Goal: Contribute content: Add original content to the website for others to see

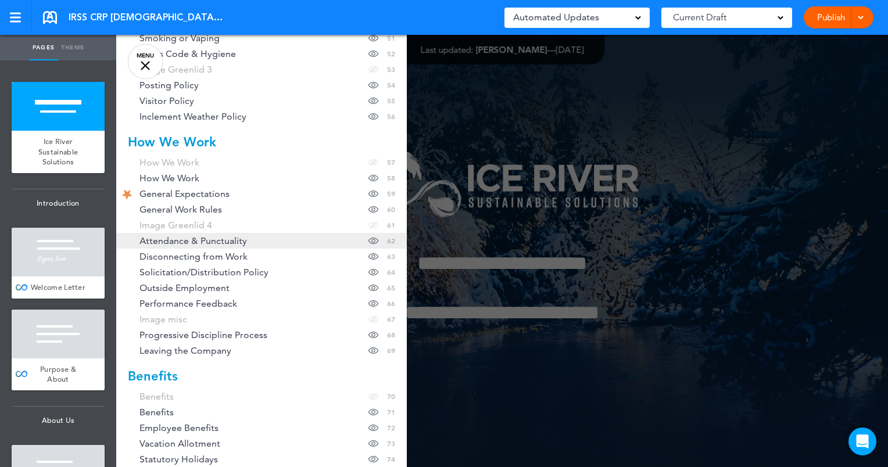
click at [186, 241] on span "Attendance & Punctuality" at bounding box center [194, 241] width 108 height 10
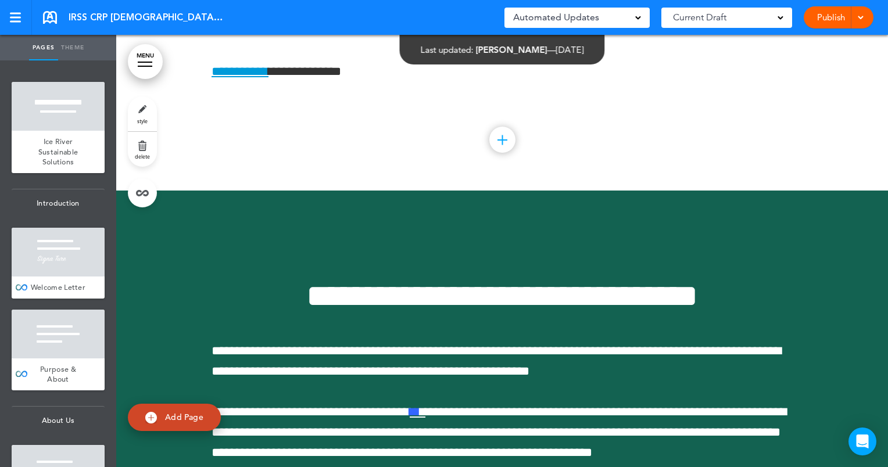
scroll to position [32488, 0]
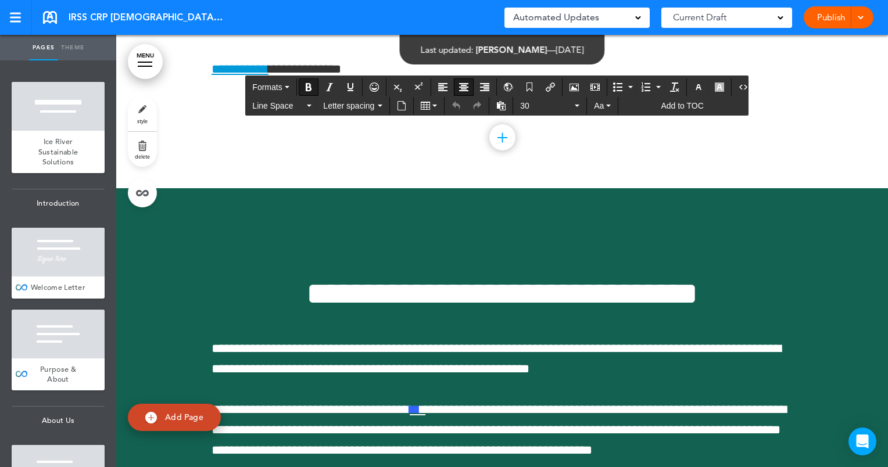
drag, startPoint x: 637, startPoint y: 302, endPoint x: 512, endPoint y: 303, distance: 124.4
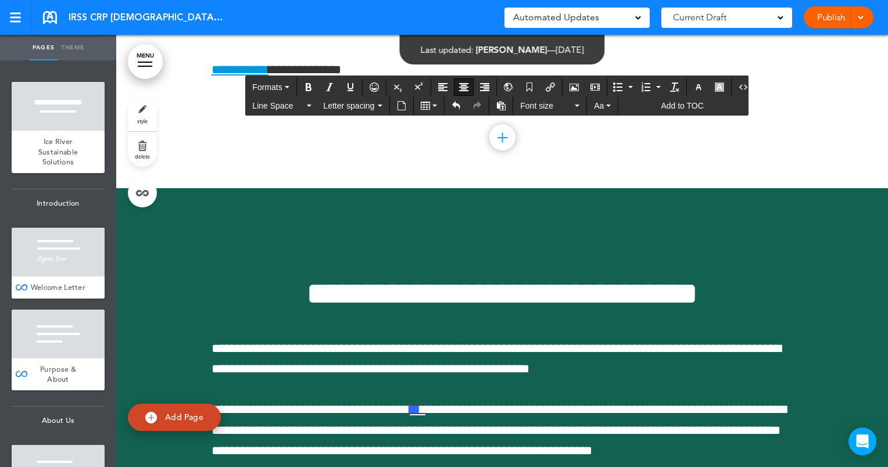
drag, startPoint x: 357, startPoint y: 307, endPoint x: 460, endPoint y: 312, distance: 103.6
copy span "**********"
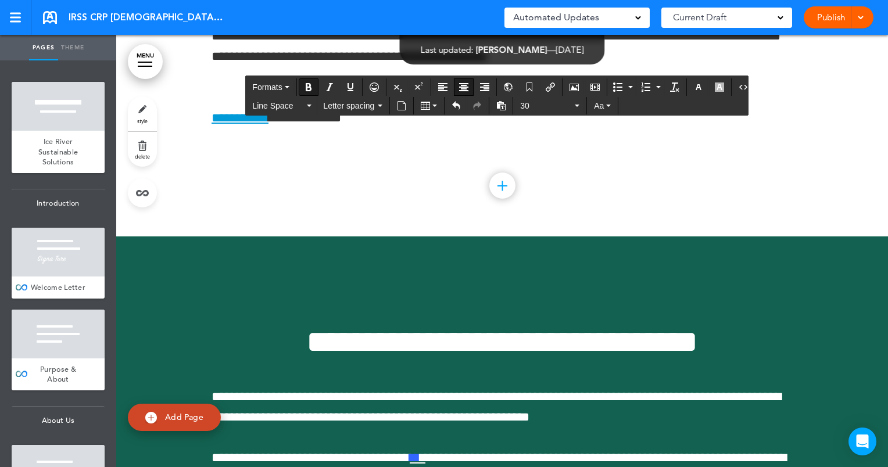
drag, startPoint x: 365, startPoint y: 307, endPoint x: 419, endPoint y: 308, distance: 53.5
click at [575, 105] on icon "button" at bounding box center [577, 106] width 5 height 2
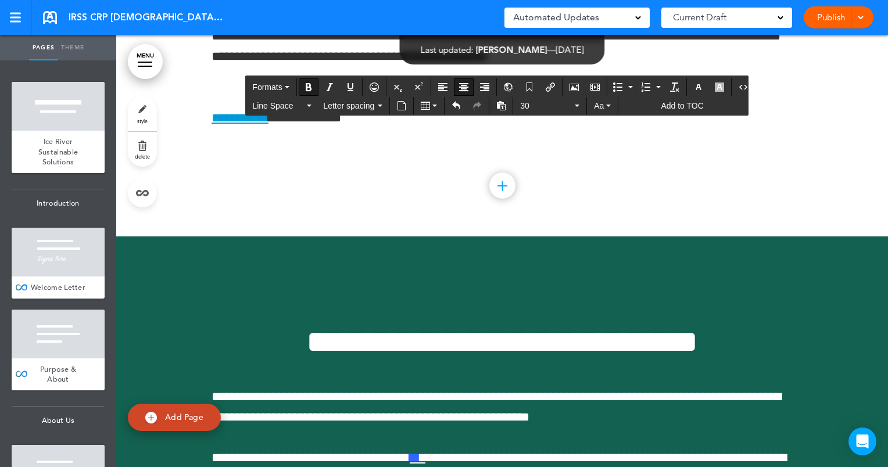
drag, startPoint x: 584, startPoint y: 359, endPoint x: 437, endPoint y: 356, distance: 147.1
drag, startPoint x: 424, startPoint y: 358, endPoint x: 571, endPoint y: 355, distance: 147.7
click at [309, 87] on icon "Bold" at bounding box center [308, 87] width 9 height 9
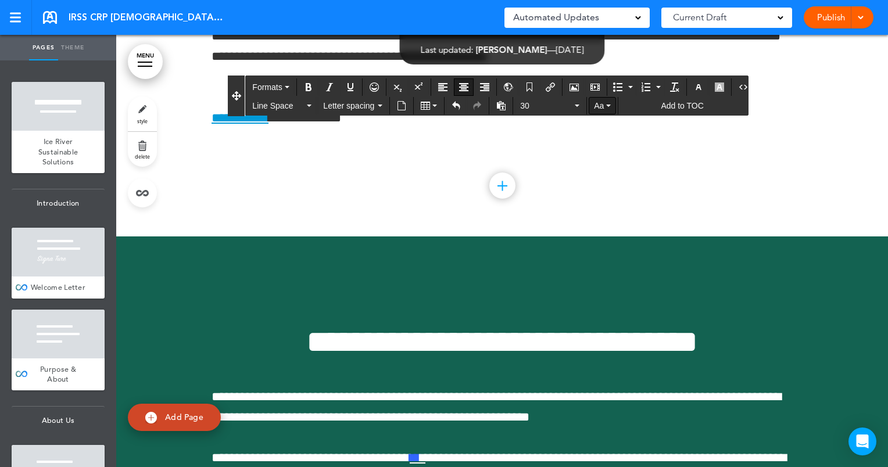
click at [603, 106] on button "Aa" at bounding box center [602, 106] width 26 height 16
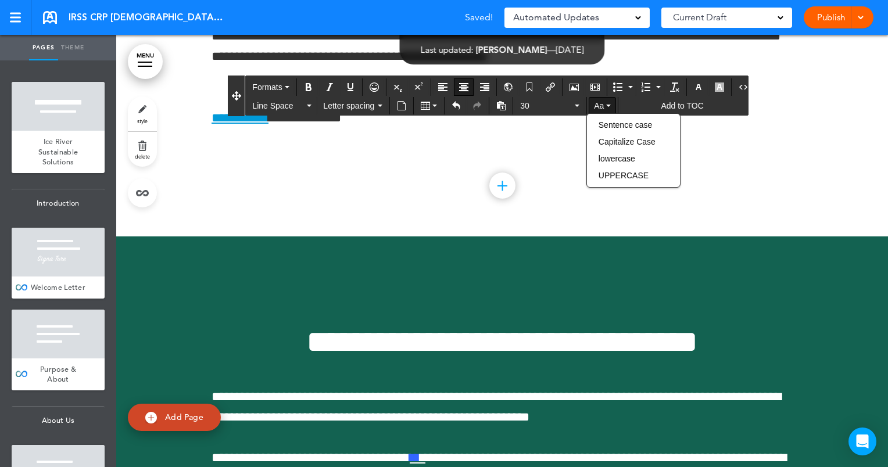
click at [603, 106] on button "Aa" at bounding box center [602, 106] width 26 height 16
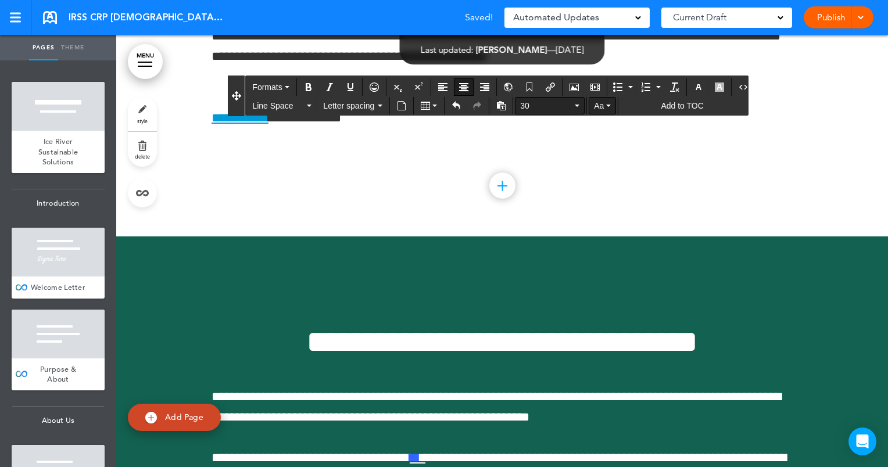
click at [521, 105] on span "30" at bounding box center [546, 106] width 52 height 12
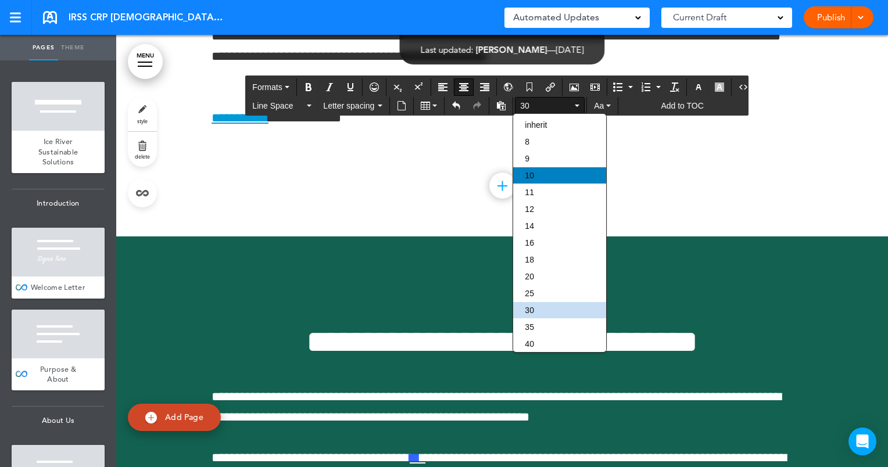
click at [536, 178] on div "10" at bounding box center [559, 175] width 93 height 16
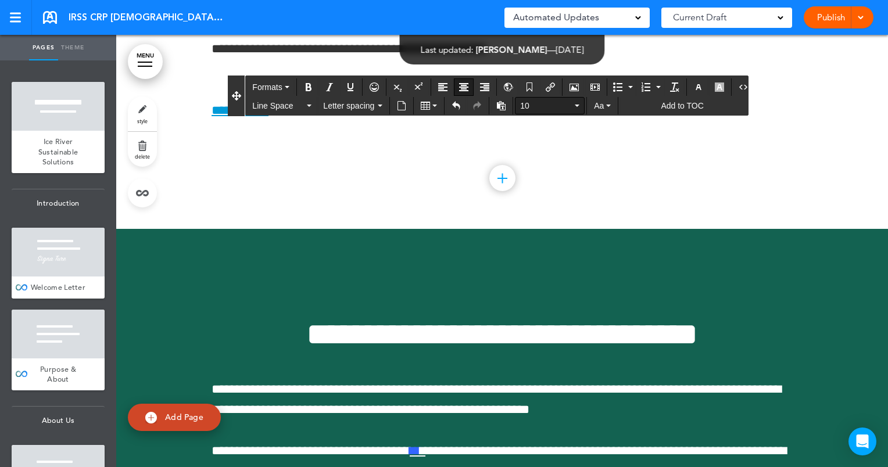
click at [543, 107] on span "10" at bounding box center [546, 106] width 52 height 12
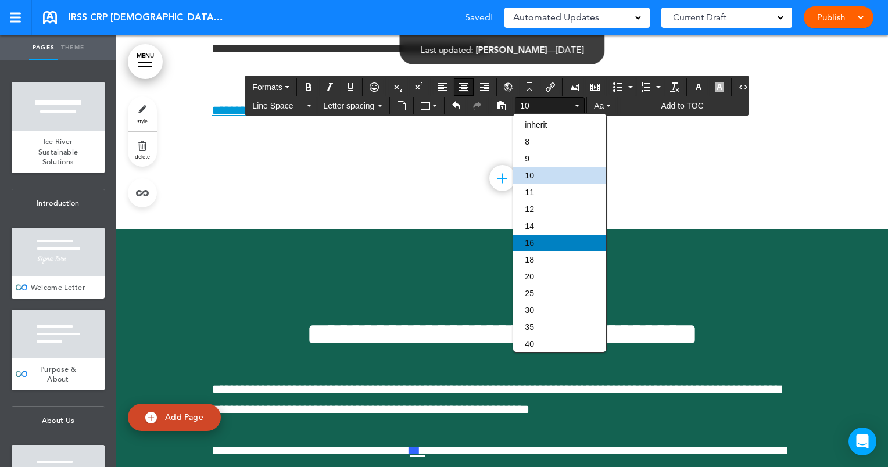
click at [545, 249] on div "16" at bounding box center [559, 243] width 93 height 16
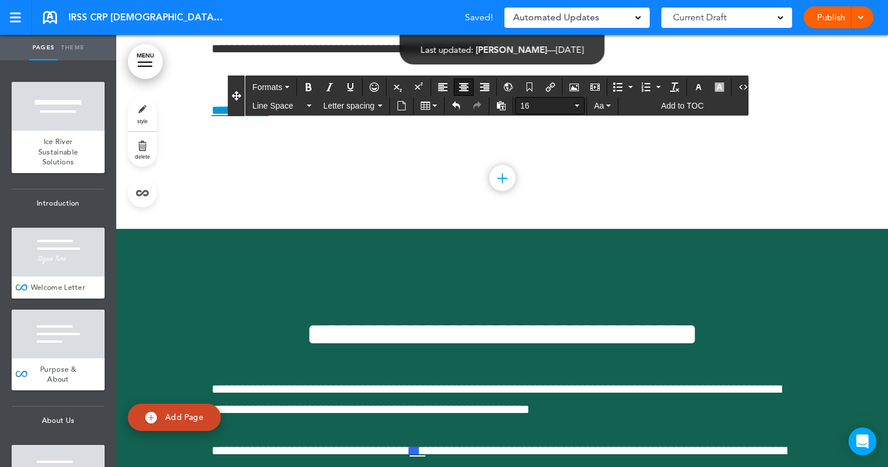
click at [526, 107] on span "16" at bounding box center [546, 106] width 52 height 12
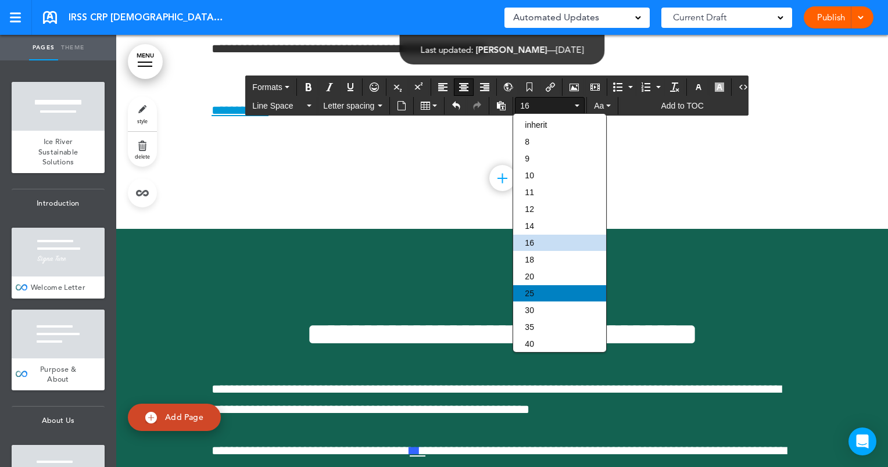
click at [539, 292] on div "25" at bounding box center [559, 293] width 93 height 16
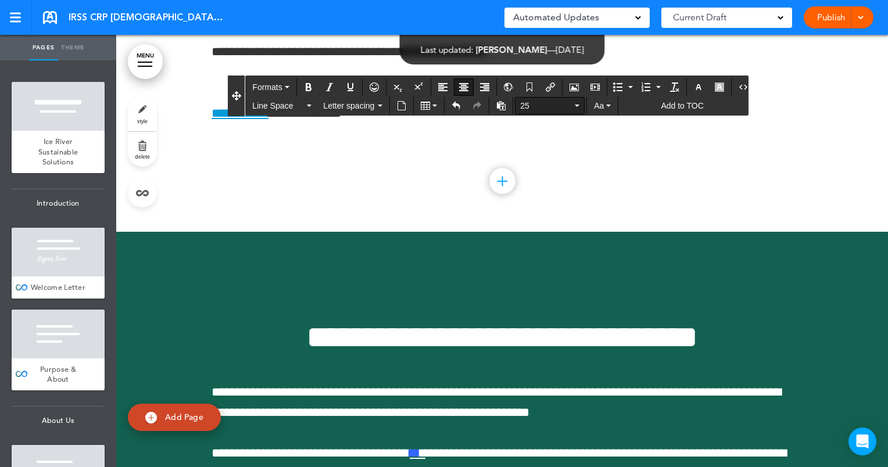
click at [539, 101] on span "25" at bounding box center [546, 106] width 52 height 12
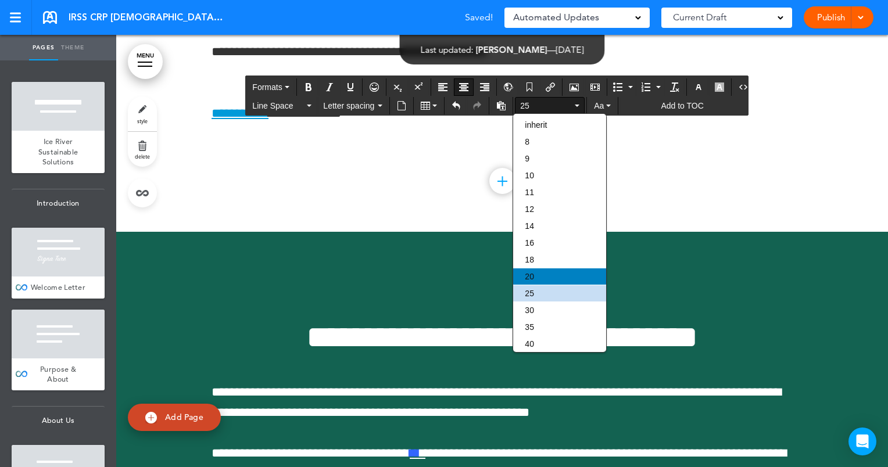
click at [544, 283] on div "20" at bounding box center [559, 277] width 93 height 16
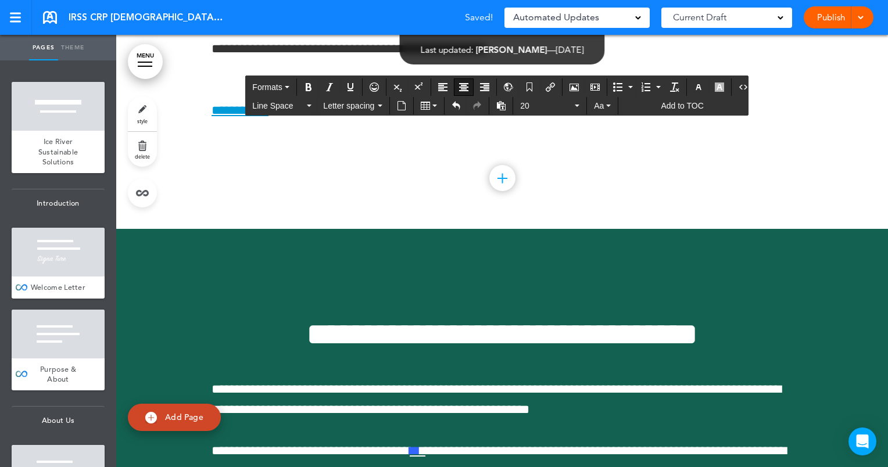
drag, startPoint x: 559, startPoint y: 349, endPoint x: 452, endPoint y: 353, distance: 107.7
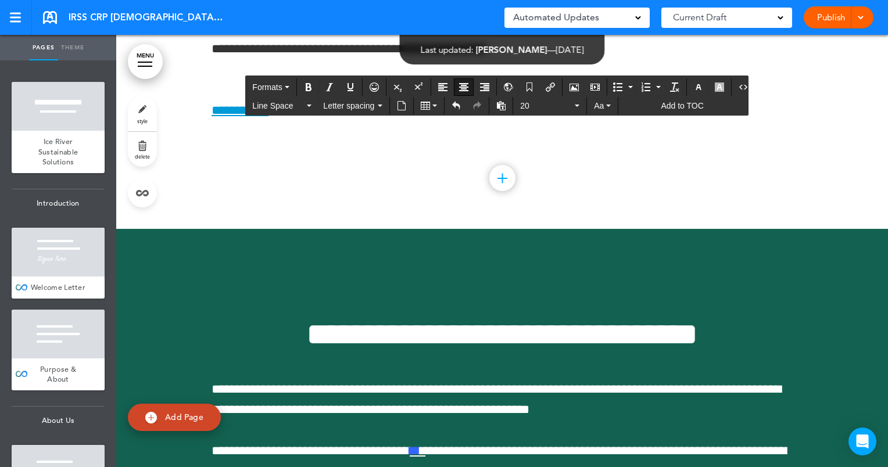
drag, startPoint x: 245, startPoint y: 346, endPoint x: 773, endPoint y: 348, distance: 527.3
click at [531, 108] on span "20" at bounding box center [546, 106] width 52 height 12
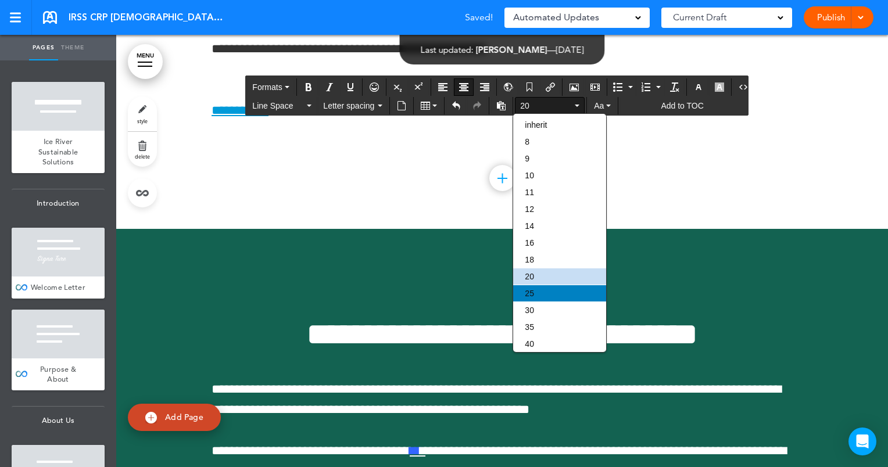
click at [536, 294] on div "25" at bounding box center [559, 293] width 93 height 16
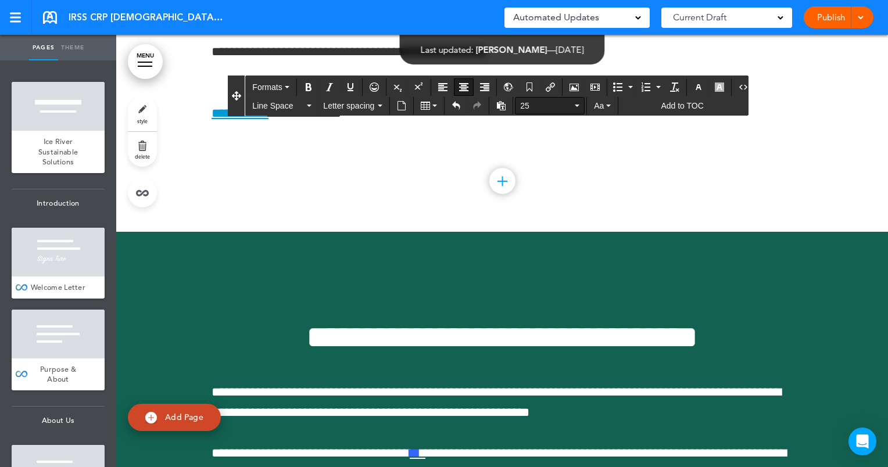
click at [541, 108] on span "25" at bounding box center [546, 106] width 52 height 12
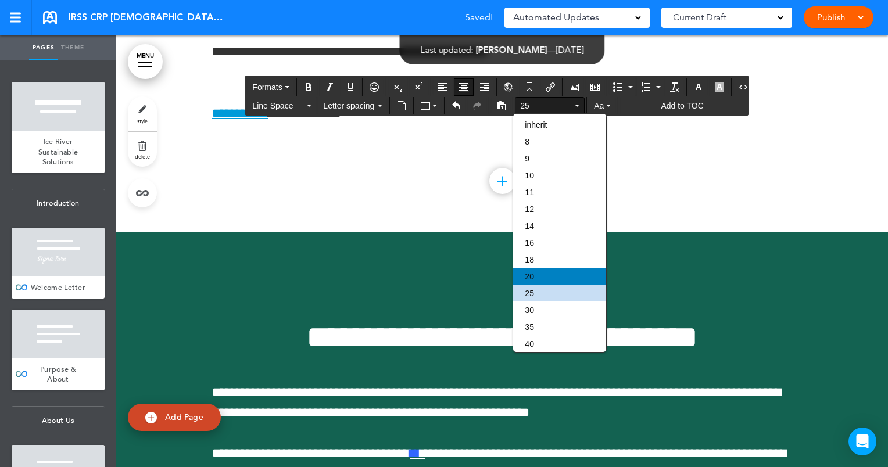
click at [539, 281] on div "20" at bounding box center [559, 277] width 93 height 16
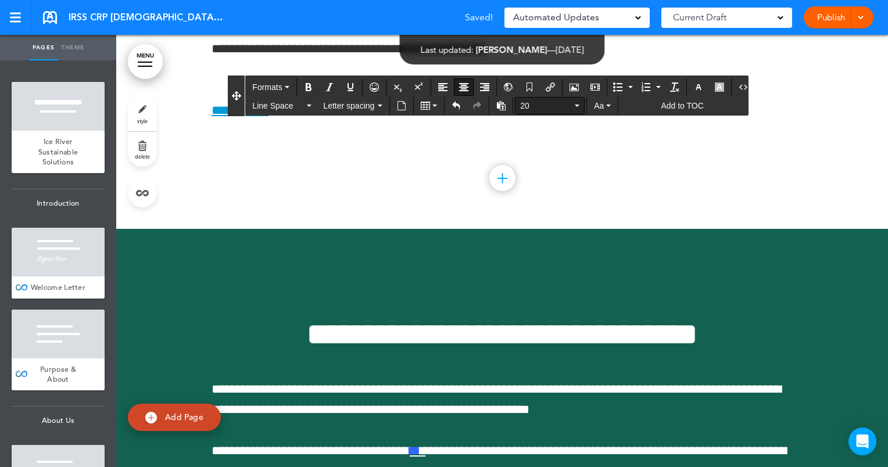
click at [531, 105] on span "20" at bounding box center [546, 106] width 52 height 12
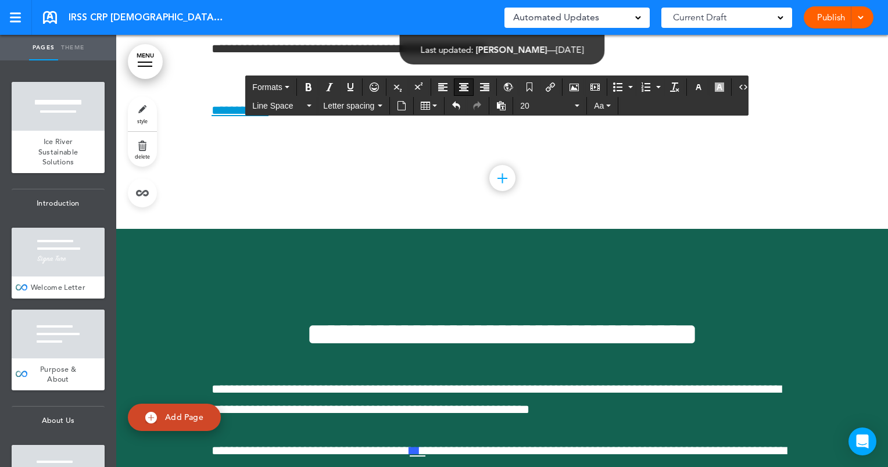
drag, startPoint x: 481, startPoint y: 335, endPoint x: 493, endPoint y: 335, distance: 11.6
drag, startPoint x: 463, startPoint y: 349, endPoint x: 578, endPoint y: 354, distance: 115.8
click at [309, 87] on icon "Bold" at bounding box center [308, 87] width 9 height 9
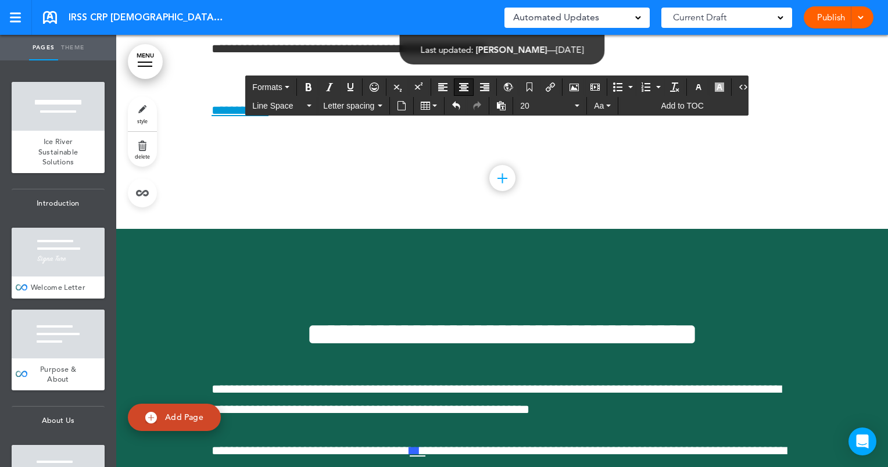
drag, startPoint x: 624, startPoint y: 352, endPoint x: 763, endPoint y: 353, distance: 139.5
click at [309, 85] on icon "Bold" at bounding box center [308, 87] width 9 height 9
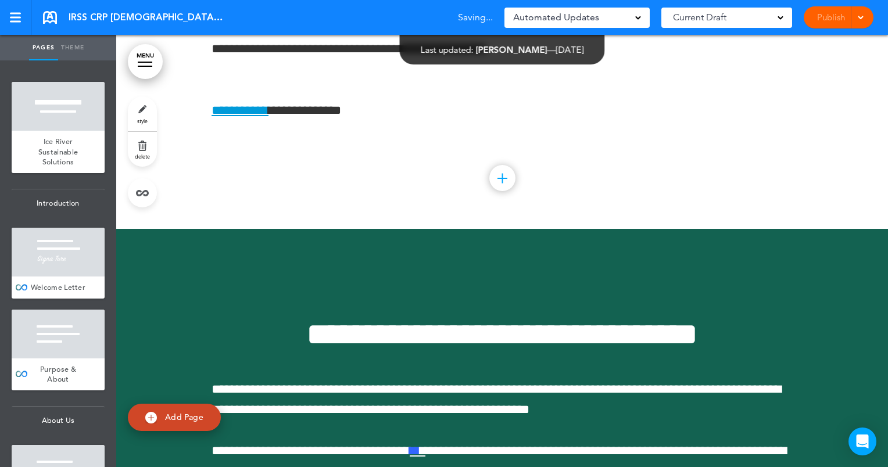
click at [851, 19] on div "Publish Publish Preview Draft" at bounding box center [839, 17] width 70 height 22
click at [830, 19] on link "Publish" at bounding box center [831, 17] width 37 height 22
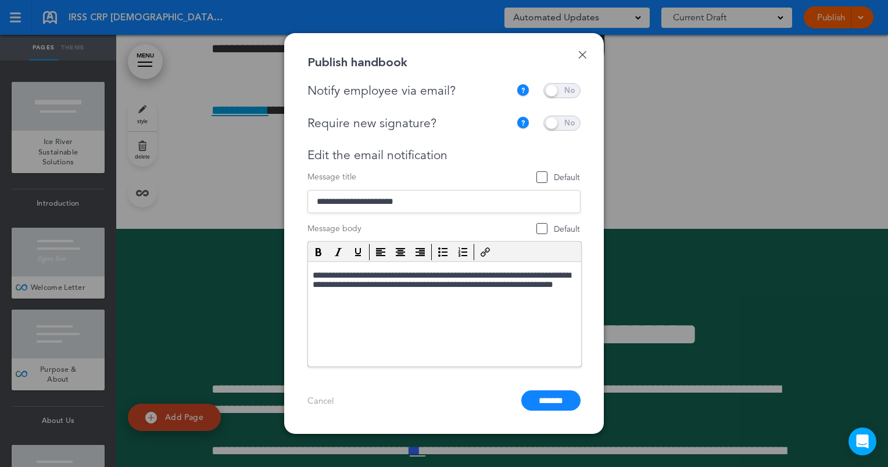
click at [556, 124] on span at bounding box center [562, 123] width 37 height 15
click at [542, 180] on span "Default" at bounding box center [558, 177] width 43 height 11
type input "**********"
click at [541, 227] on span "Default" at bounding box center [543, 229] width 12 height 12
click at [570, 85] on span at bounding box center [562, 90] width 37 height 15
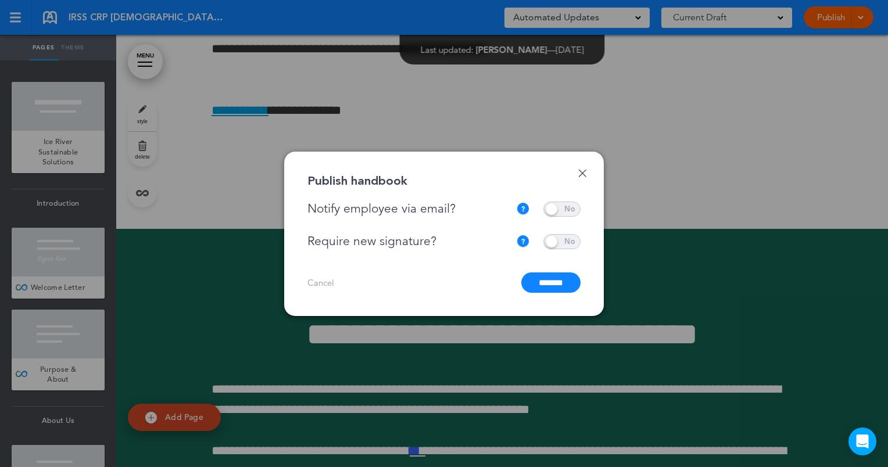
click at [549, 283] on input "*******" at bounding box center [550, 283] width 59 height 20
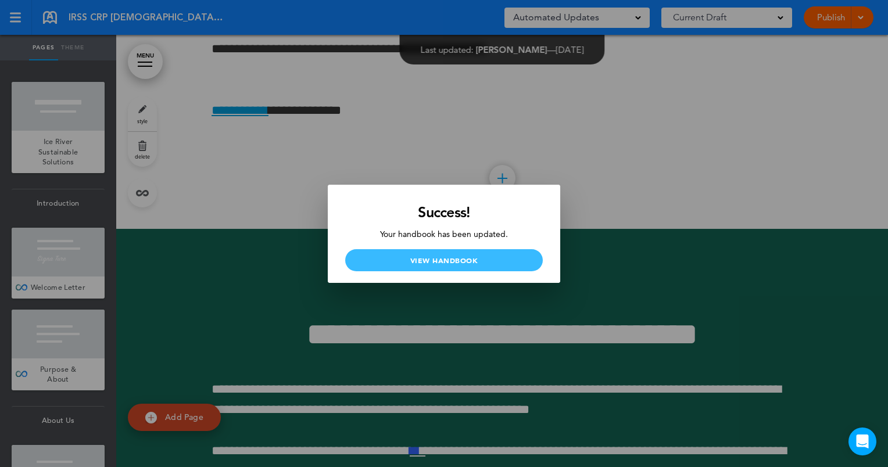
click at [501, 262] on link "View Handbook" at bounding box center [444, 260] width 198 height 22
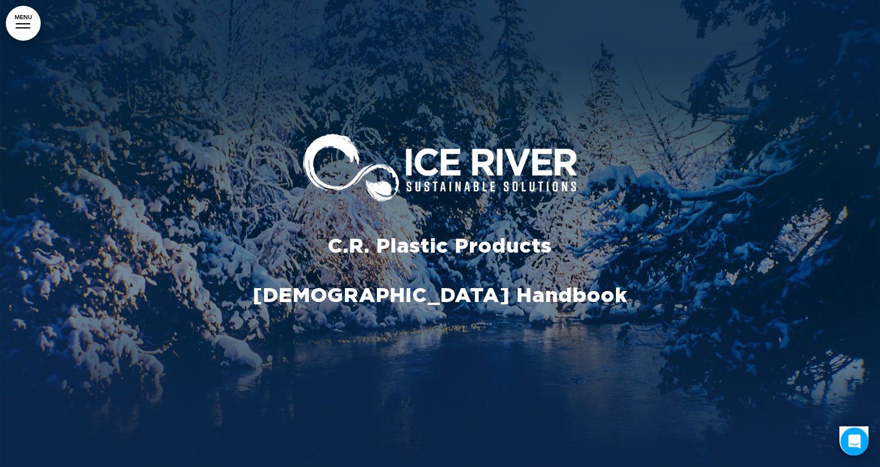
click at [25, 26] on link "MENU" at bounding box center [23, 23] width 35 height 35
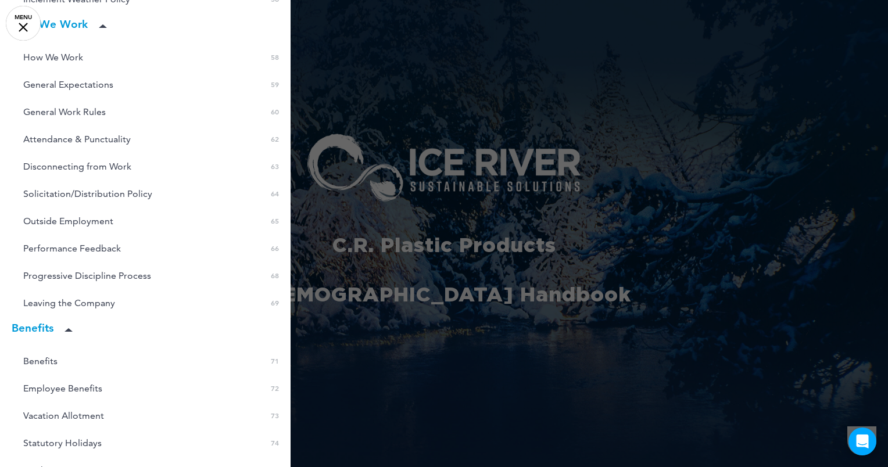
scroll to position [1257, 0]
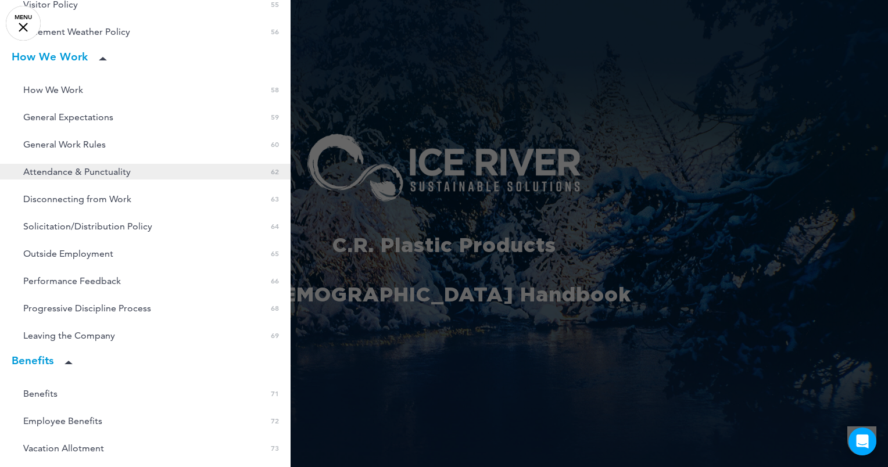
click at [116, 172] on span "Attendance & Punctuality" at bounding box center [77, 172] width 108 height 10
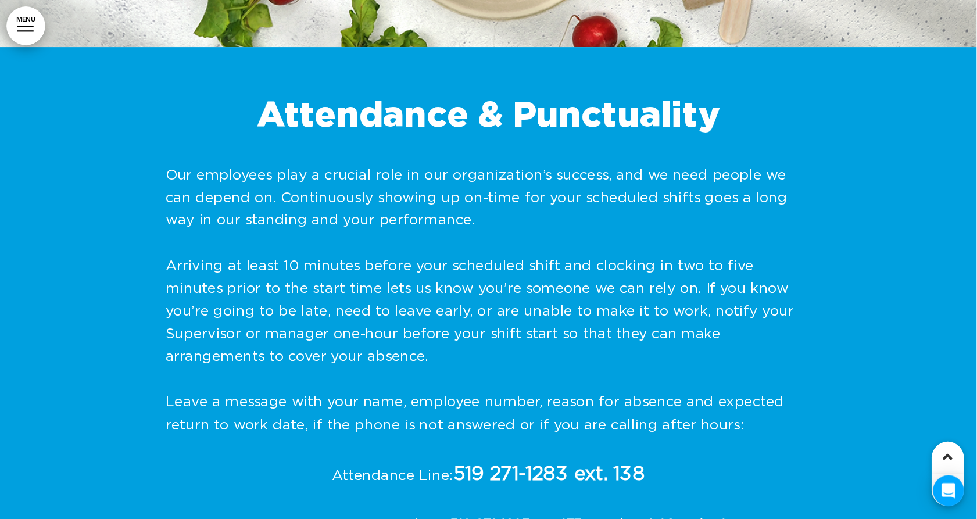
scroll to position [33997, 0]
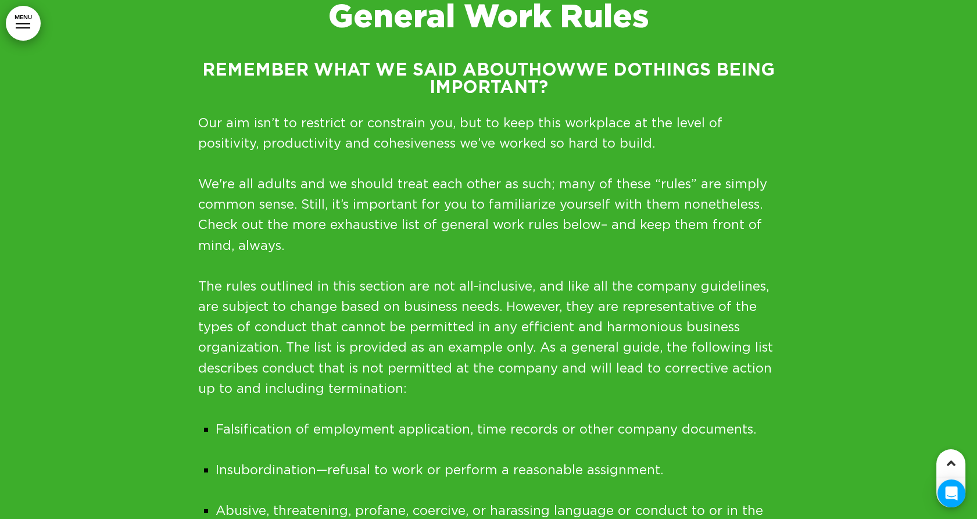
drag, startPoint x: 837, startPoint y: 5, endPoint x: 619, endPoint y: 228, distance: 311.6
click at [619, 276] on p "The rules outlined in this section are not all-inclusive, and like all the comp…" at bounding box center [488, 337] width 581 height 123
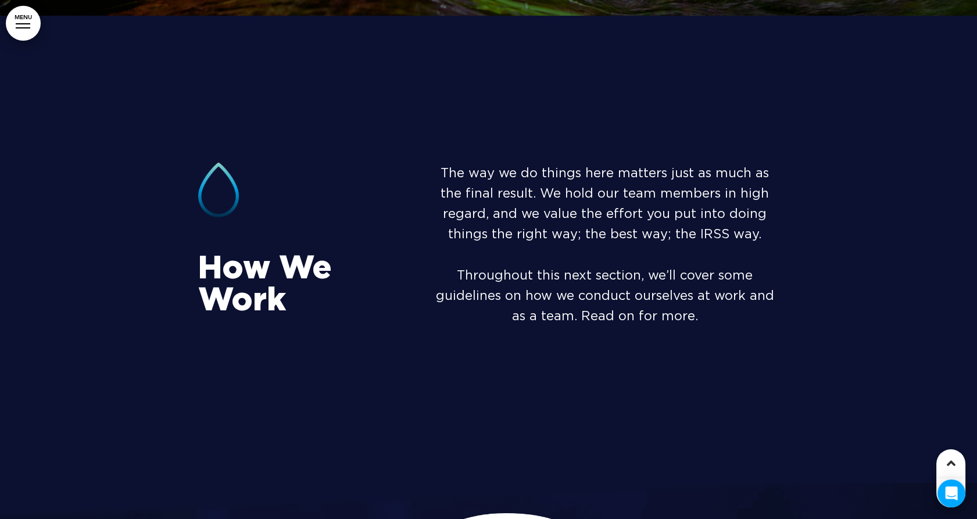
scroll to position [32576, 0]
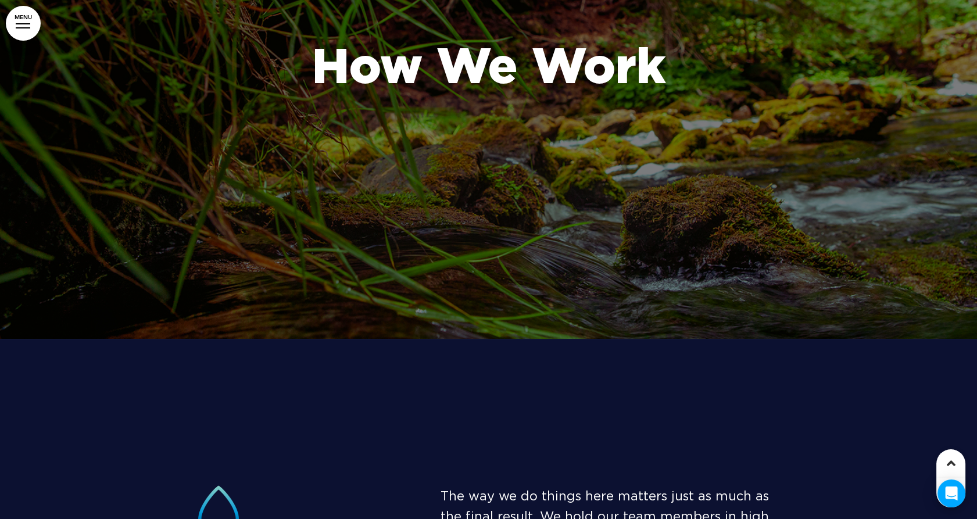
click at [27, 24] on link "MENU" at bounding box center [23, 23] width 35 height 35
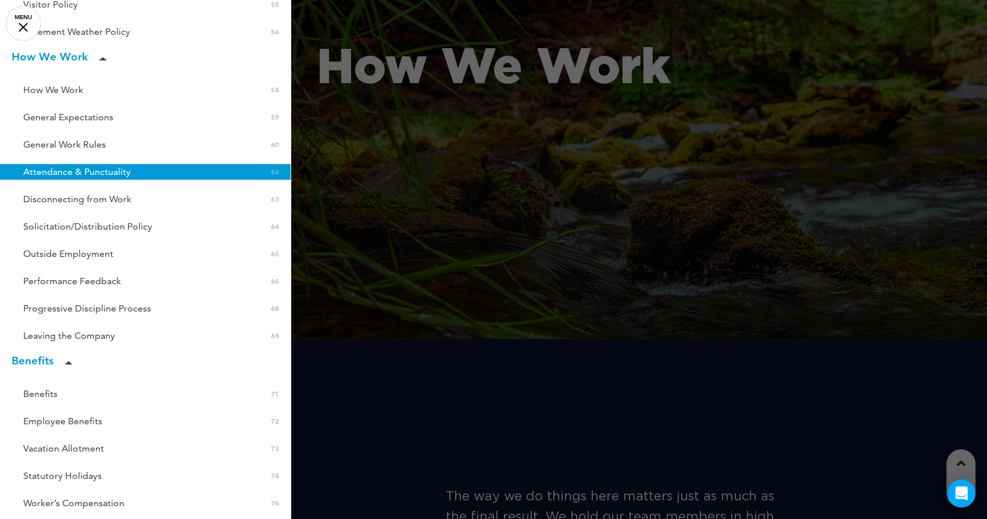
click at [112, 167] on span "Attendance & Punctuality" at bounding box center [77, 172] width 108 height 10
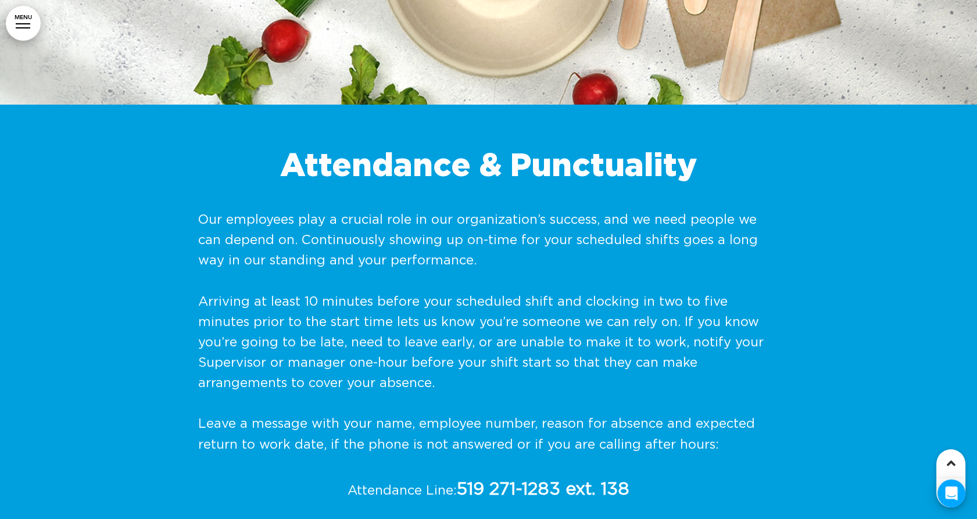
scroll to position [36323, 0]
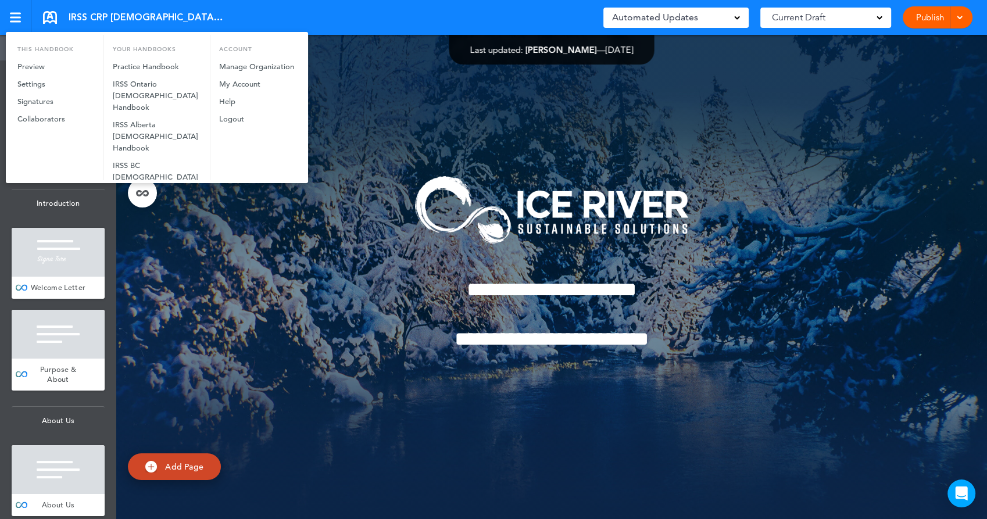
click at [425, 101] on div at bounding box center [493, 259] width 987 height 519
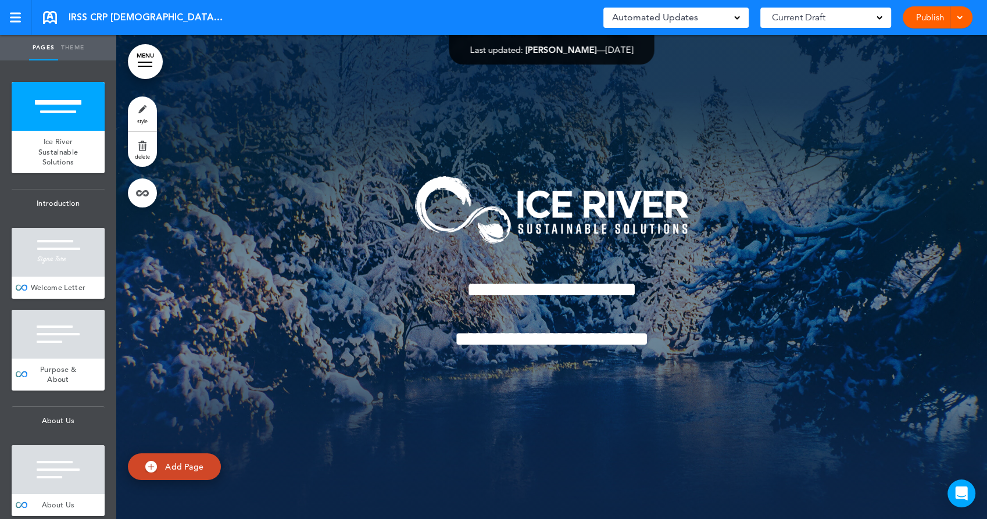
click at [141, 60] on link "MENU" at bounding box center [145, 61] width 35 height 35
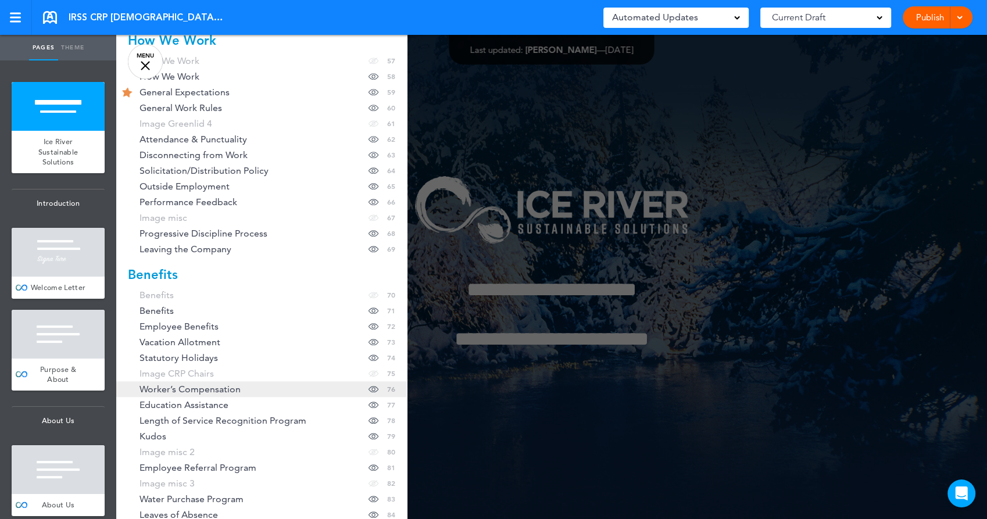
scroll to position [1056, 0]
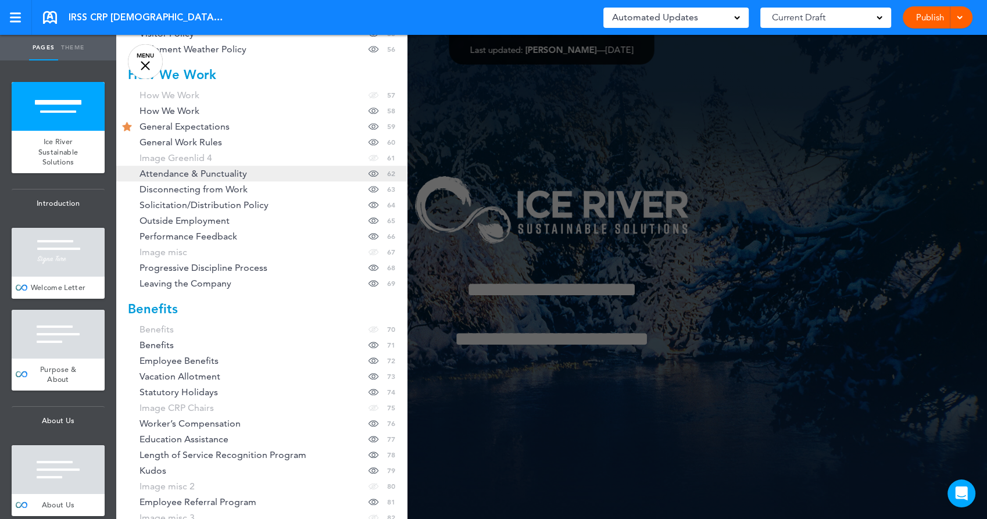
click at [192, 173] on span "Attendance & Punctuality" at bounding box center [194, 174] width 108 height 10
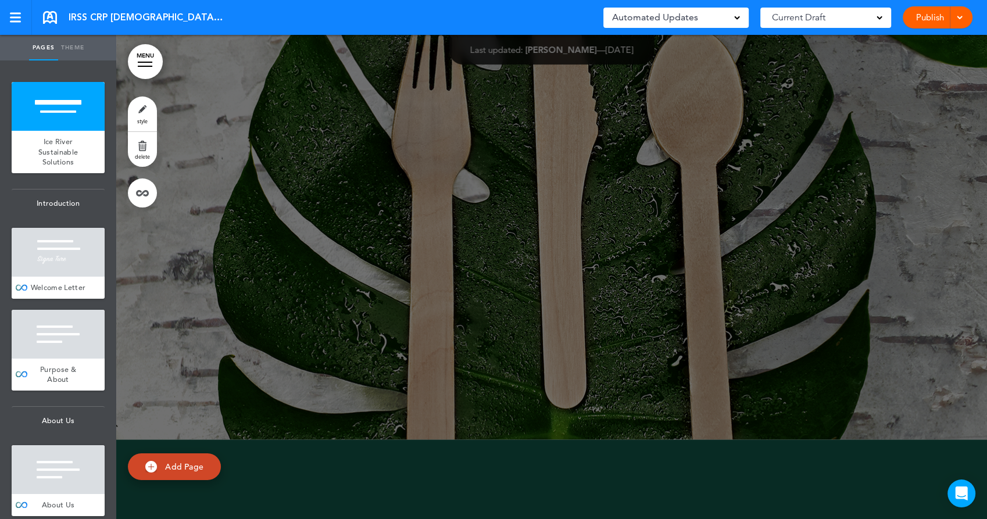
scroll to position [35021, 0]
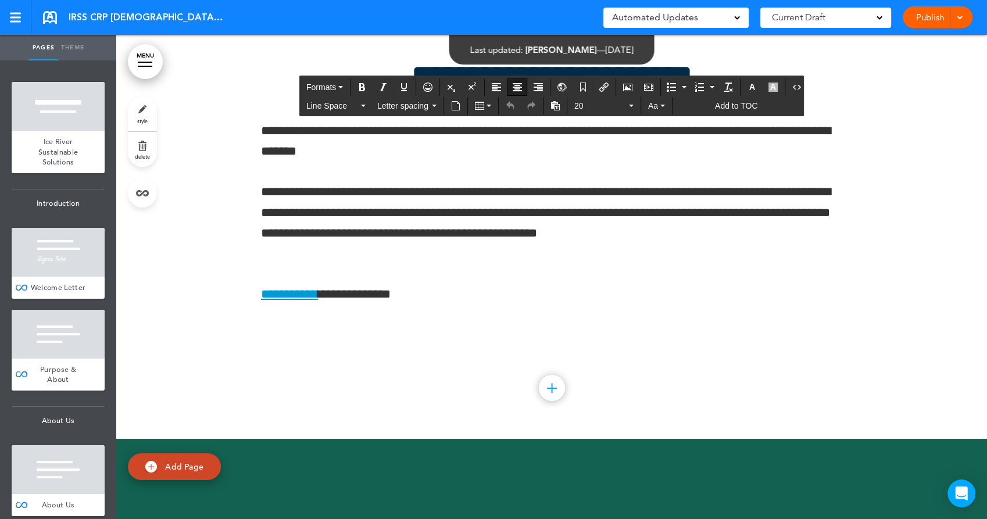
drag, startPoint x: 809, startPoint y: 465, endPoint x: 291, endPoint y: 460, distance: 518.0
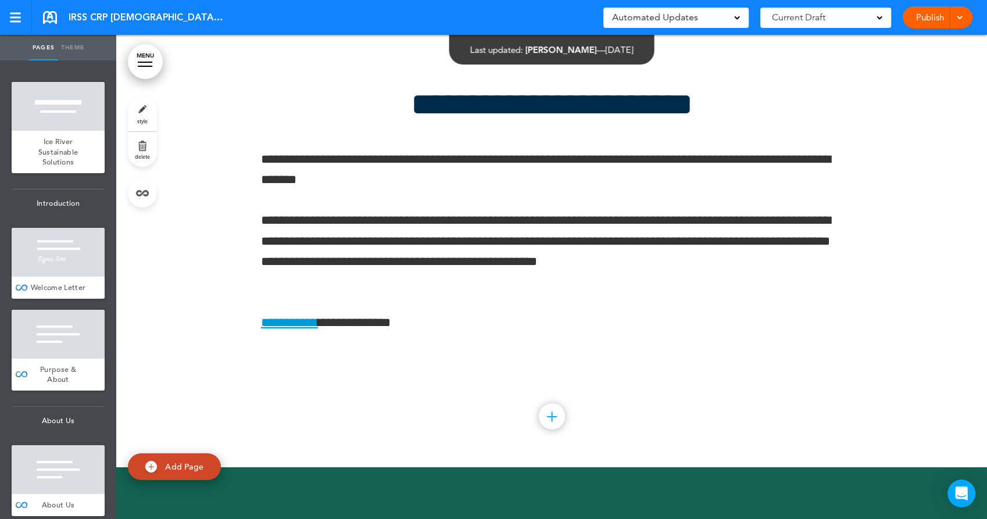
scroll to position [34827, 0]
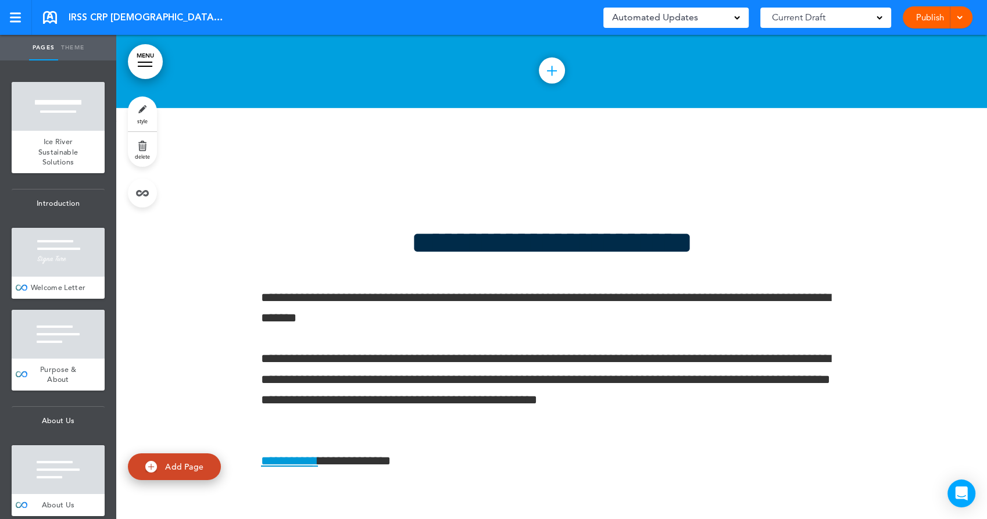
click at [142, 54] on link "MENU" at bounding box center [145, 61] width 35 height 35
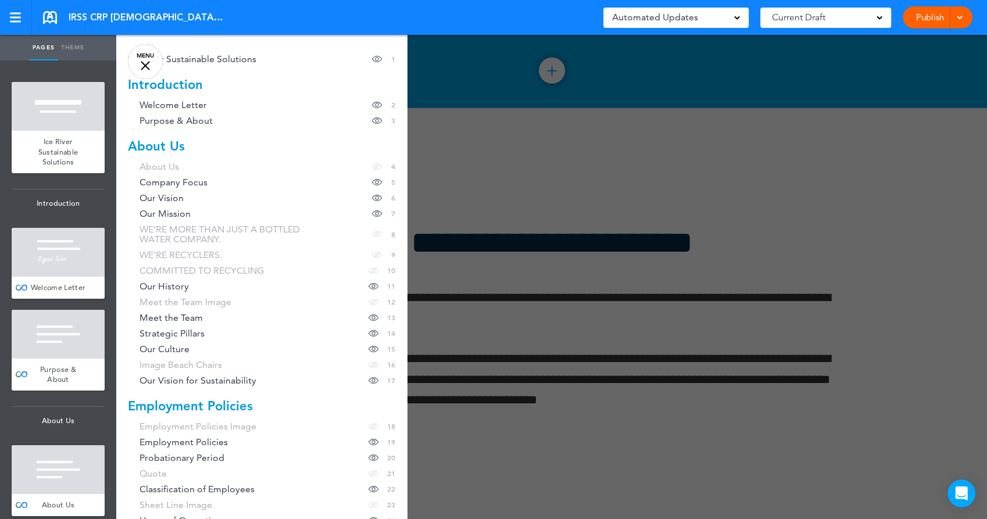
scroll to position [0, 0]
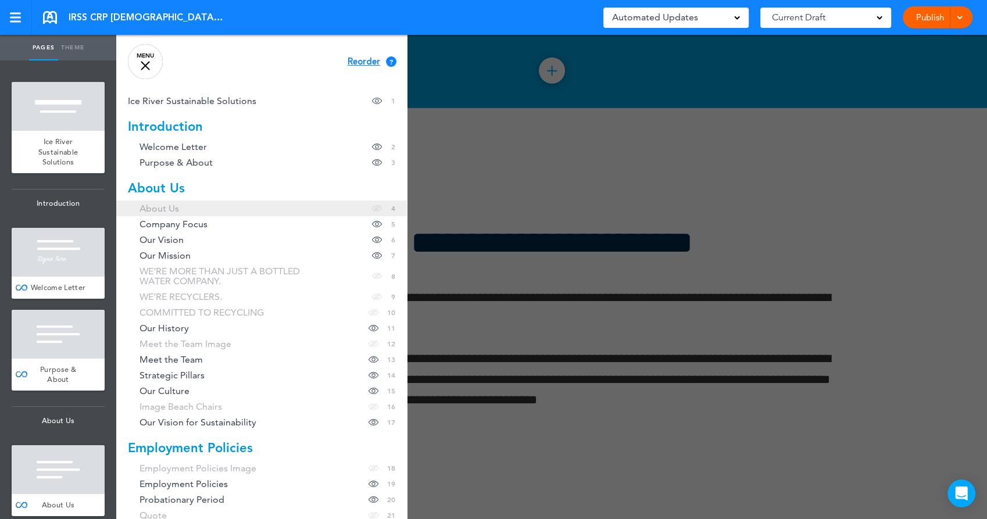
click at [183, 211] on link "About Us Hide page in table of contents 4" at bounding box center [261, 209] width 291 height 16
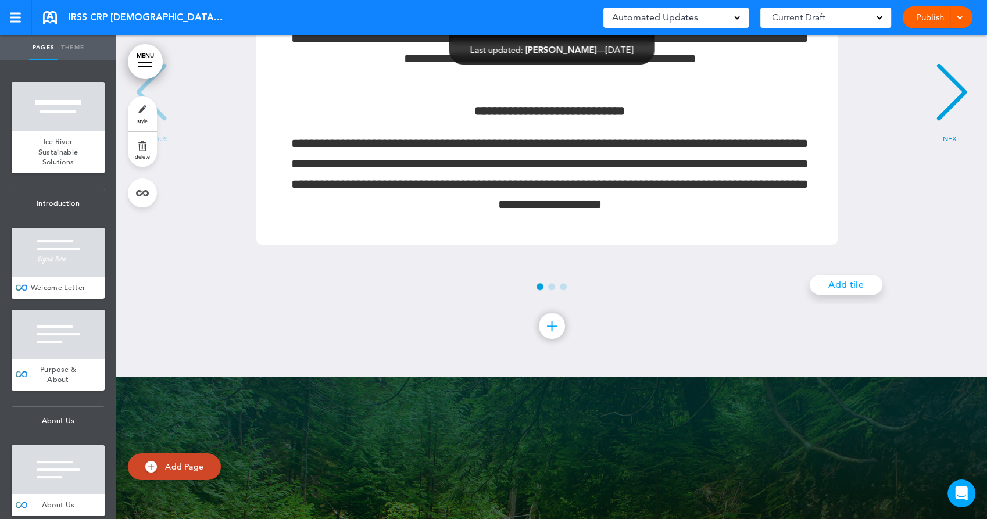
scroll to position [10279, 0]
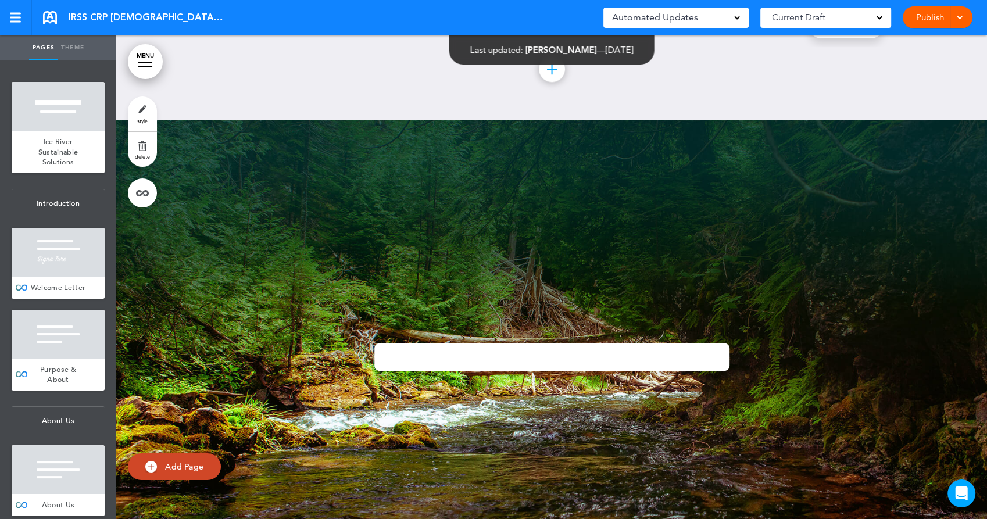
click at [143, 62] on div at bounding box center [145, 62] width 15 height 1
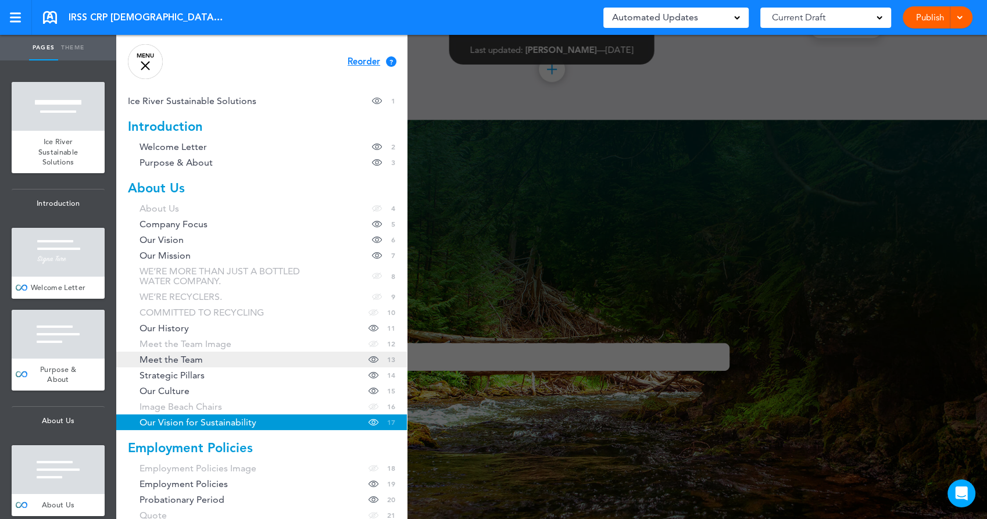
click at [221, 353] on link "Meet the Team Hide page in table of contents 13" at bounding box center [261, 360] width 291 height 16
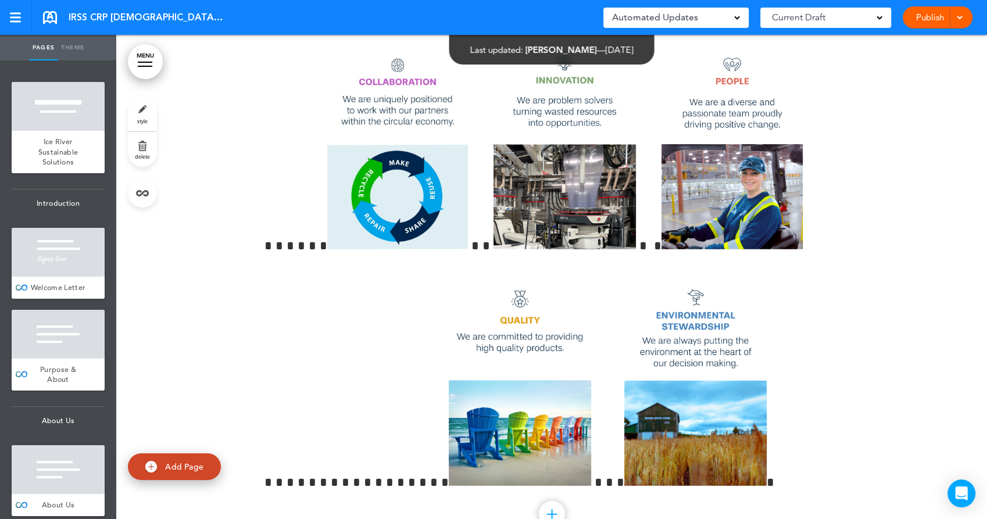
scroll to position [7525, 0]
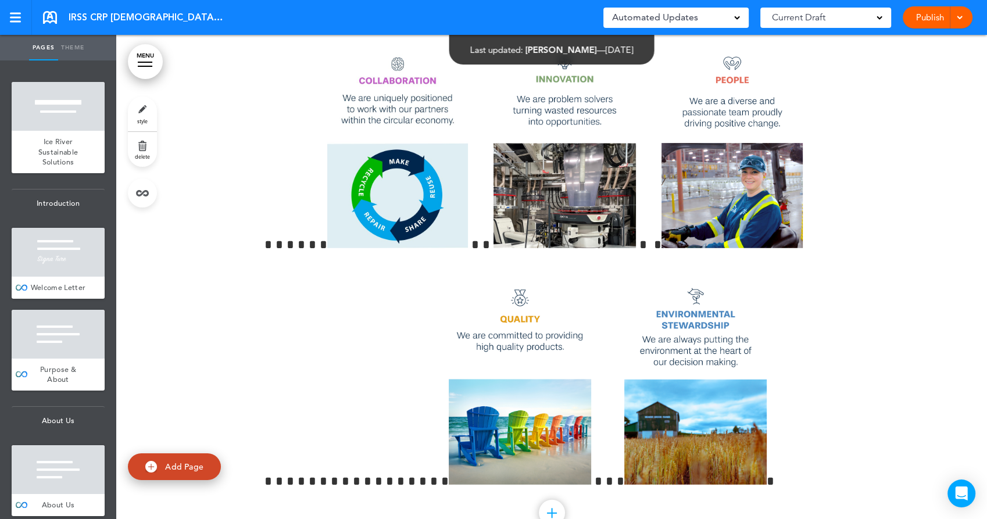
click at [146, 57] on link "MENU" at bounding box center [145, 61] width 35 height 35
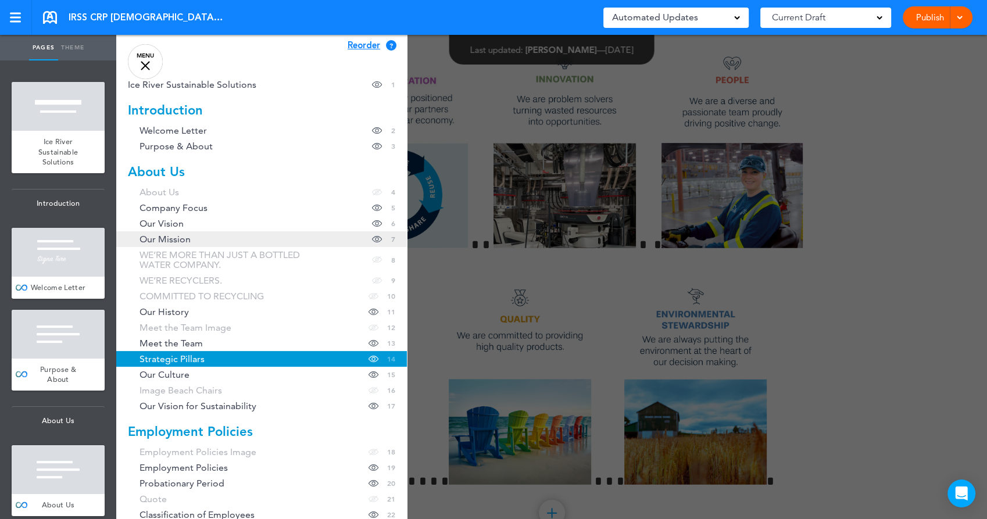
scroll to position [0, 0]
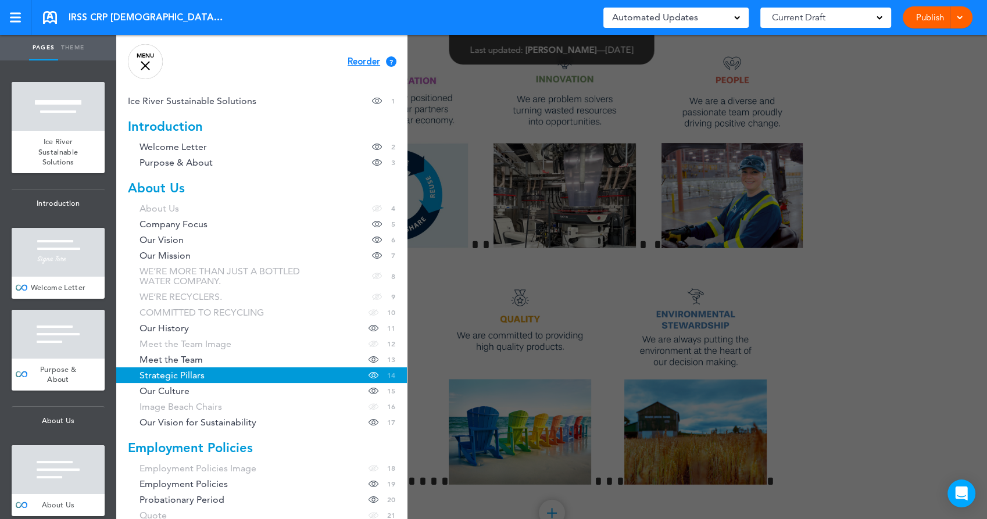
click at [893, 116] on div at bounding box center [609, 259] width 987 height 519
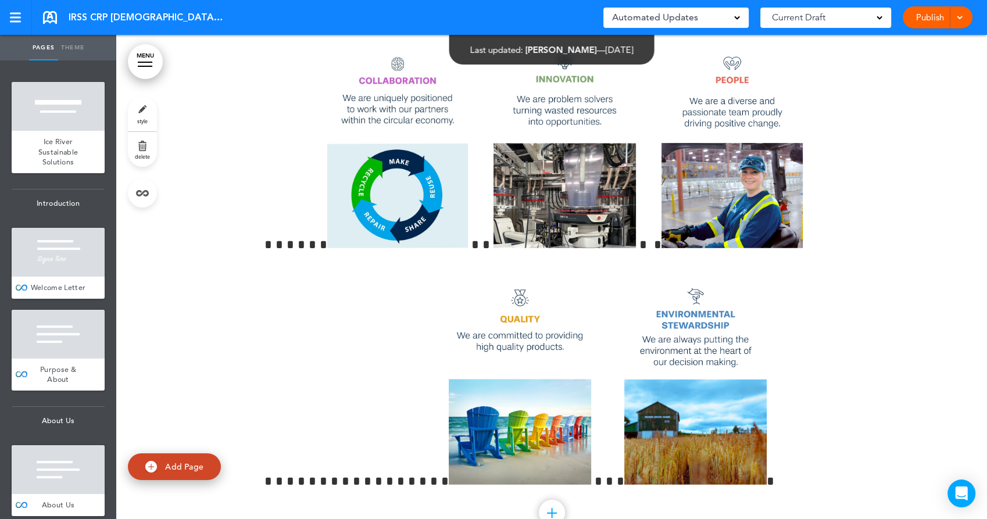
click at [140, 64] on link "MENU" at bounding box center [145, 61] width 35 height 35
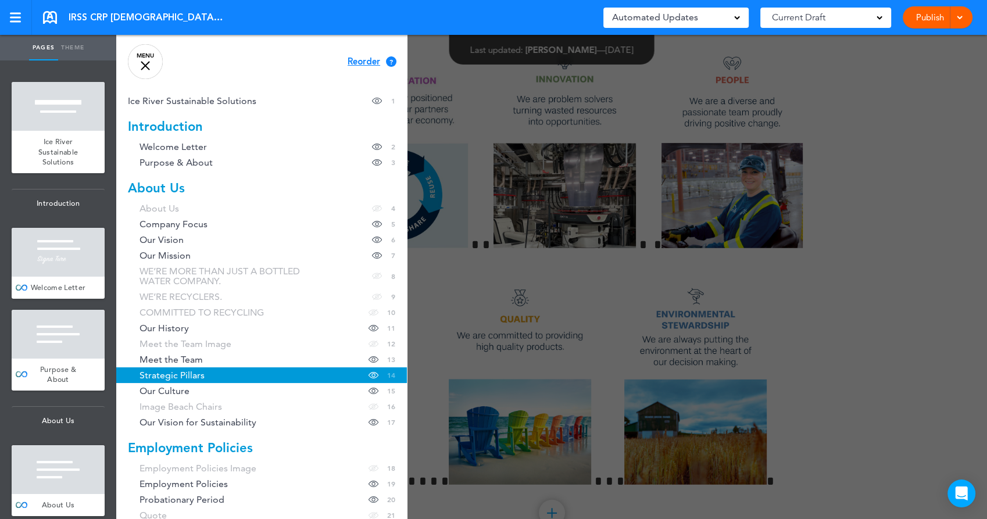
click at [141, 62] on div at bounding box center [145, 65] width 9 height 9
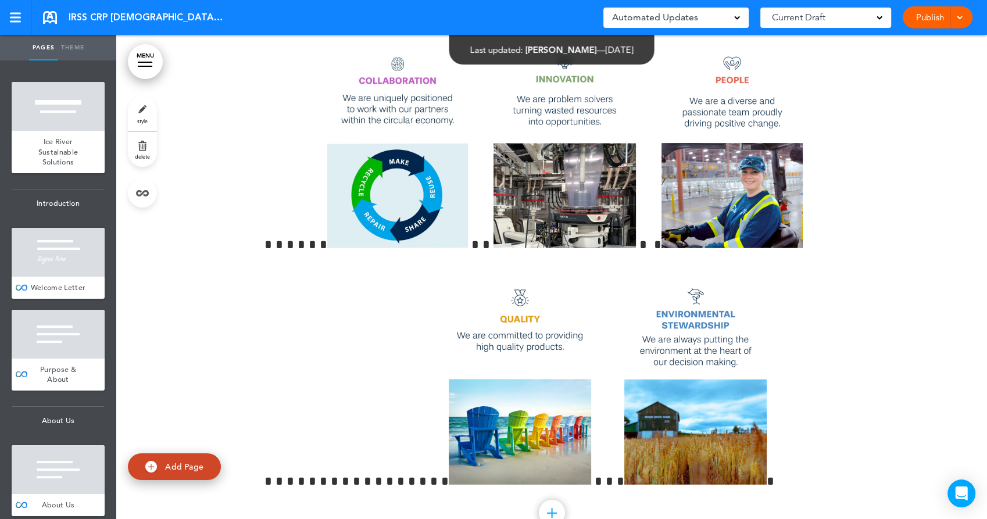
click at [143, 58] on link "MENU" at bounding box center [145, 61] width 35 height 35
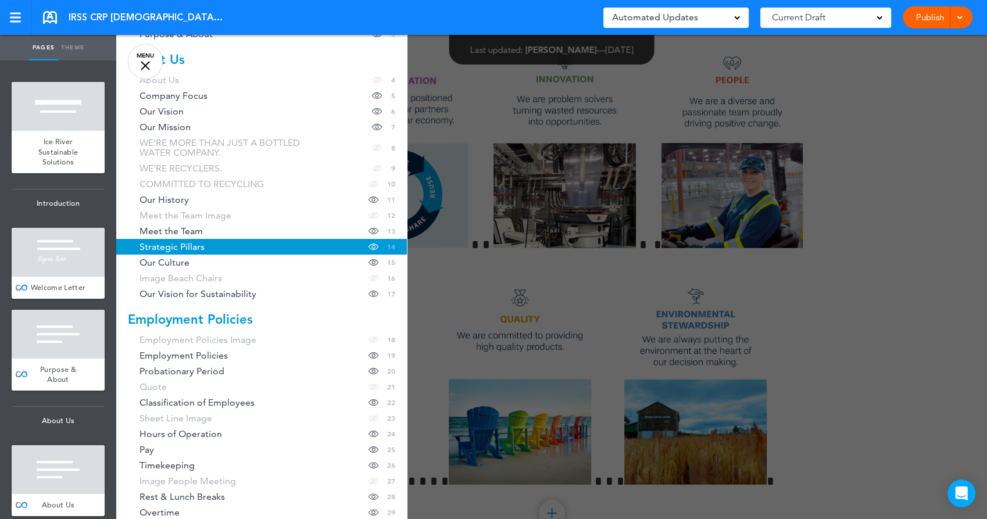
scroll to position [129, 0]
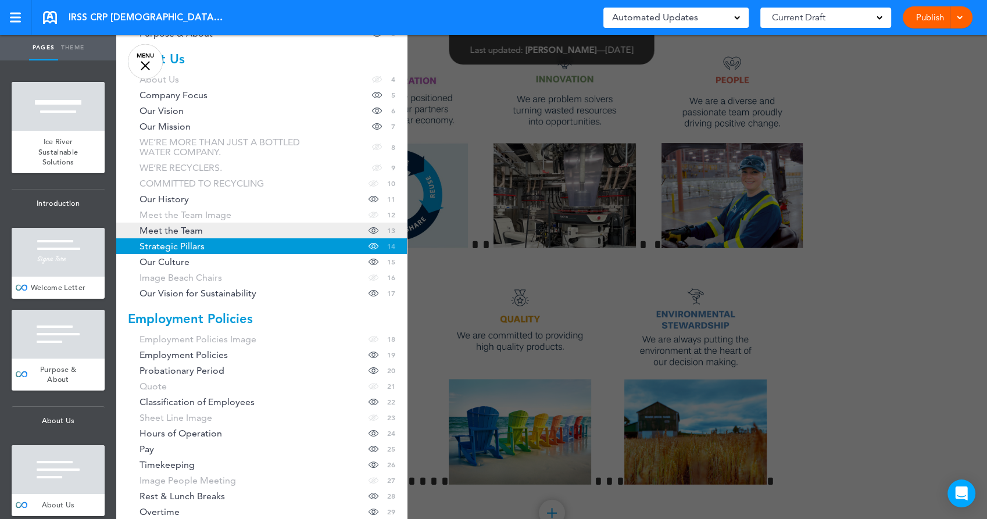
click at [219, 230] on link "Meet the Team Hide page in table of contents 13" at bounding box center [261, 231] width 291 height 16
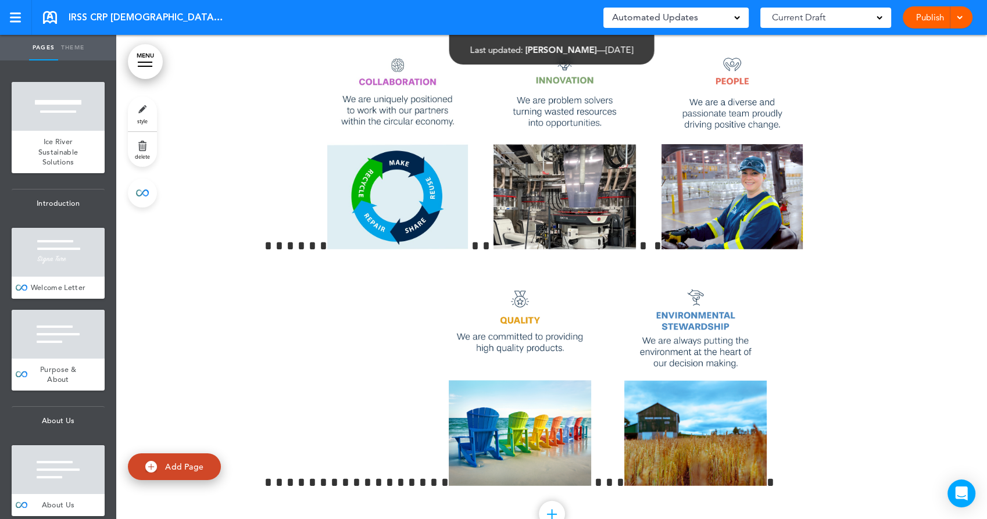
scroll to position [7525, 0]
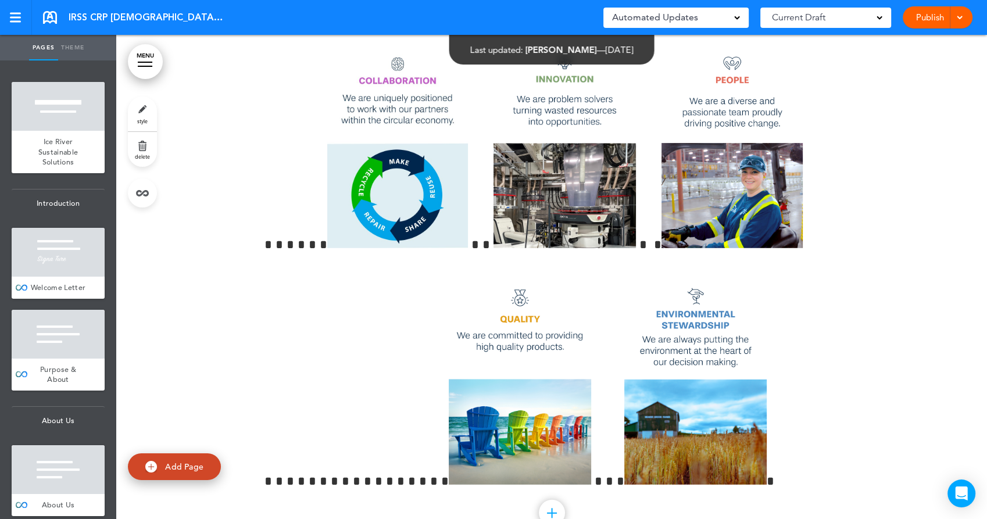
click at [155, 58] on link "MENU" at bounding box center [145, 61] width 35 height 35
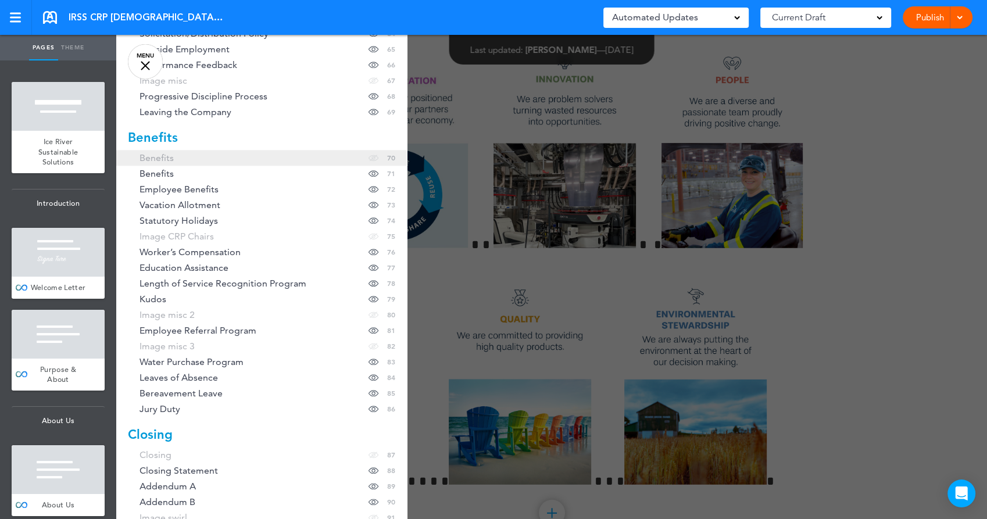
scroll to position [1314, 0]
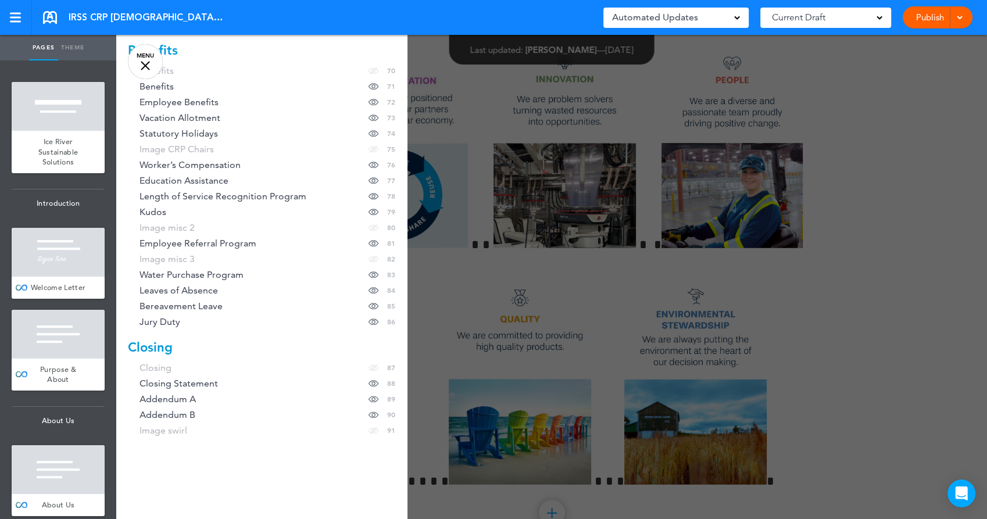
click at [913, 204] on div at bounding box center [609, 259] width 987 height 519
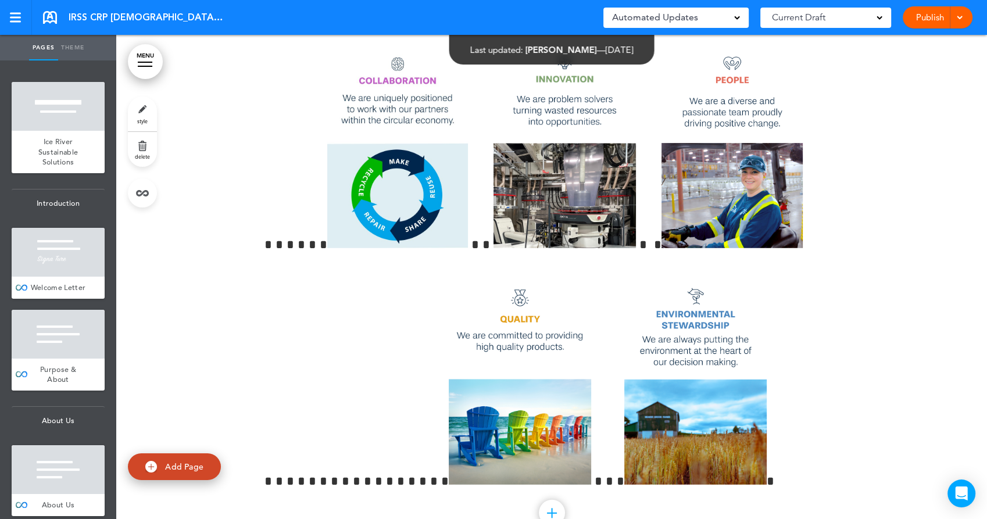
click at [922, 18] on link "Publish" at bounding box center [930, 17] width 37 height 22
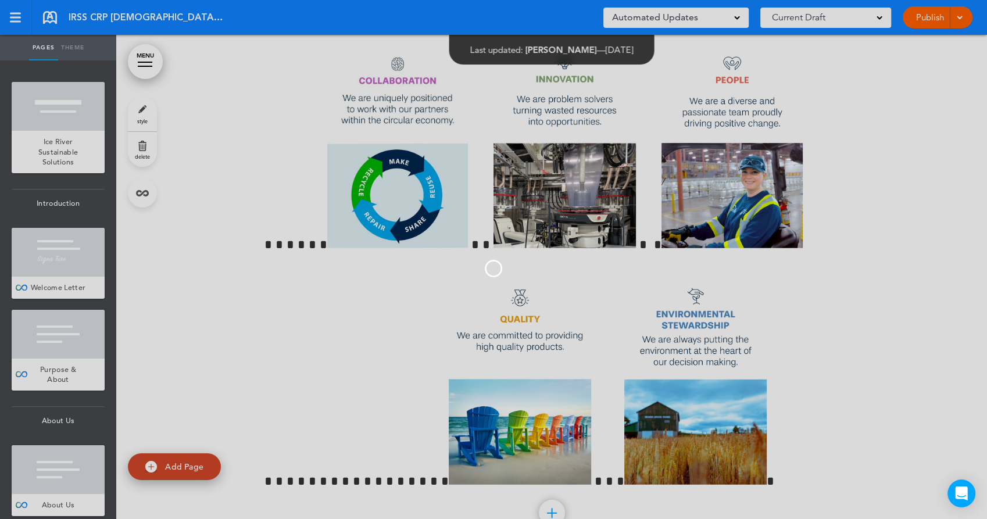
scroll to position [0, 0]
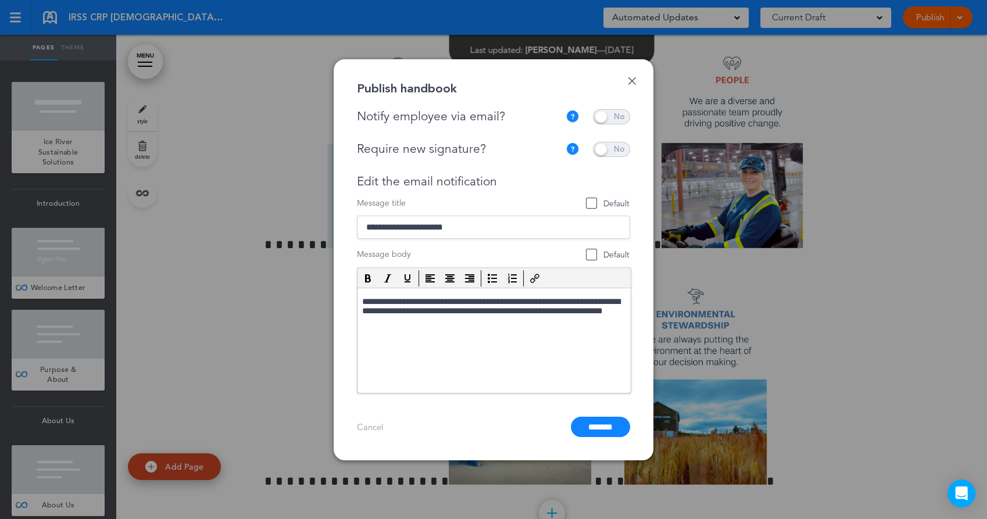
click at [607, 115] on span at bounding box center [611, 116] width 37 height 15
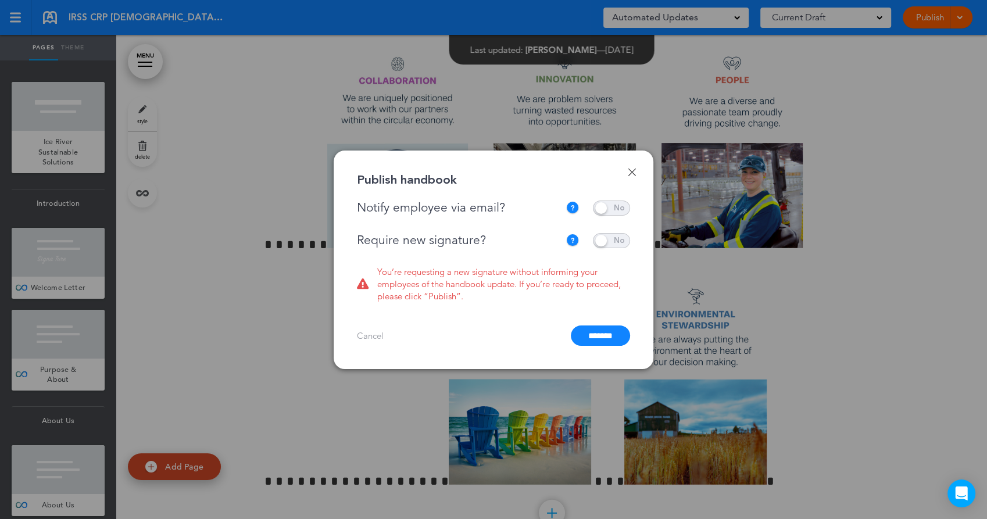
click at [610, 243] on span at bounding box center [611, 240] width 37 height 15
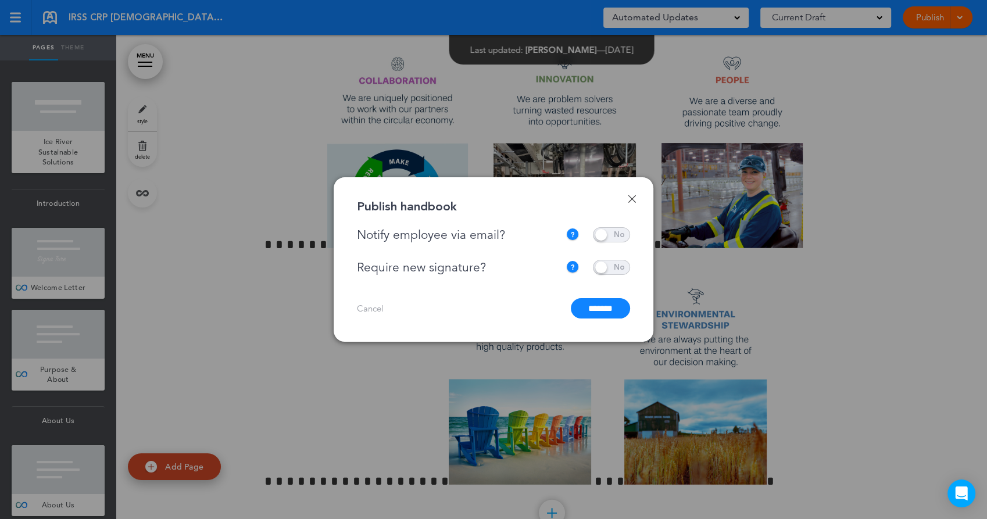
click at [585, 309] on input "*******" at bounding box center [600, 308] width 59 height 20
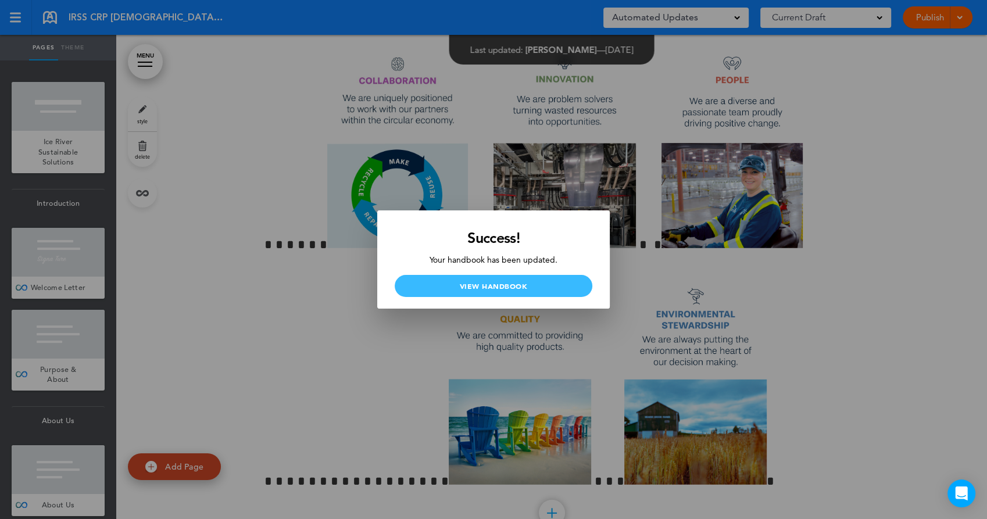
click at [474, 283] on link "View Handbook" at bounding box center [494, 286] width 198 height 22
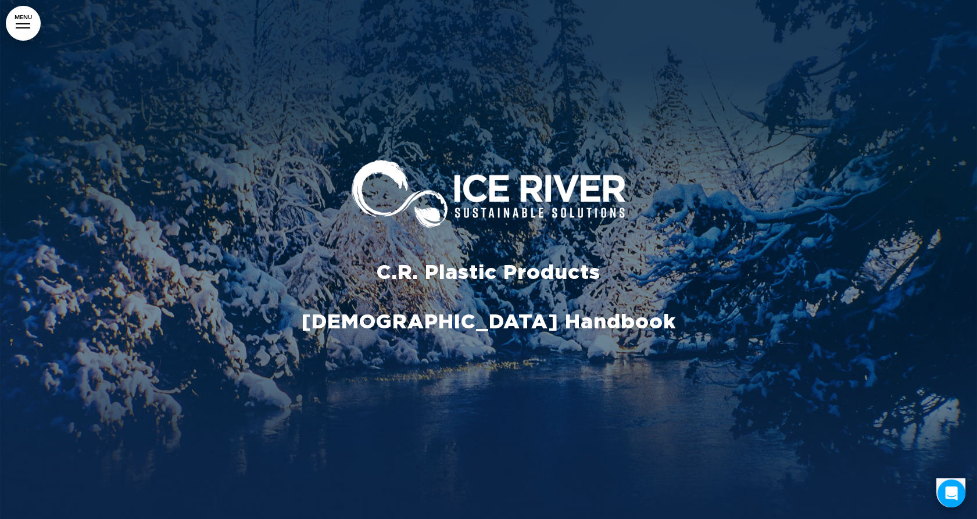
click at [37, 30] on link "MENU" at bounding box center [23, 23] width 35 height 35
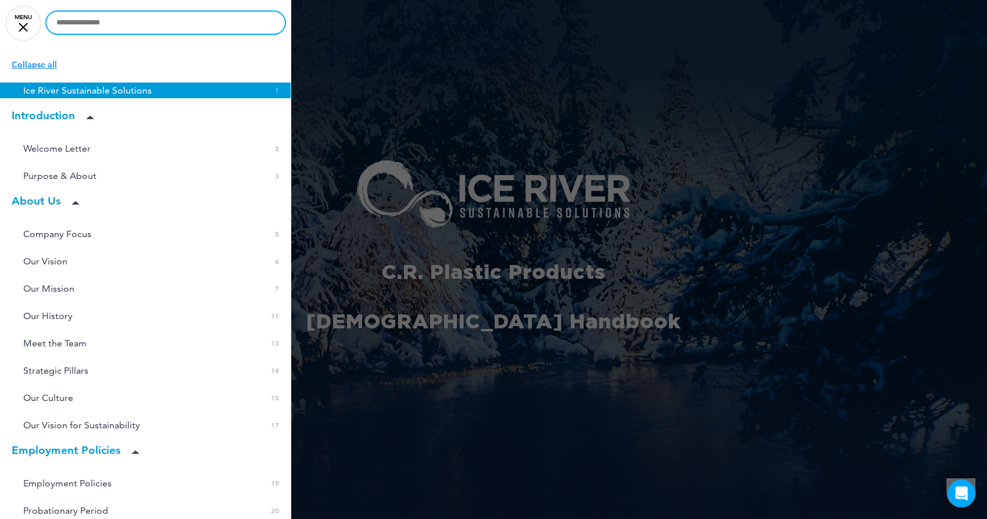
click at [159, 18] on input "text" at bounding box center [166, 23] width 238 height 22
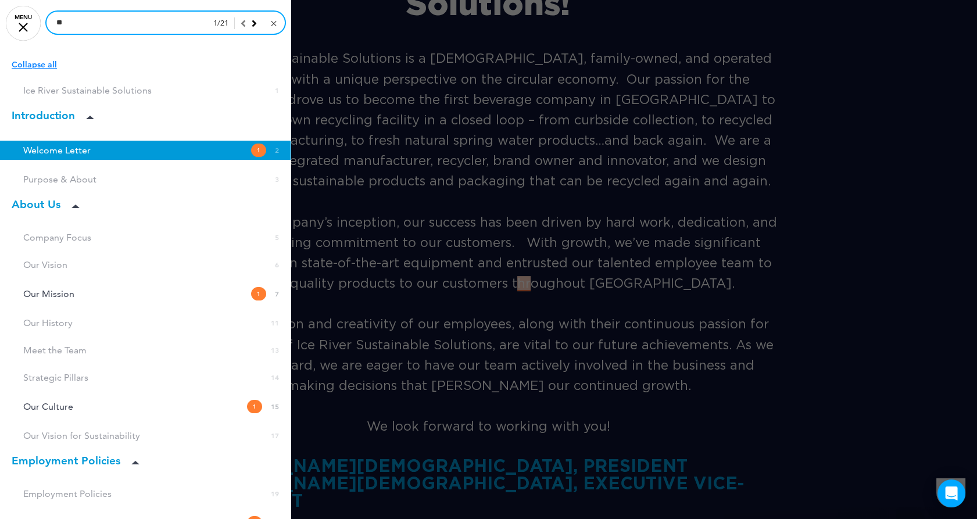
scroll to position [938, 0]
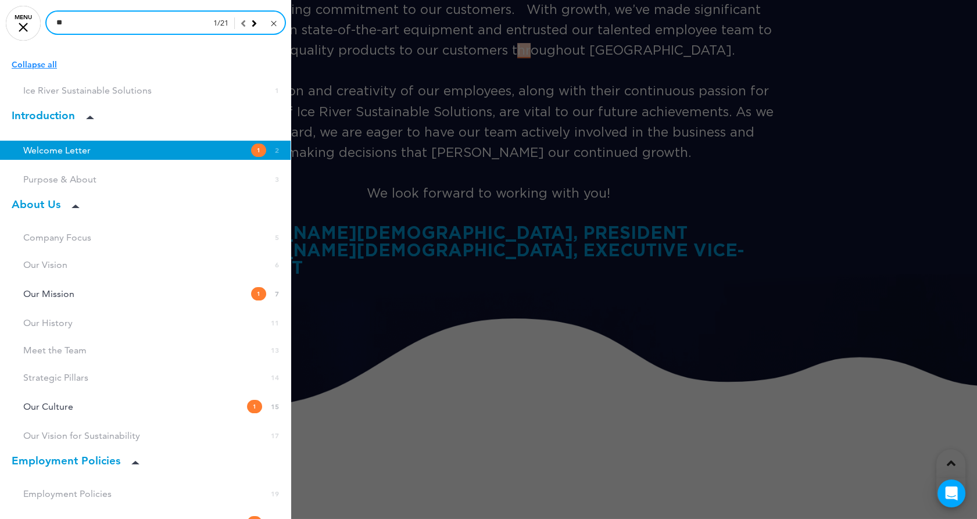
type input "**"
click at [252, 22] on icon at bounding box center [254, 23] width 5 height 10
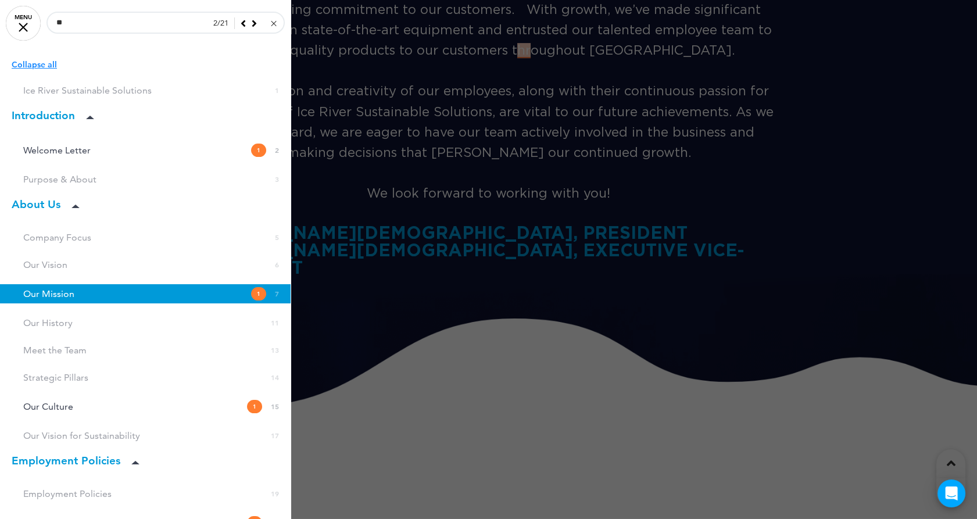
click at [252, 22] on icon at bounding box center [254, 23] width 5 height 10
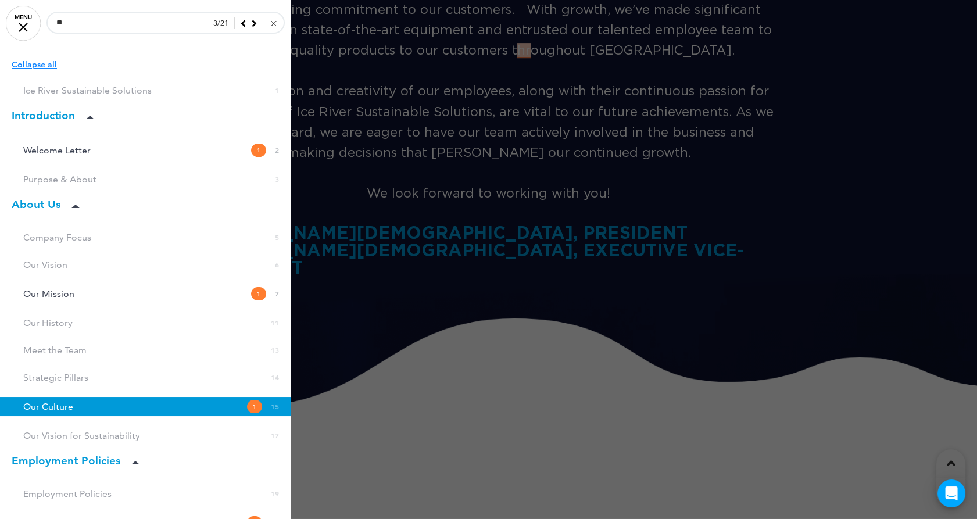
click at [112, 407] on link "Our Culture 1 15" at bounding box center [145, 406] width 291 height 19
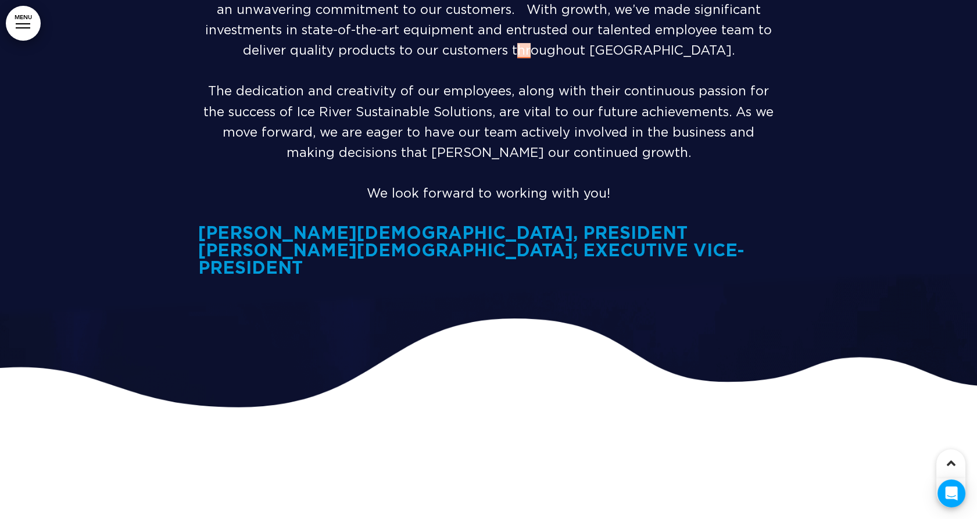
click at [451, 190] on span "We look forward to working with you!" at bounding box center [489, 193] width 244 height 14
click at [20, 30] on link "MENU" at bounding box center [23, 23] width 35 height 35
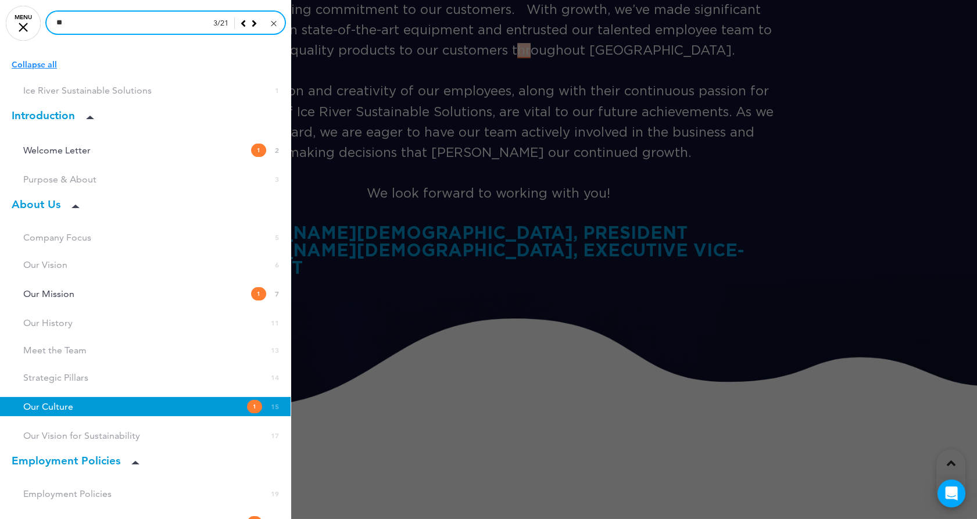
drag, startPoint x: 133, startPoint y: 20, endPoint x: 5, endPoint y: 16, distance: 128.5
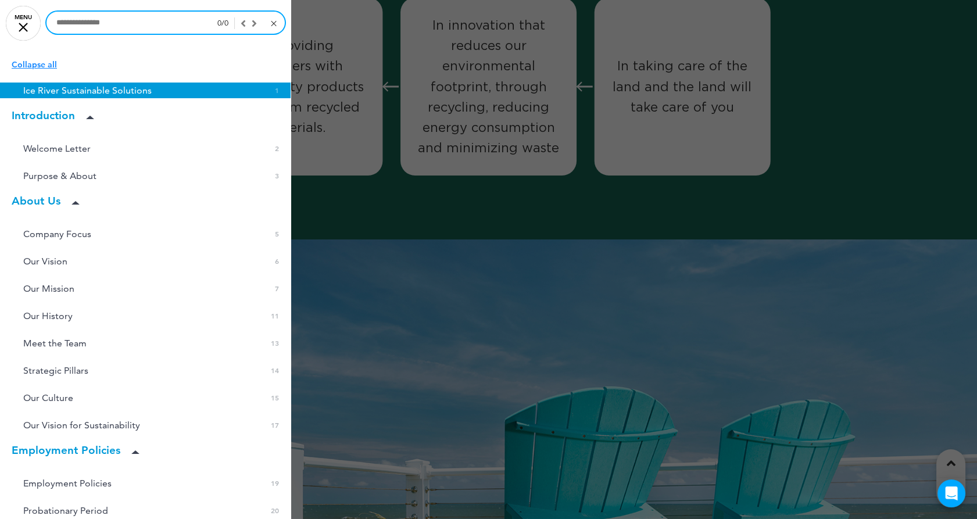
scroll to position [0, 0]
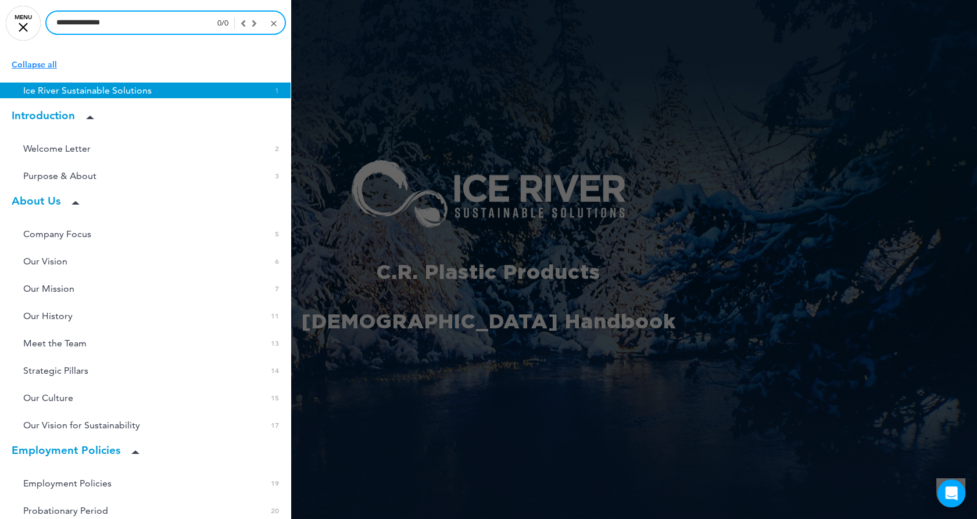
type input "**********"
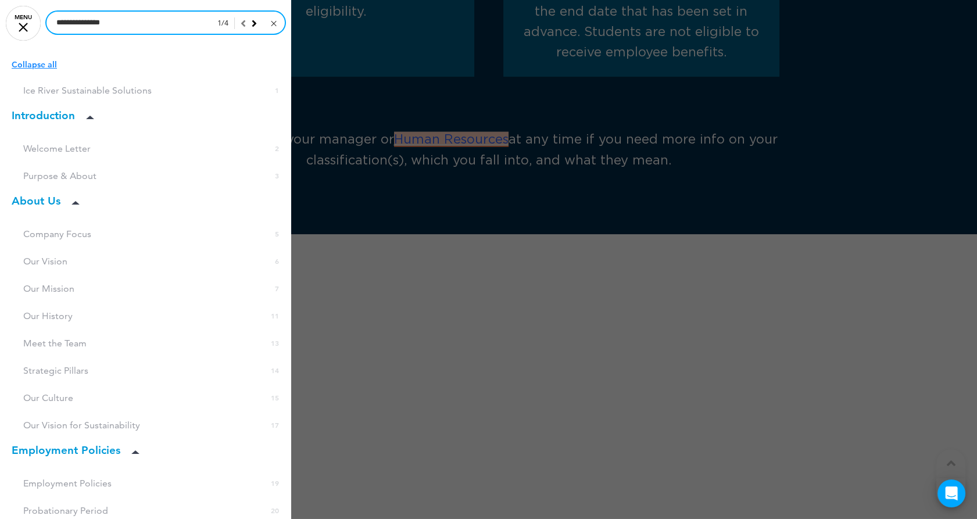
scroll to position [13520, 0]
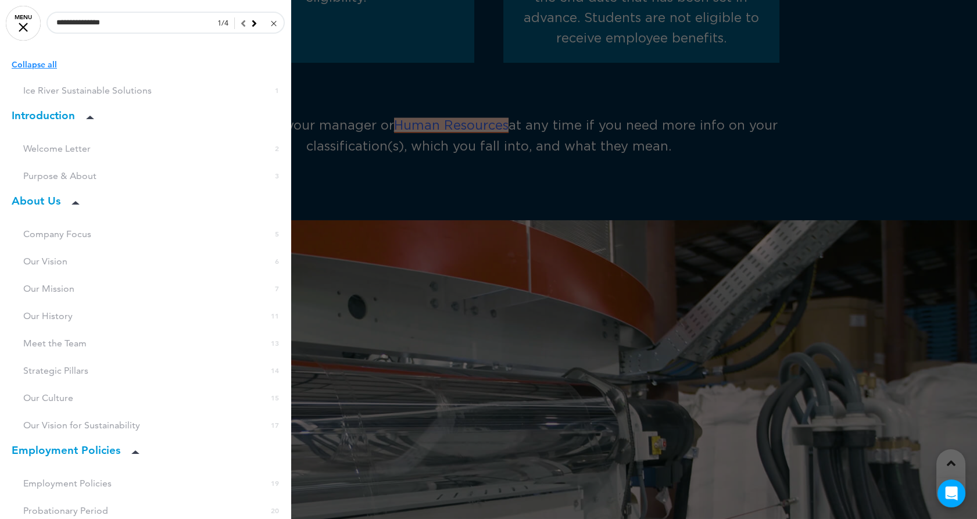
click at [566, 103] on div at bounding box center [488, 259] width 977 height 519
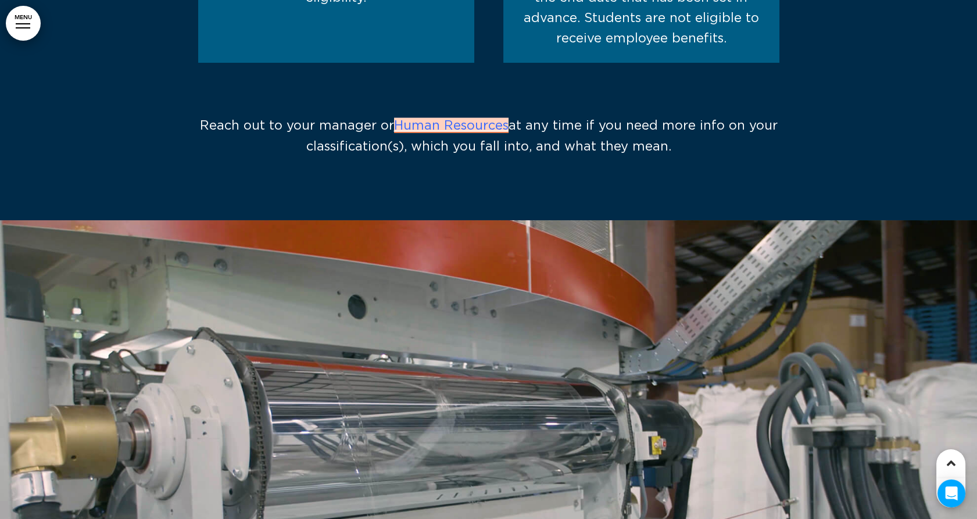
click at [22, 23] on div at bounding box center [23, 23] width 15 height 1
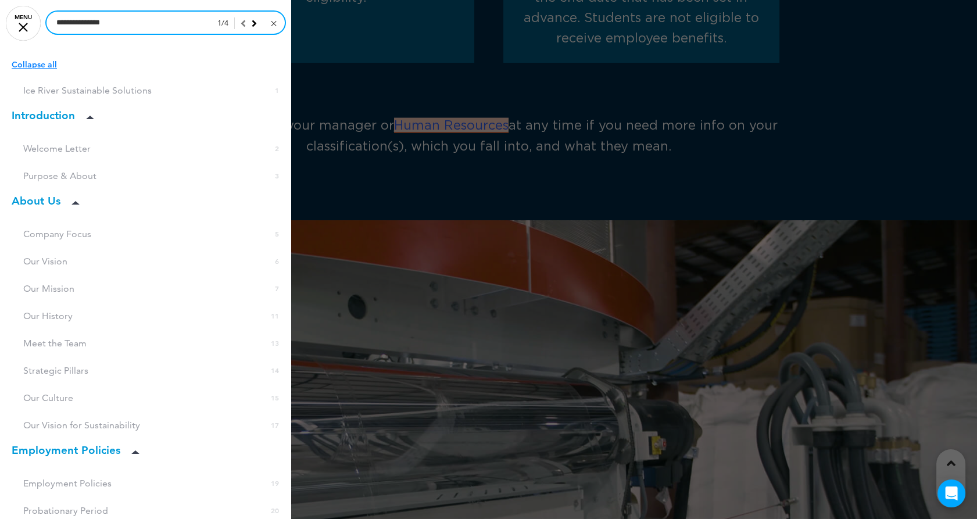
click at [159, 28] on input "**********" at bounding box center [166, 23] width 238 height 22
click at [252, 23] on icon at bounding box center [254, 23] width 5 height 10
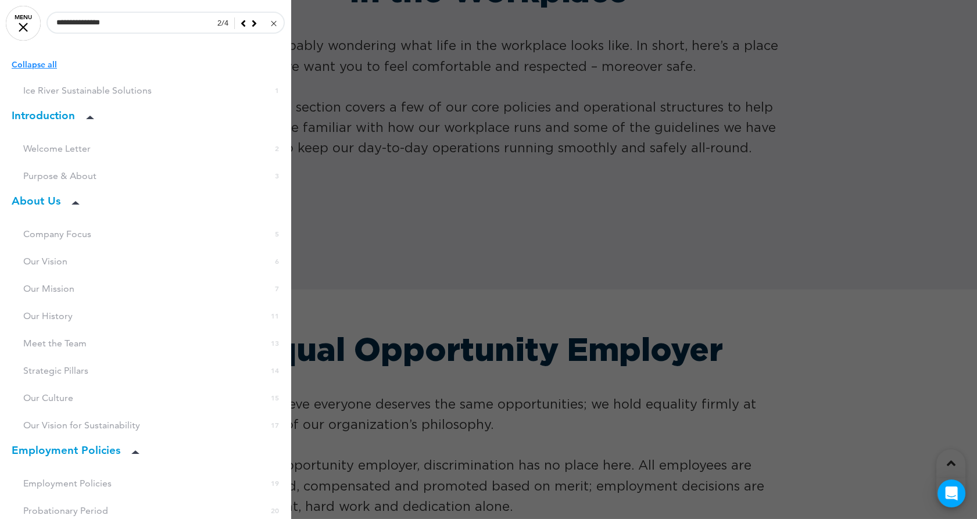
scroll to position [25626, 0]
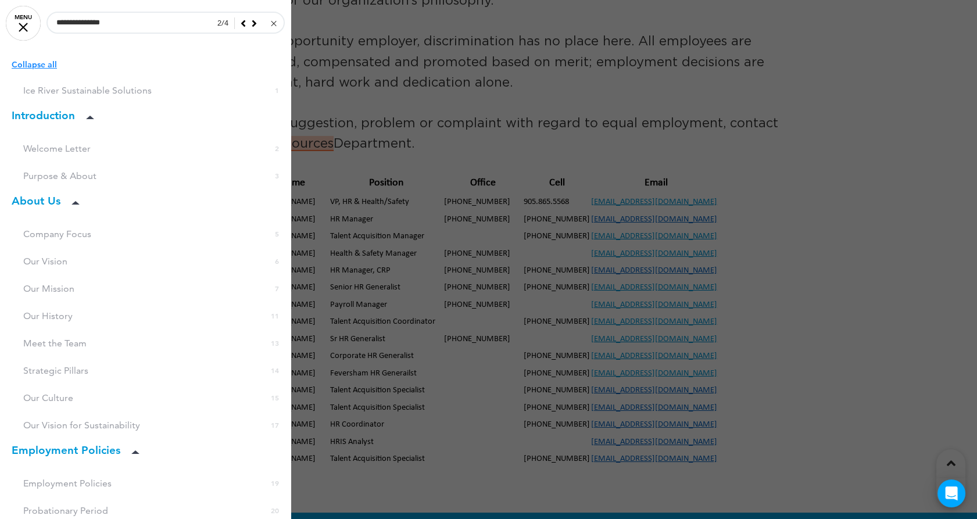
click at [797, 186] on div at bounding box center [488, 259] width 977 height 519
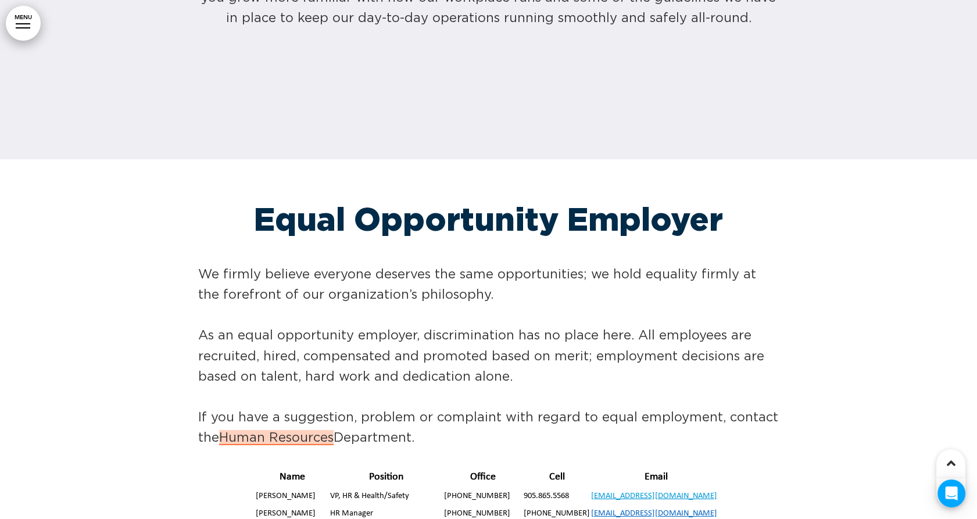
scroll to position [25432, 0]
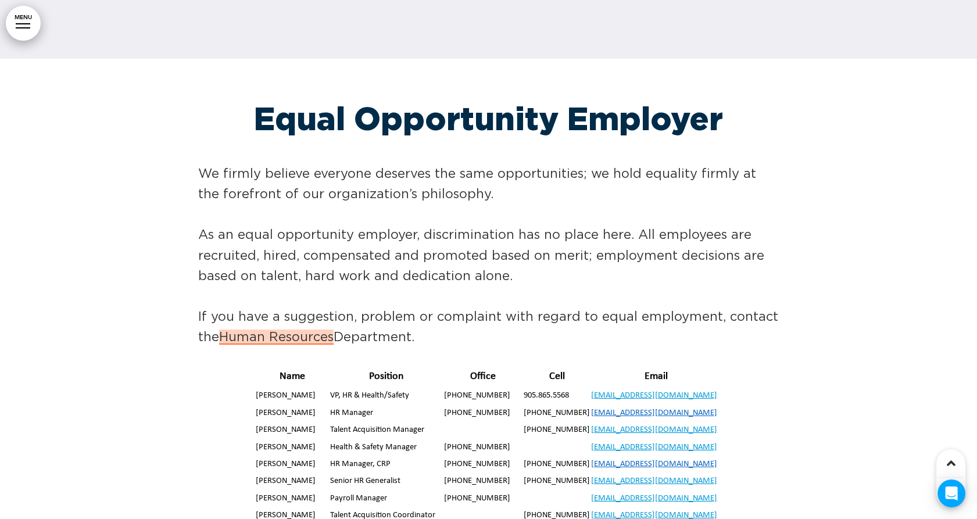
click at [27, 26] on link "MENU" at bounding box center [23, 23] width 35 height 35
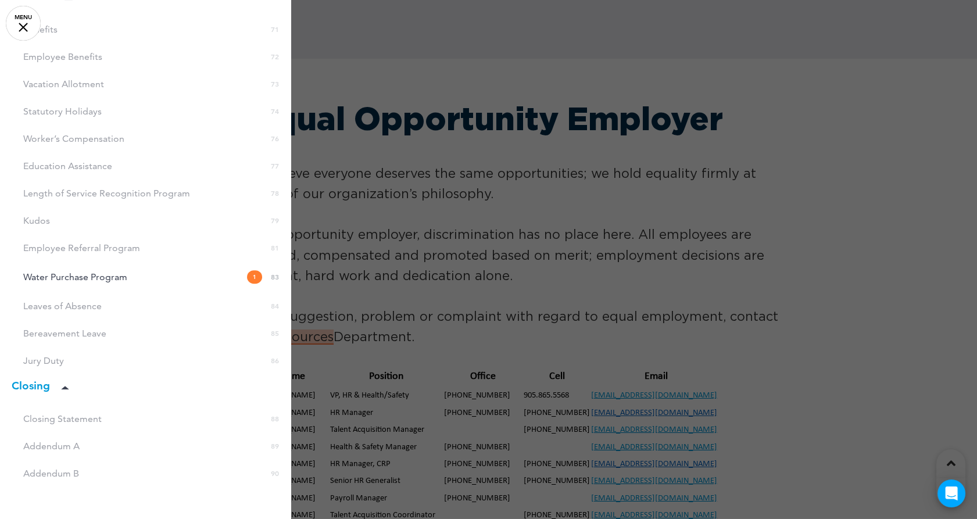
scroll to position [1707, 0]
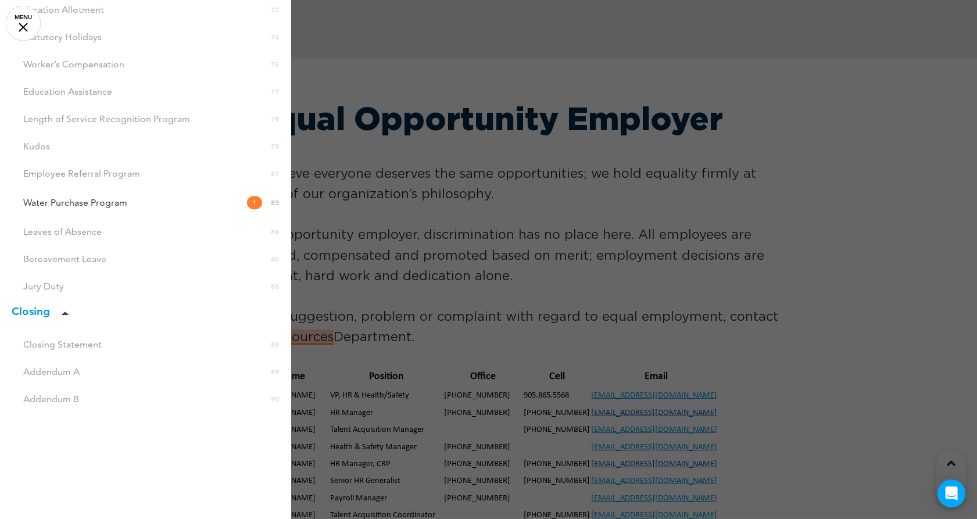
click at [606, 232] on div at bounding box center [488, 259] width 977 height 519
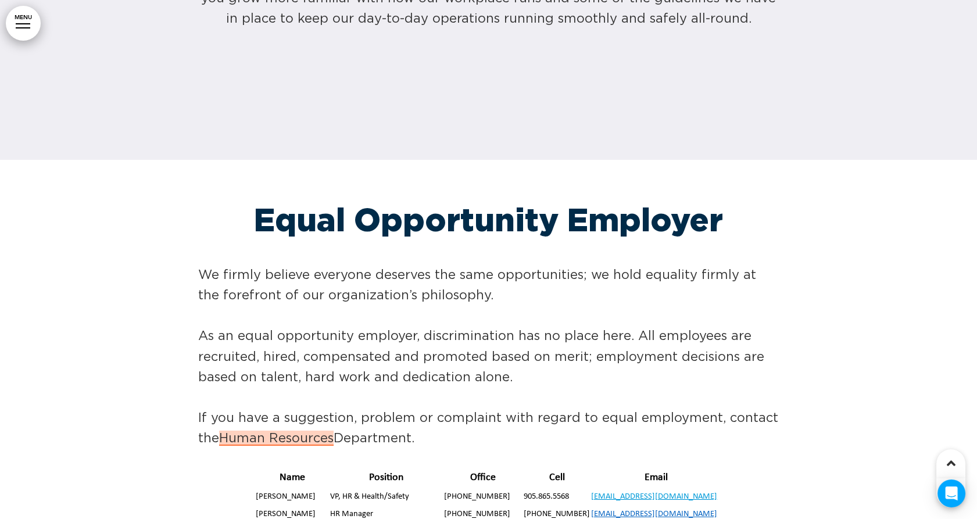
scroll to position [25497, 0]
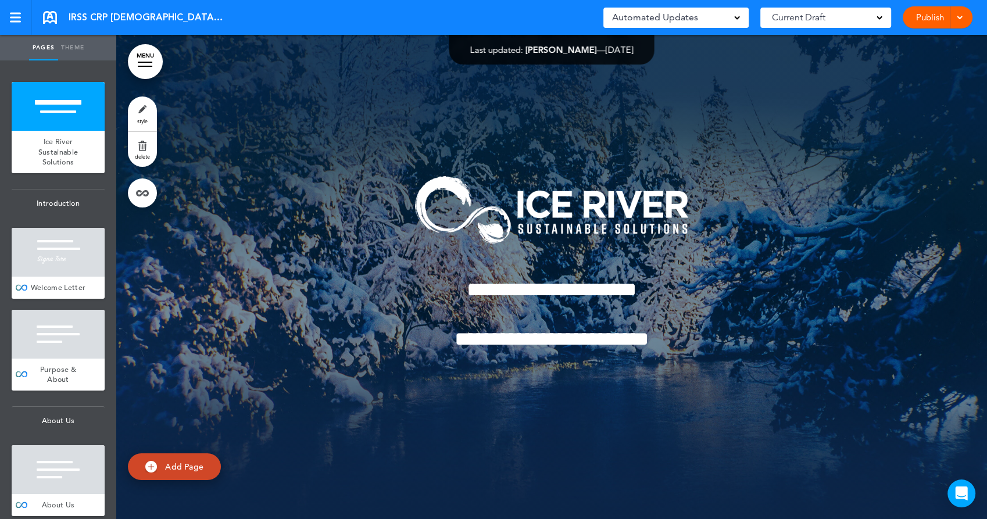
drag, startPoint x: 145, startPoint y: 60, endPoint x: 160, endPoint y: 65, distance: 15.8
click at [145, 60] on link "MENU" at bounding box center [145, 61] width 35 height 35
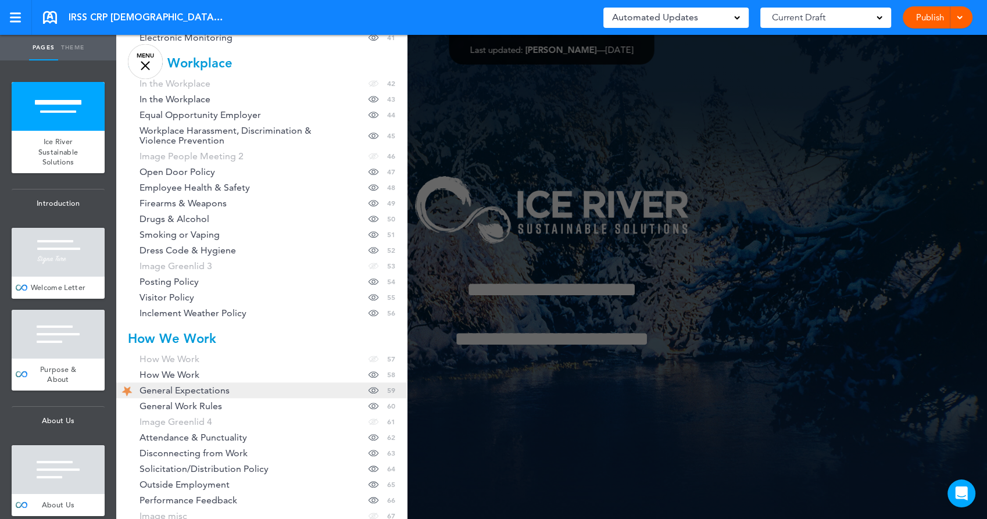
scroll to position [733, 0]
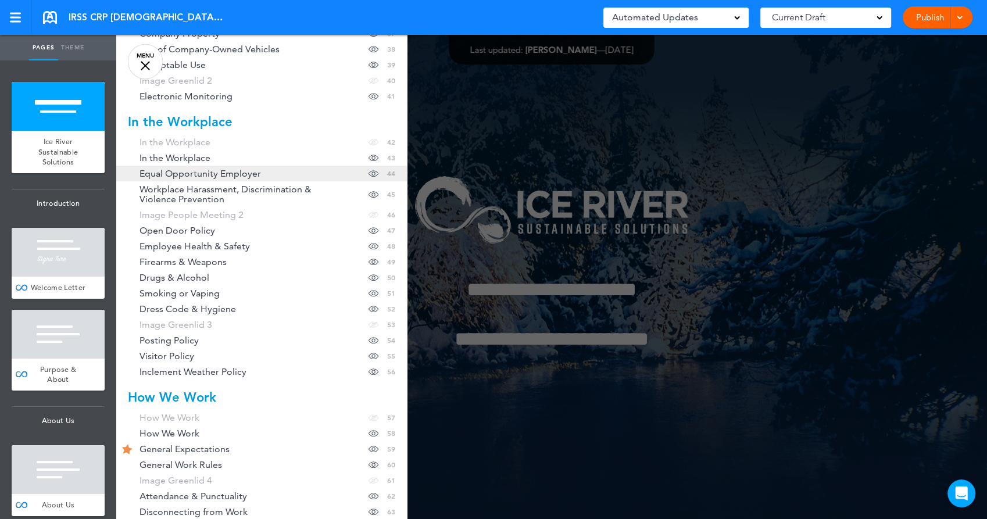
click at [263, 172] on link "Equal Opportunity Employer Hide page in table of contents 44" at bounding box center [261, 174] width 291 height 16
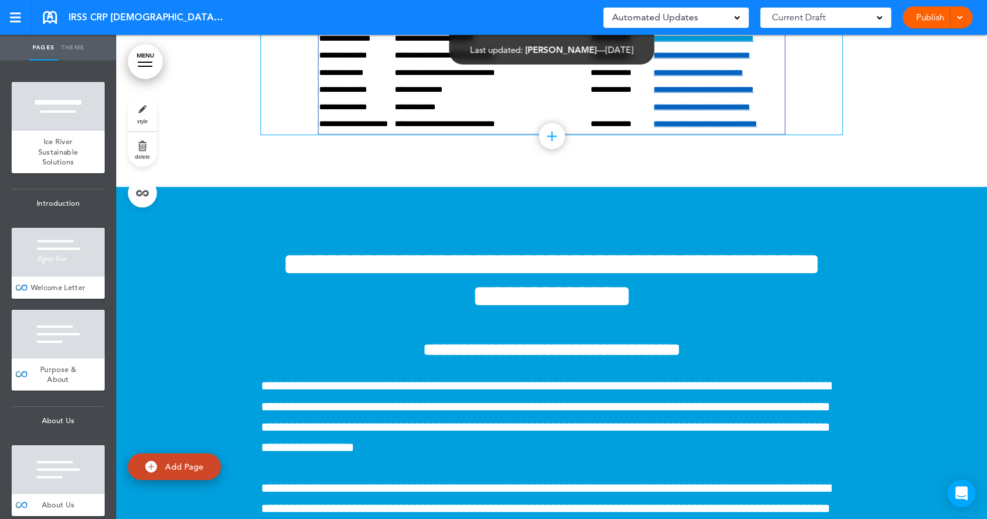
scroll to position [24626, 0]
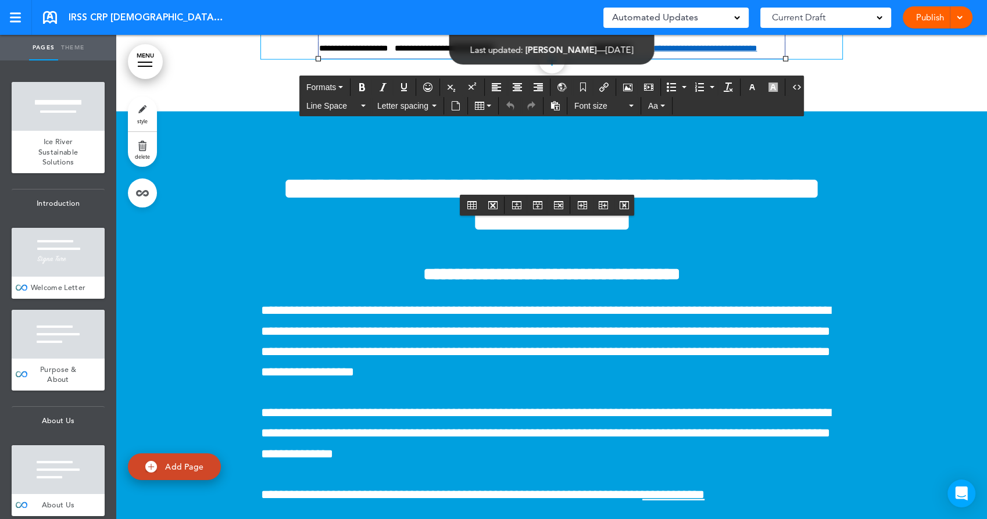
scroll to position [24691, 0]
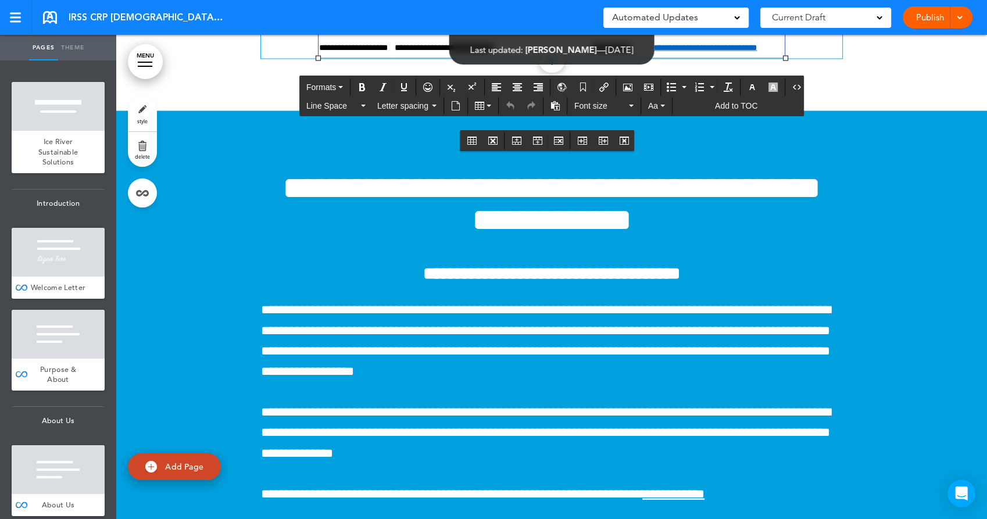
drag, startPoint x: 318, startPoint y: 265, endPoint x: 360, endPoint y: 263, distance: 42.5
drag, startPoint x: 745, startPoint y: 265, endPoint x: 647, endPoint y: 265, distance: 97.7
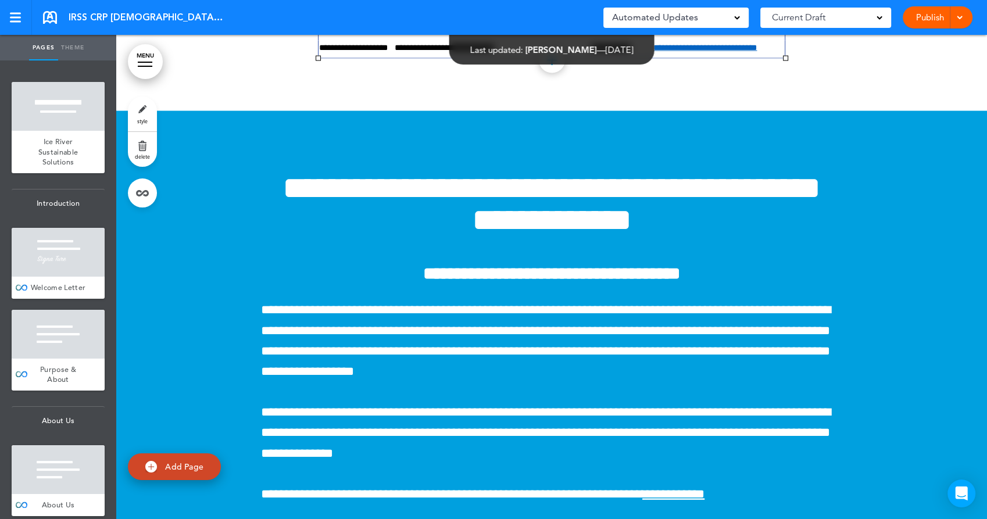
click at [930, 22] on link "Publish" at bounding box center [930, 17] width 37 height 22
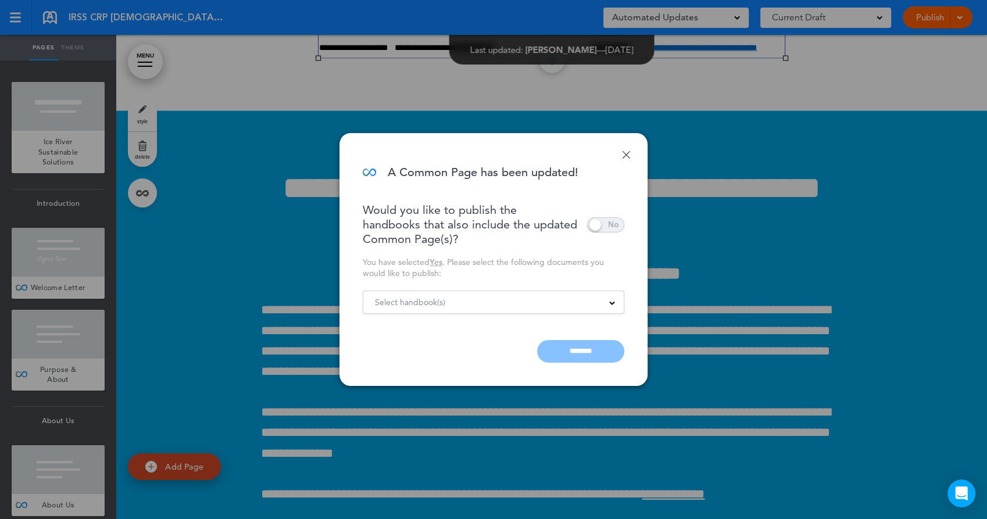
click at [610, 226] on span at bounding box center [605, 224] width 37 height 15
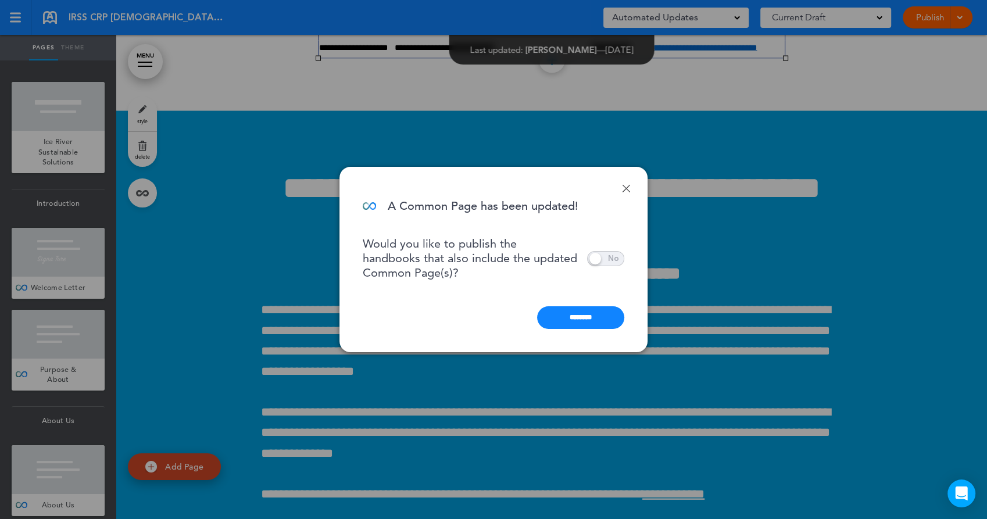
click at [596, 256] on span at bounding box center [605, 258] width 37 height 15
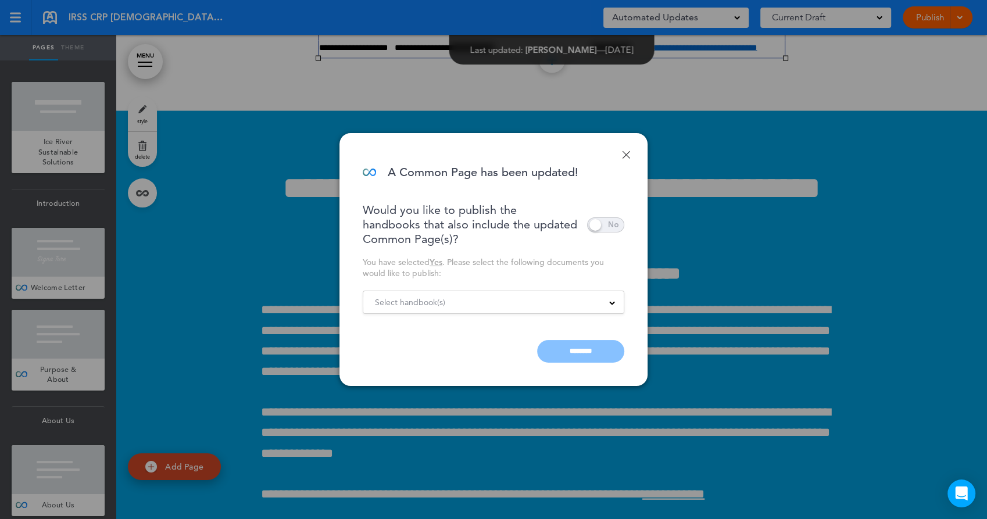
click at [478, 301] on div "Select handbook(s)" at bounding box center [493, 302] width 260 height 13
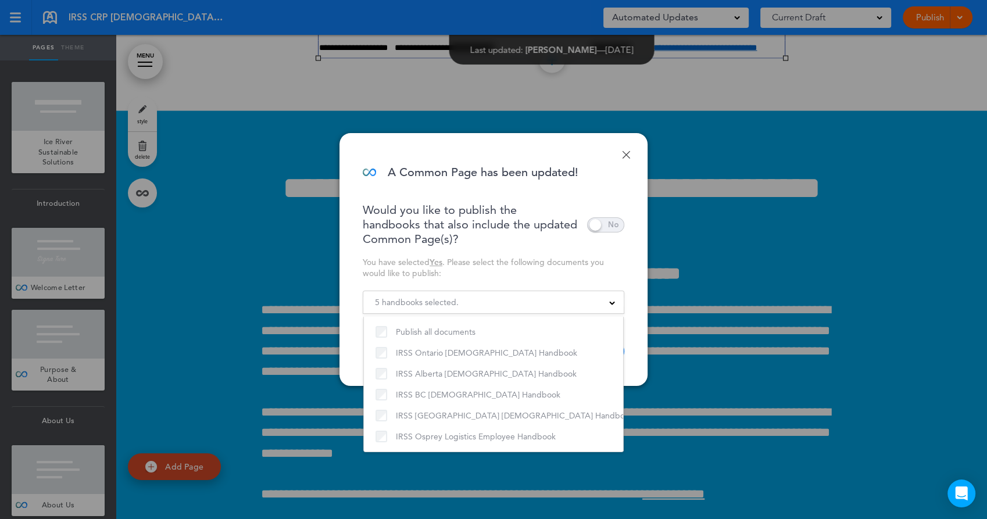
click at [517, 276] on div "You have selected Yes . Please select the following documents you would like to…" at bounding box center [494, 268] width 262 height 22
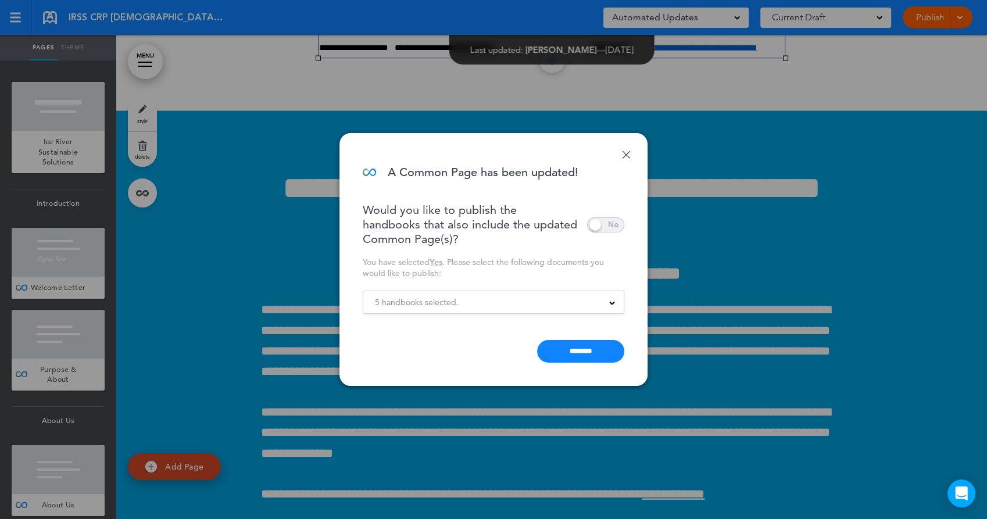
click at [630, 153] on link "Done" at bounding box center [626, 155] width 8 height 8
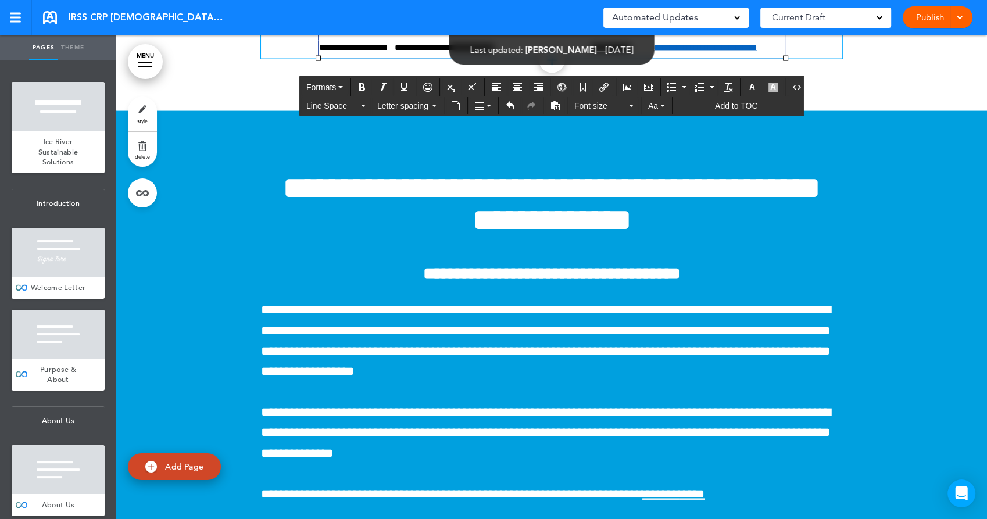
drag, startPoint x: 315, startPoint y: 368, endPoint x: 762, endPoint y: 370, distance: 447.6
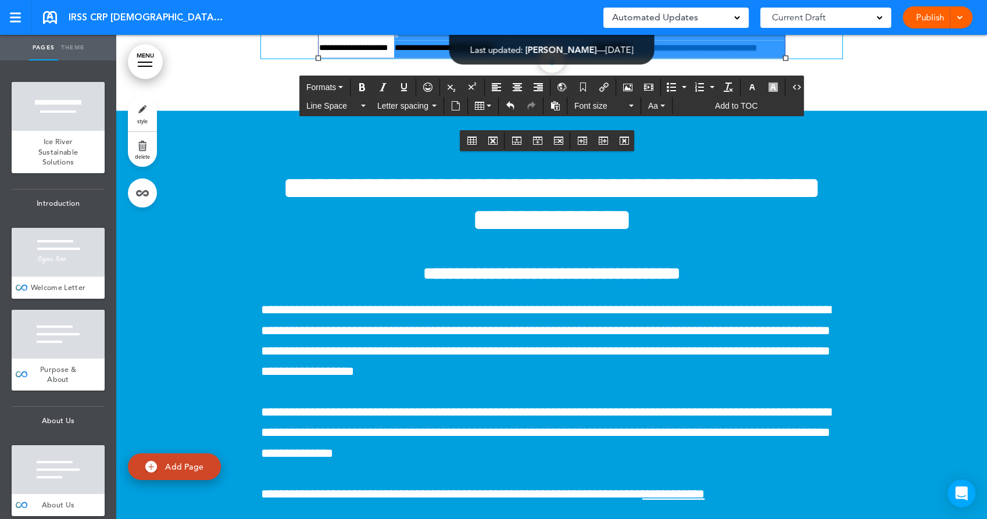
drag, startPoint x: 760, startPoint y: 435, endPoint x: 394, endPoint y: 427, distance: 366.3
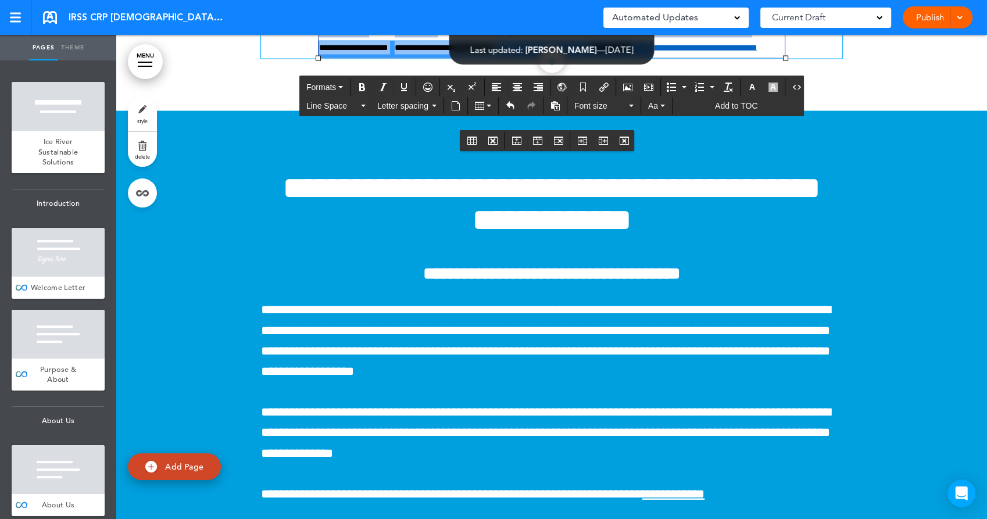
drag, startPoint x: 316, startPoint y: 435, endPoint x: 633, endPoint y: 435, distance: 316.8
click at [737, 58] on tr "**********" at bounding box center [552, 49] width 467 height 17
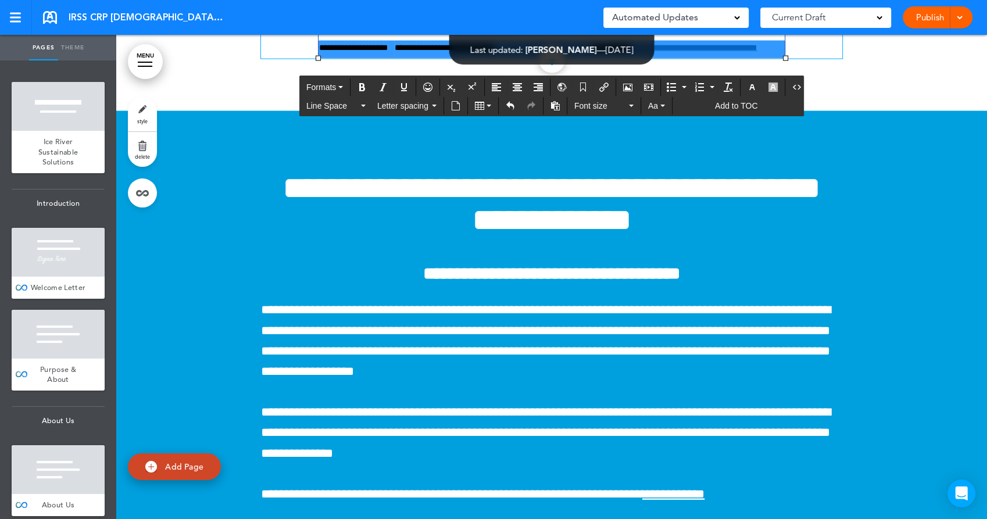
drag, startPoint x: 460, startPoint y: 436, endPoint x: 344, endPoint y: 434, distance: 116.3
drag, startPoint x: 344, startPoint y: 434, endPoint x: 330, endPoint y: 438, distance: 15.1
click at [330, 58] on td "**********" at bounding box center [357, 49] width 76 height 17
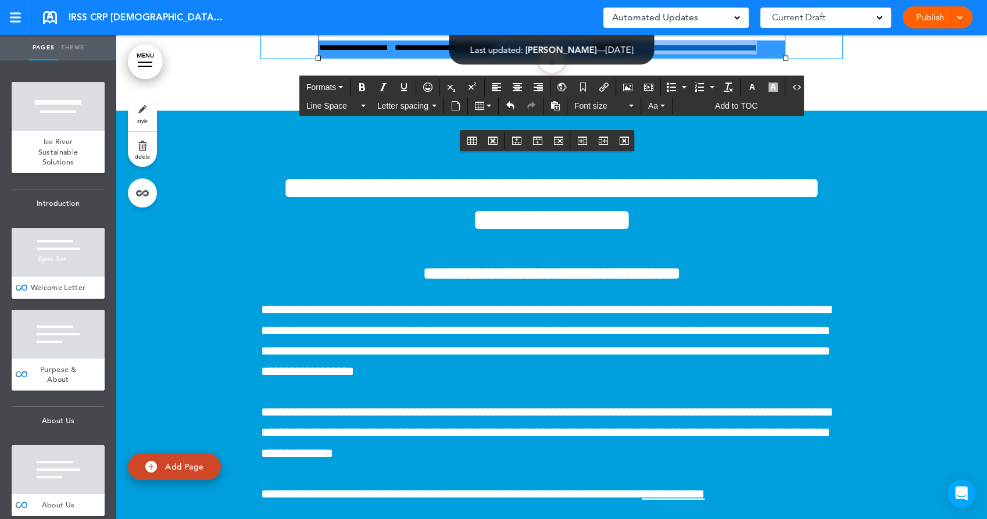
drag, startPoint x: 315, startPoint y: 436, endPoint x: 766, endPoint y: 439, distance: 451.1
click at [766, 58] on tr "**********" at bounding box center [552, 49] width 467 height 17
copy td "**********"
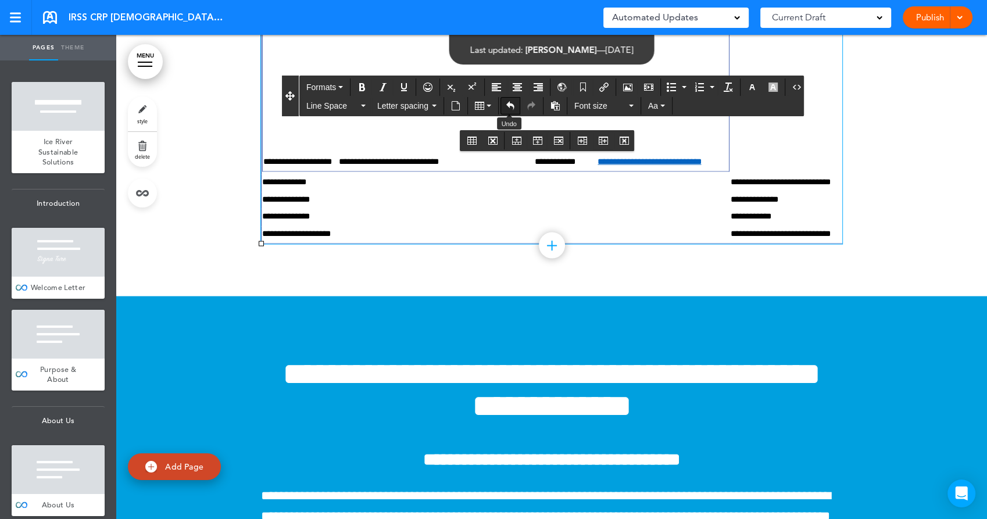
click at [506, 102] on icon "Undo" at bounding box center [510, 105] width 9 height 9
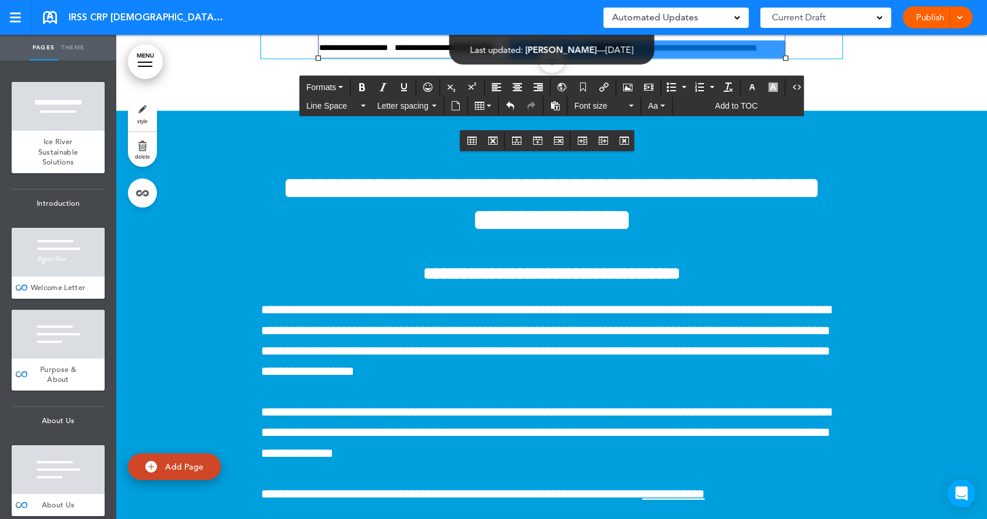
drag, startPoint x: 766, startPoint y: 434, endPoint x: 531, endPoint y: 440, distance: 235.5
click at [531, 58] on tr "**********" at bounding box center [552, 49] width 467 height 17
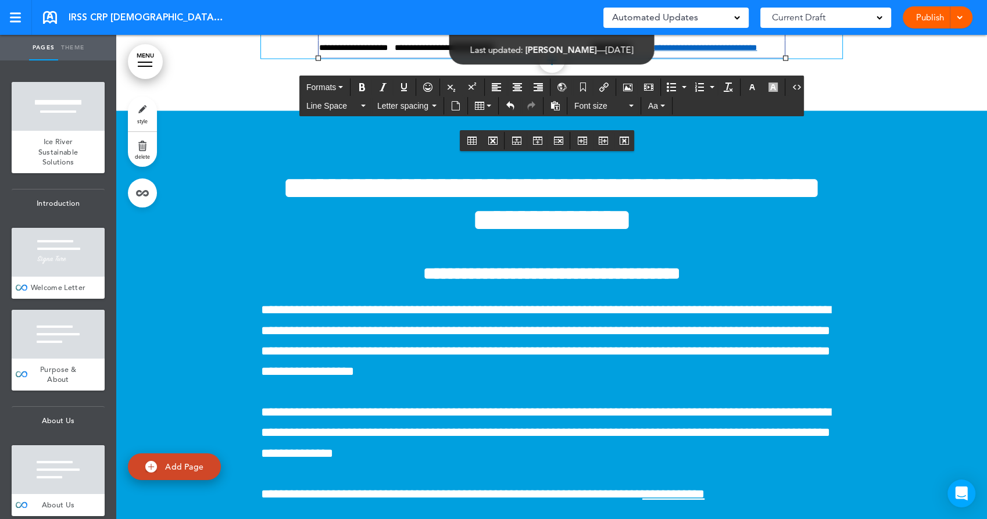
click at [769, 58] on td "**********" at bounding box center [719, 49] width 132 height 17
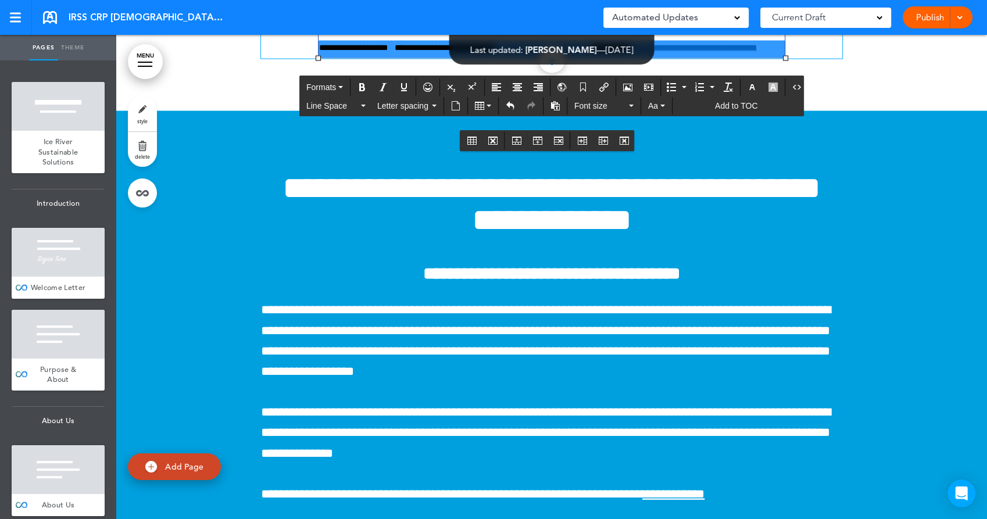
drag, startPoint x: 769, startPoint y: 437, endPoint x: 315, endPoint y: 437, distance: 454.6
click at [319, 58] on tr "**********" at bounding box center [552, 49] width 467 height 17
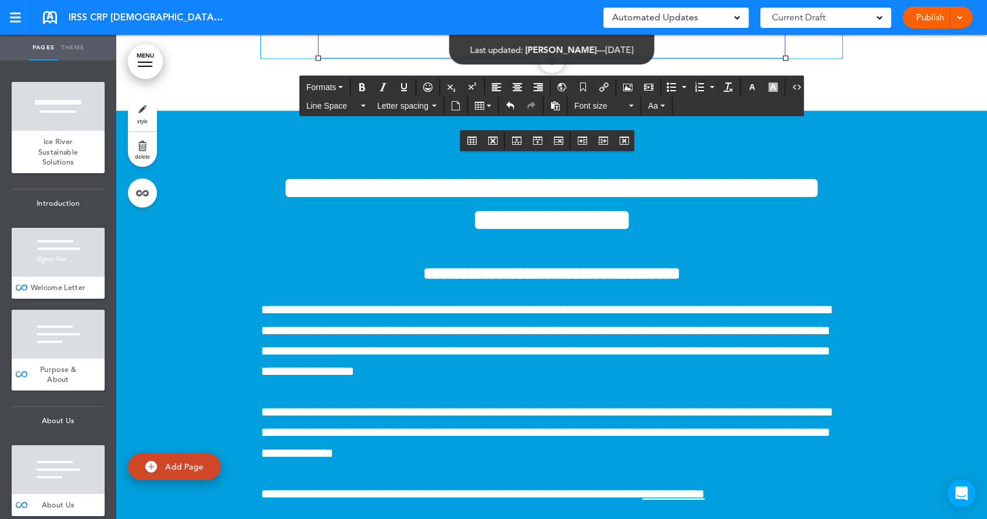
click at [489, 41] on td "**********" at bounding box center [451, 32] width 115 height 17
drag, startPoint x: 337, startPoint y: 181, endPoint x: 333, endPoint y: 196, distance: 15.1
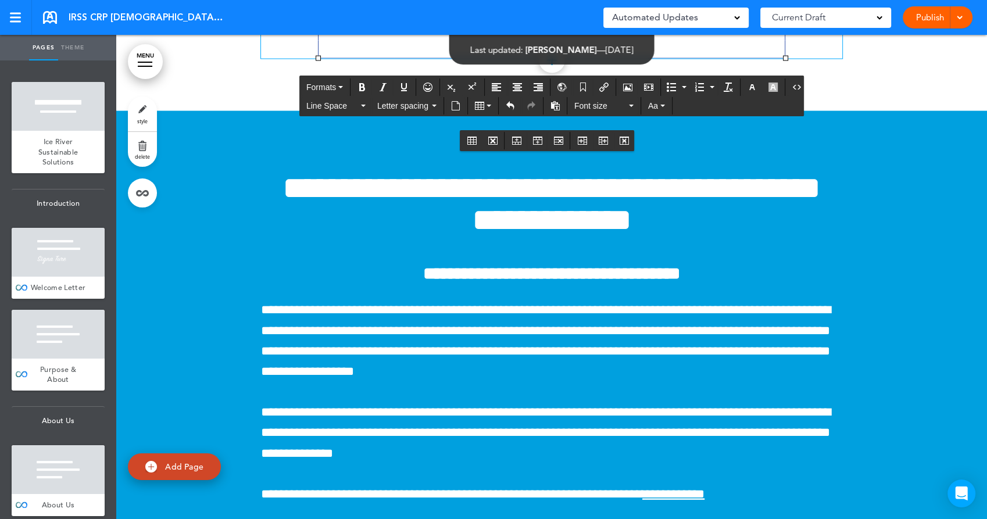
click at [349, 23] on td "**********" at bounding box center [357, 14] width 76 height 17
click at [350, 41] on td "**********" at bounding box center [357, 32] width 76 height 17
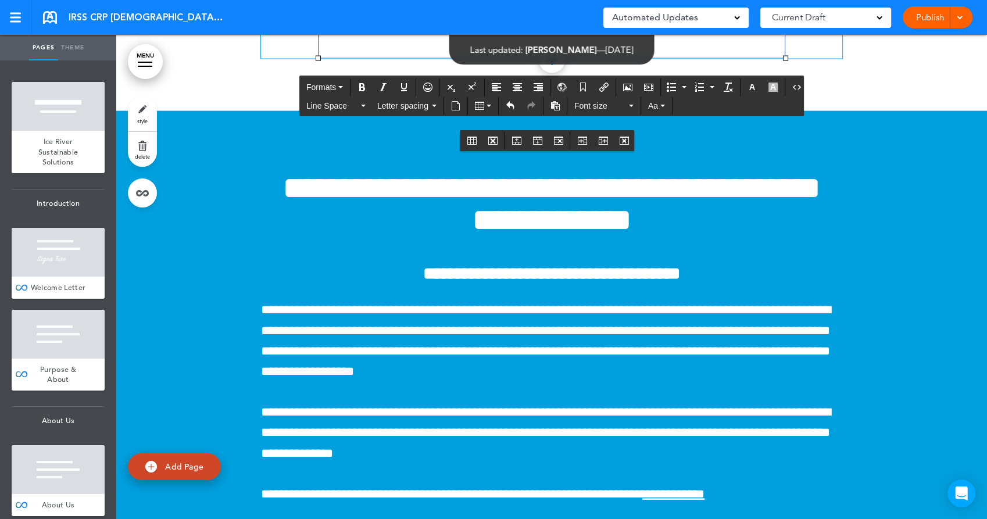
click at [341, 58] on td at bounding box center [357, 49] width 76 height 17
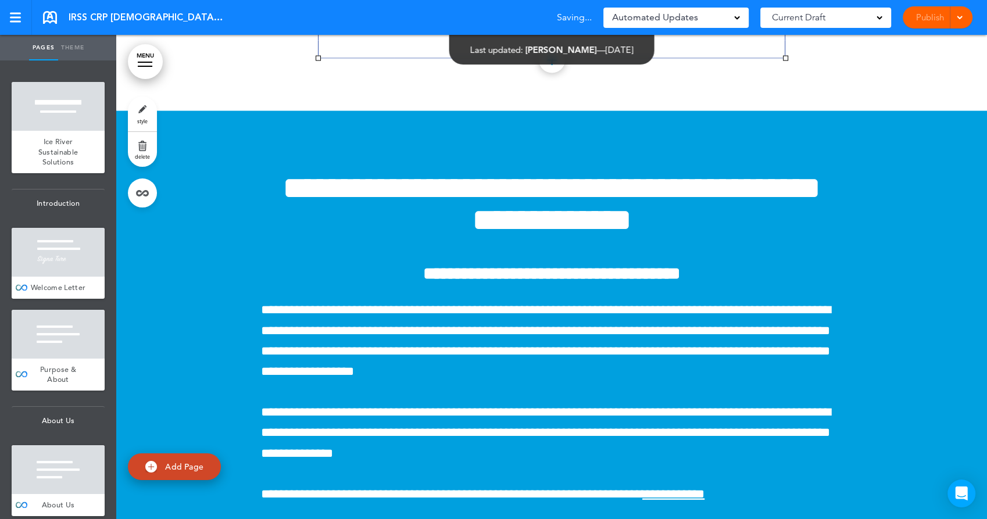
click at [442, 41] on td "**********" at bounding box center [451, 32] width 115 height 17
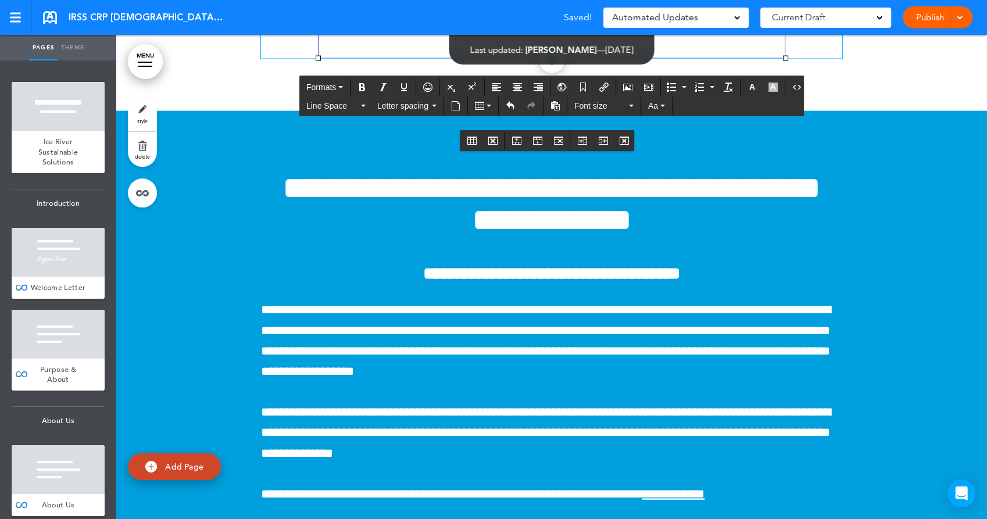
click at [590, 41] on td at bounding box center [621, 32] width 63 height 17
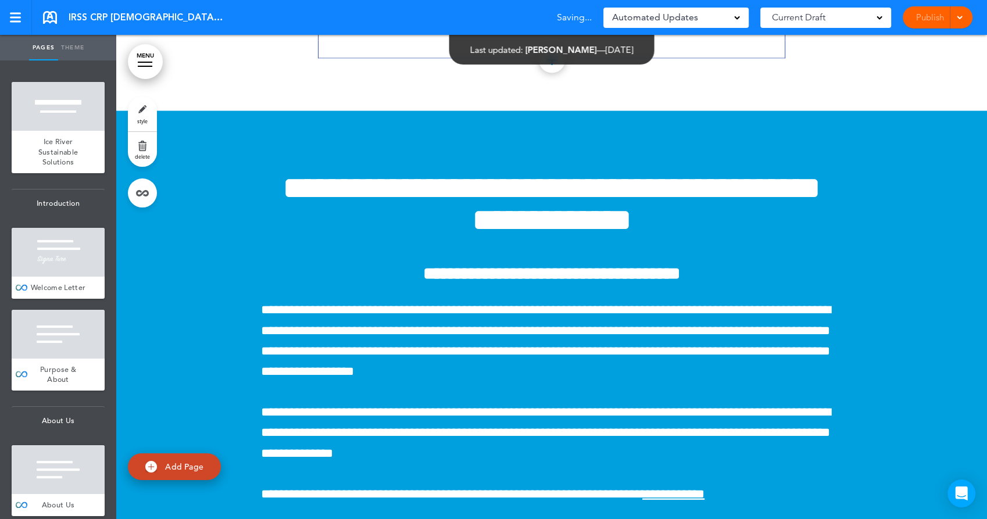
click at [931, 19] on link "Publish" at bounding box center [930, 17] width 37 height 22
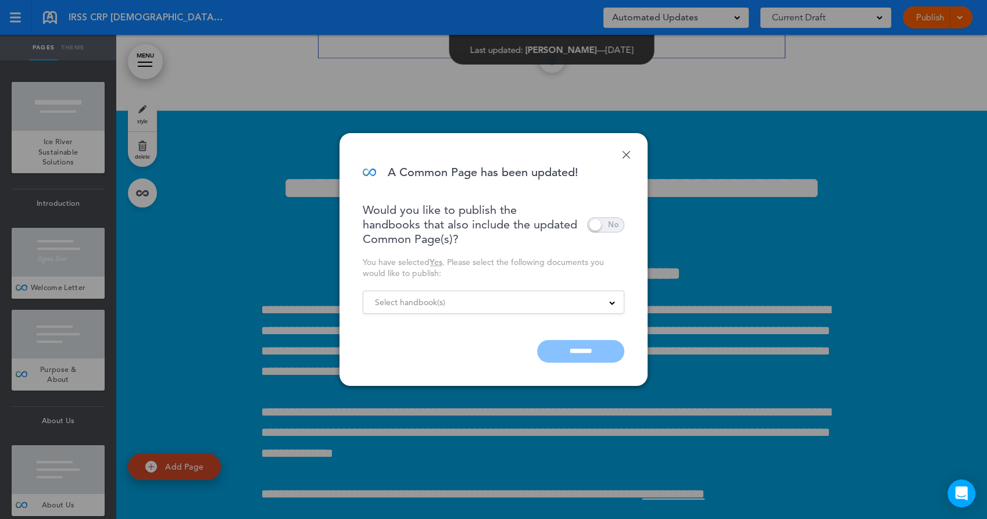
click at [546, 303] on div "Select handbook(s)" at bounding box center [493, 302] width 260 height 13
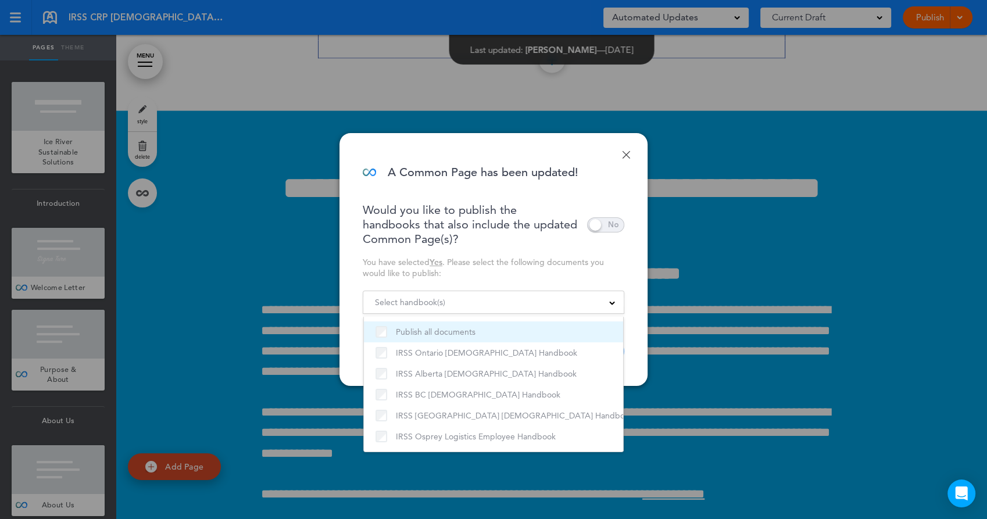
click at [443, 334] on label "Publish all documents" at bounding box center [494, 332] width 236 height 14
click at [508, 281] on div "Would you like to publish the handbooks that also include the updated Common Pa…" at bounding box center [494, 283] width 262 height 160
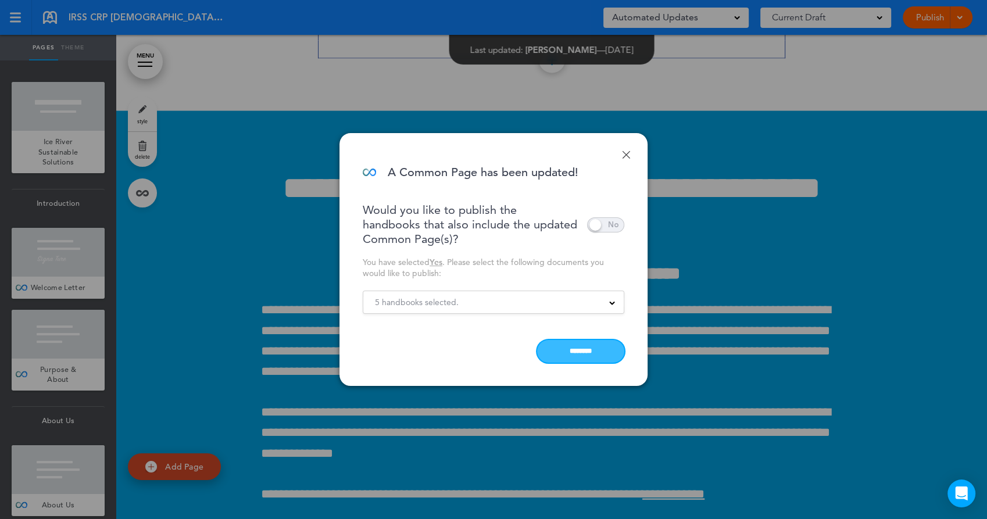
click at [573, 355] on input "********" at bounding box center [580, 351] width 87 height 23
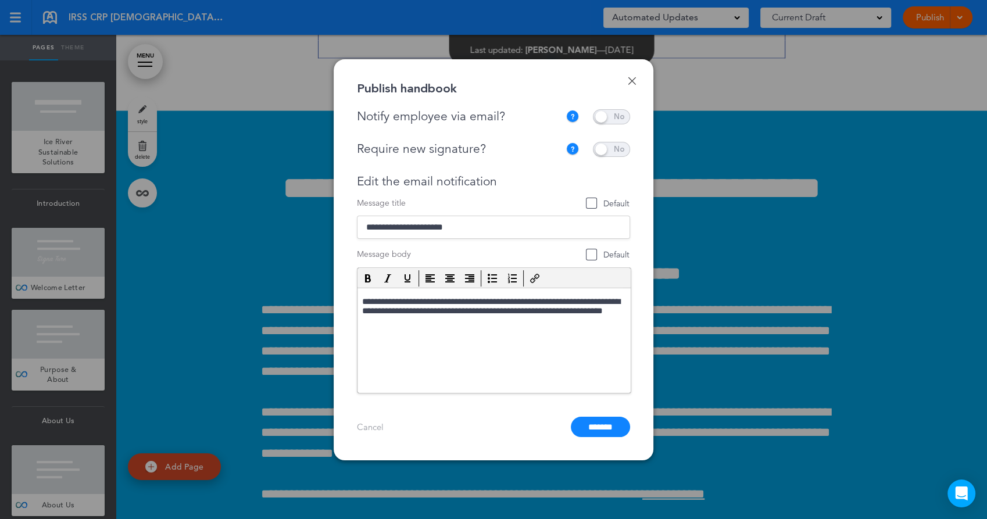
click at [609, 118] on span at bounding box center [611, 116] width 37 height 15
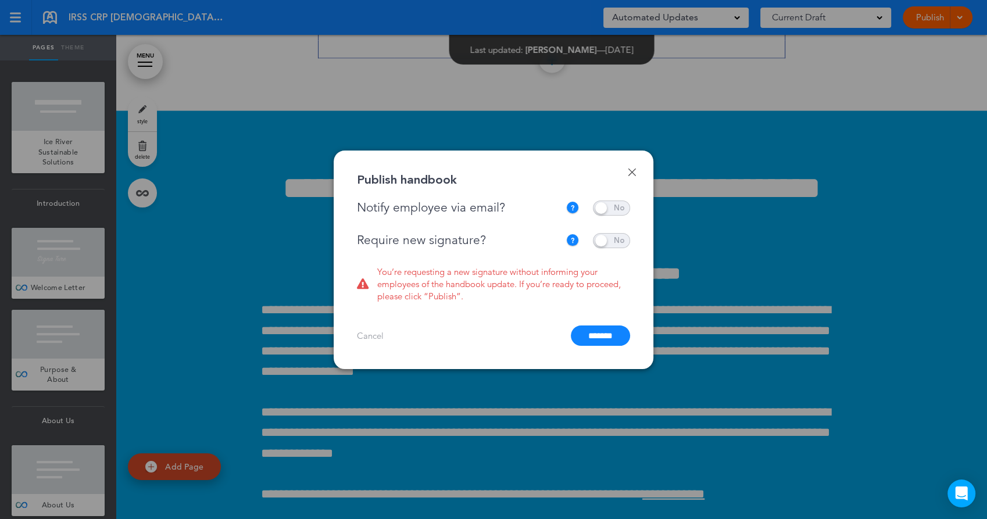
click at [616, 246] on span at bounding box center [611, 240] width 37 height 15
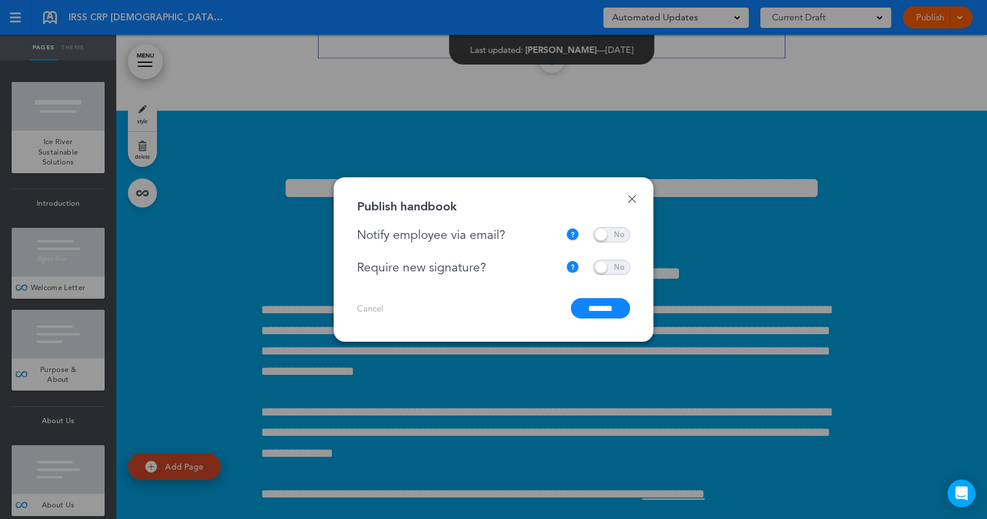
click at [606, 312] on input "*******" at bounding box center [600, 308] width 59 height 20
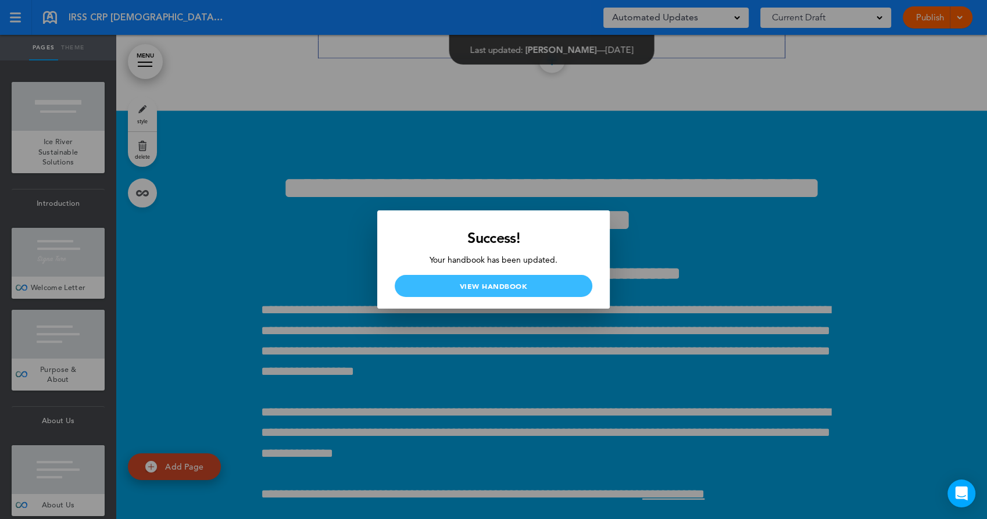
click at [552, 288] on link "View Handbook" at bounding box center [494, 286] width 198 height 22
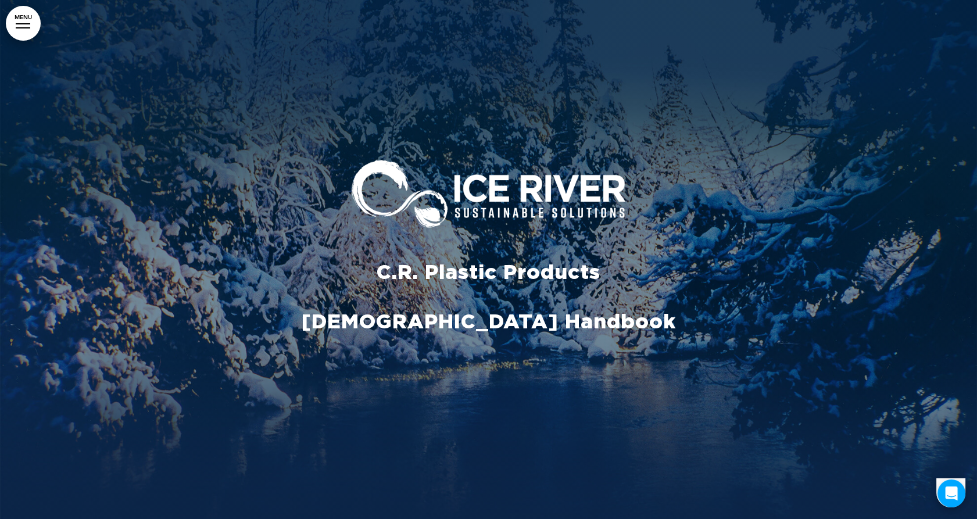
click at [30, 17] on link "MENU" at bounding box center [23, 23] width 35 height 35
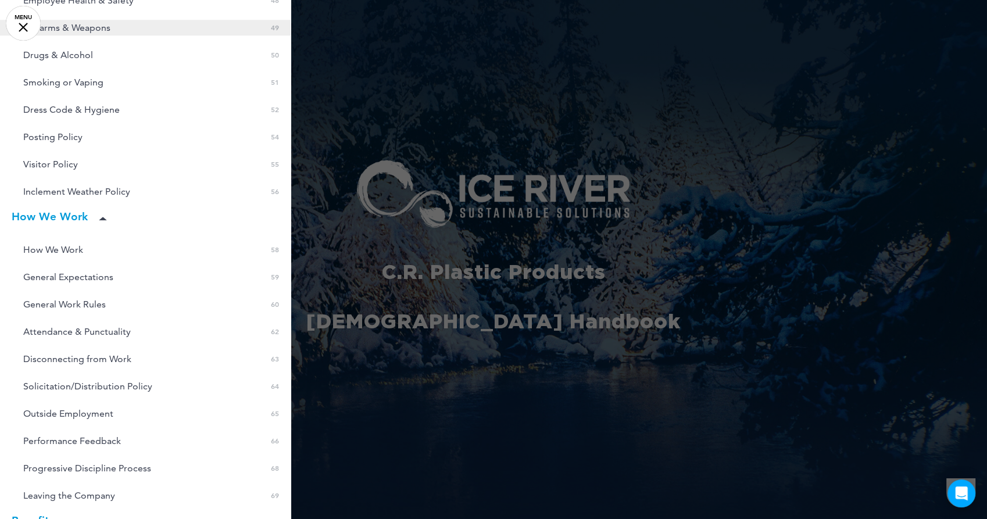
scroll to position [1227, 0]
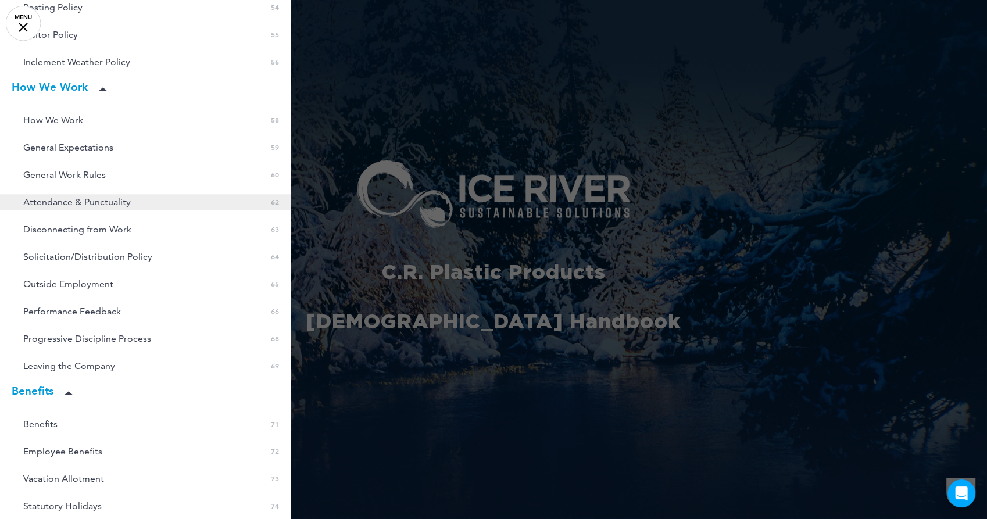
click at [70, 199] on span "Attendance & Punctuality" at bounding box center [77, 202] width 108 height 10
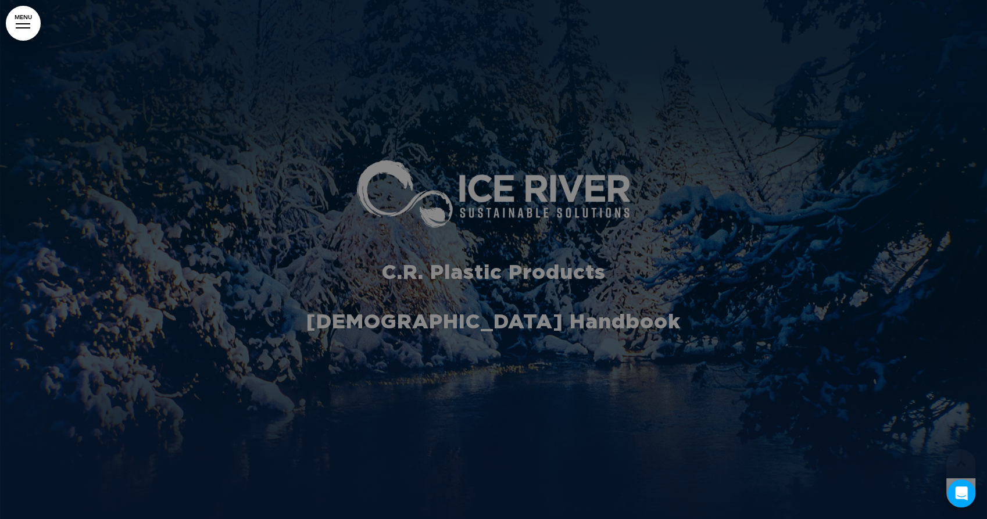
scroll to position [36375, 0]
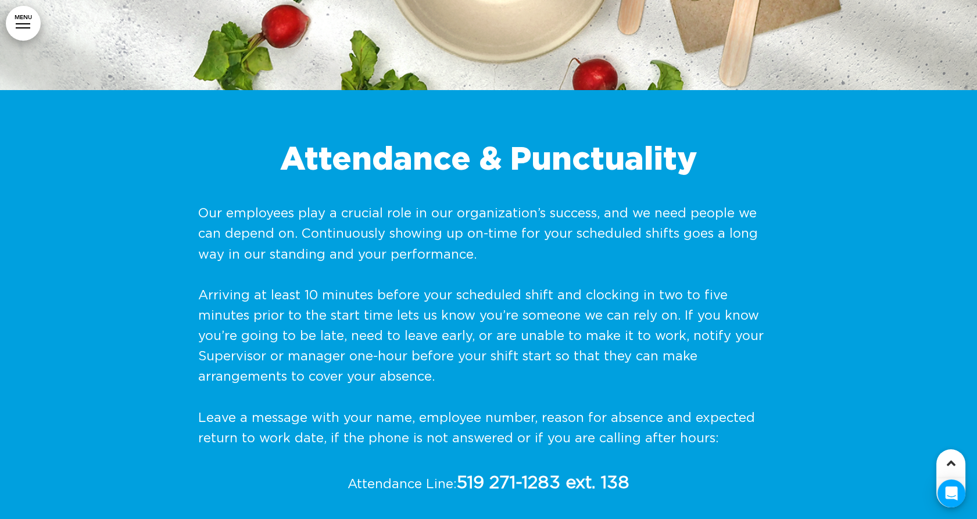
click at [16, 20] on link "MENU" at bounding box center [23, 23] width 35 height 35
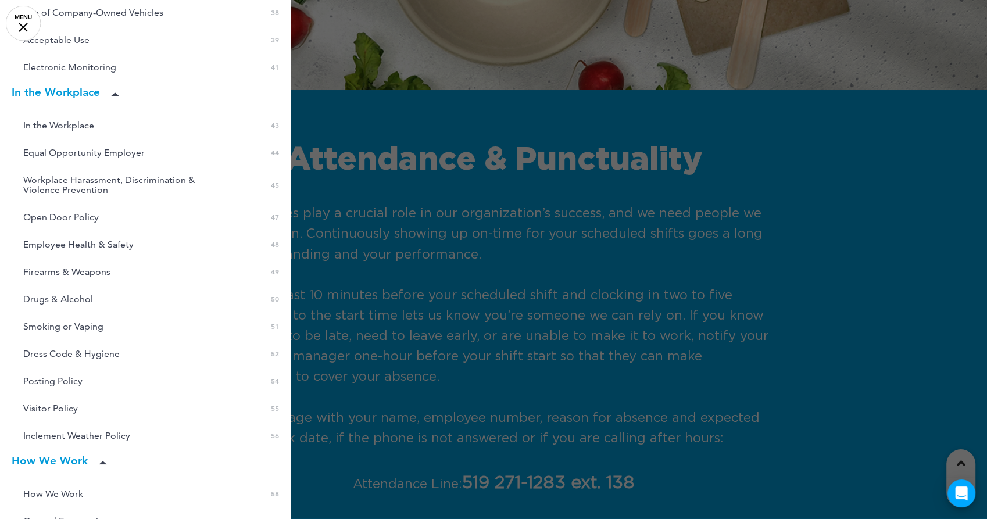
scroll to position [789, 0]
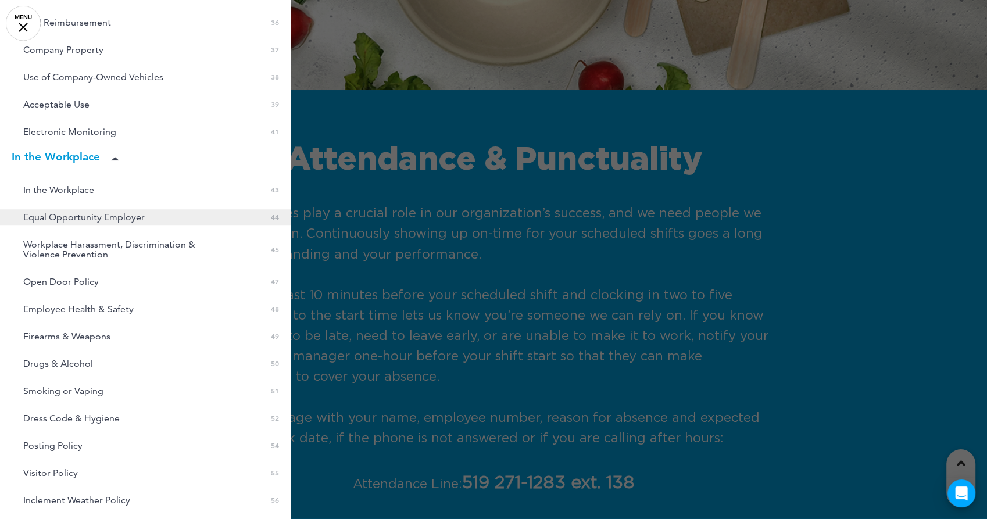
click at [84, 218] on span "Equal Opportunity Employer" at bounding box center [84, 217] width 122 height 10
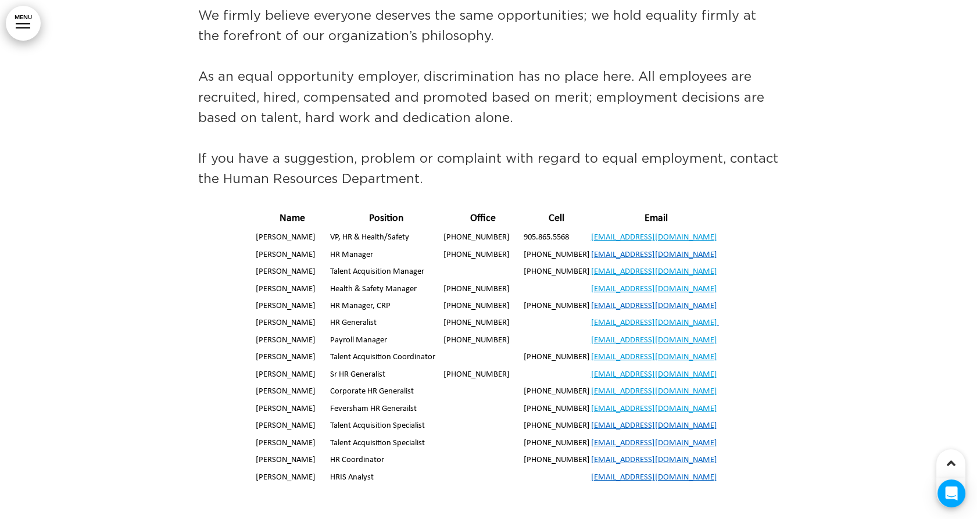
scroll to position [25593, 0]
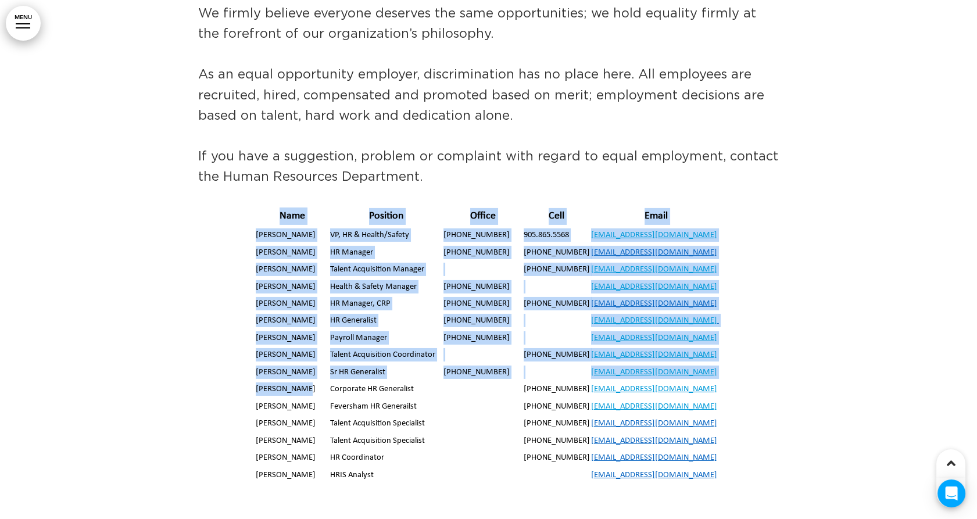
drag, startPoint x: 252, startPoint y: 145, endPoint x: 309, endPoint y: 299, distance: 165.0
click at [309, 299] on div "Name Position Office Cell Email [PERSON_NAME] VP, HR & Health/Safety [PHONE_NUM…" at bounding box center [488, 354] width 581 height 295
click at [309, 382] on td "[PERSON_NAME]" at bounding box center [292, 390] width 74 height 17
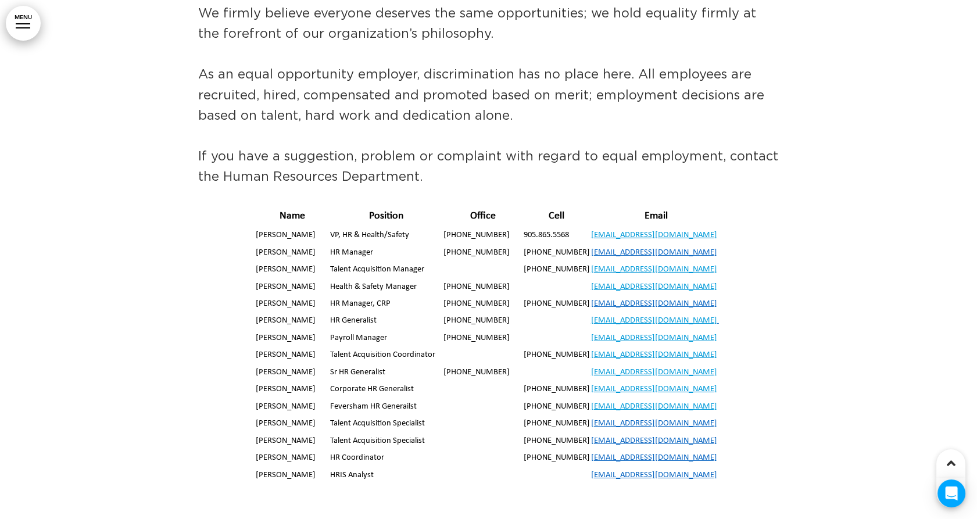
click at [290, 399] on td "[PERSON_NAME]" at bounding box center [292, 407] width 74 height 17
drag, startPoint x: 277, startPoint y: 296, endPoint x: 414, endPoint y: 304, distance: 137.4
click at [414, 382] on tr "[PERSON_NAME] Corporate HR Generalist [PHONE_NUMBER] [EMAIL_ADDRESS][DOMAIN_NAM…" at bounding box center [488, 390] width 467 height 17
drag, startPoint x: 414, startPoint y: 304, endPoint x: 321, endPoint y: 295, distance: 92.8
click at [321, 382] on td "[PERSON_NAME]" at bounding box center [292, 390] width 74 height 17
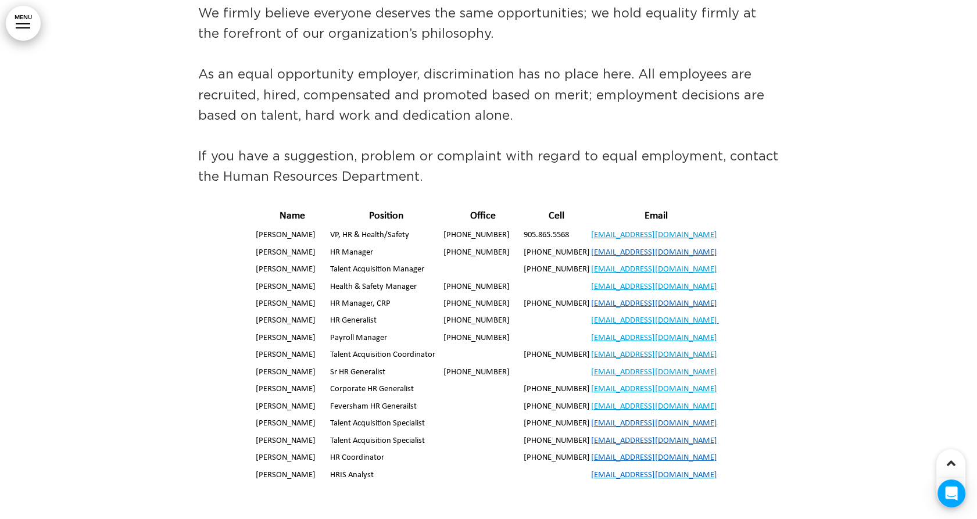
click at [330, 399] on td "Feversham HR Generailst" at bounding box center [387, 407] width 114 height 17
drag, startPoint x: 330, startPoint y: 316, endPoint x: 401, endPoint y: 351, distance: 79.0
click at [401, 351] on tbody "Name Position Office Cell Email [PERSON_NAME] VP, HR & Health/Safety [PHONE_NUM…" at bounding box center [488, 354] width 467 height 295
drag, startPoint x: 401, startPoint y: 351, endPoint x: 379, endPoint y: 353, distance: 22.2
click at [379, 434] on td "Talent Acquisition Specialist" at bounding box center [387, 442] width 114 height 17
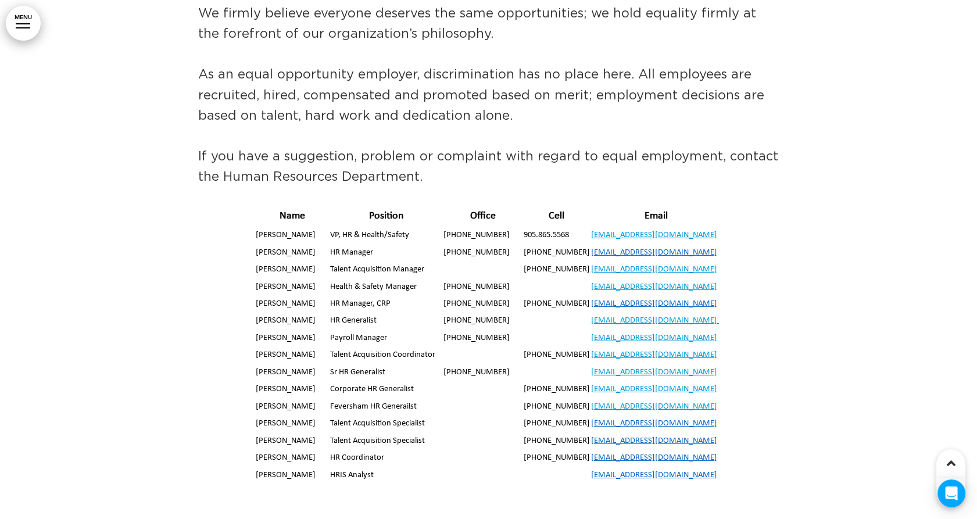
click at [335, 451] on td "HR Coordinator" at bounding box center [387, 459] width 114 height 17
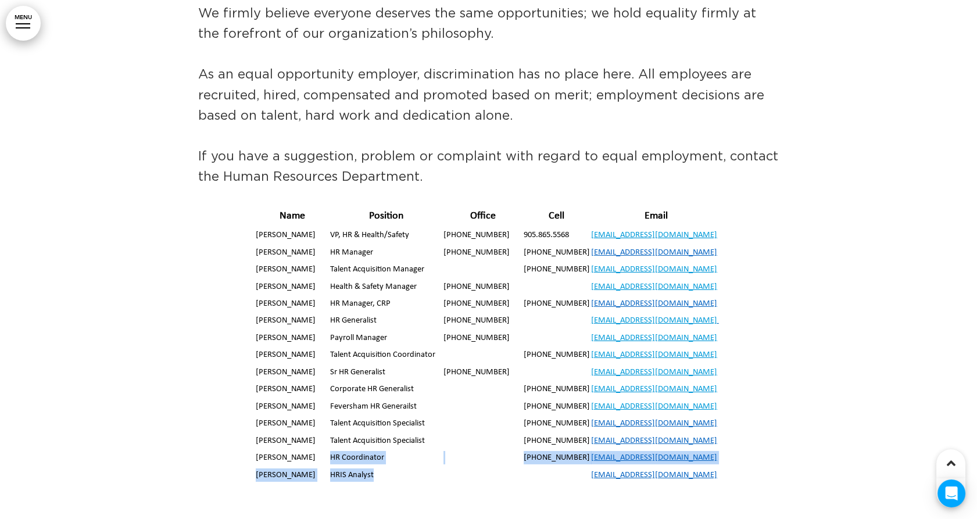
drag, startPoint x: 334, startPoint y: 367, endPoint x: 398, endPoint y: 377, distance: 65.3
click at [398, 377] on tbody "Name Position Office Cell Email [PERSON_NAME] VP, HR & Health/Safety [PHONE_NUM…" at bounding box center [488, 354] width 467 height 295
drag, startPoint x: 398, startPoint y: 377, endPoint x: 393, endPoint y: 381, distance: 7.0
click at [393, 468] on td "HRIS Analyst" at bounding box center [387, 476] width 114 height 17
click at [375, 468] on td "HRIS Analyst" at bounding box center [387, 476] width 114 height 17
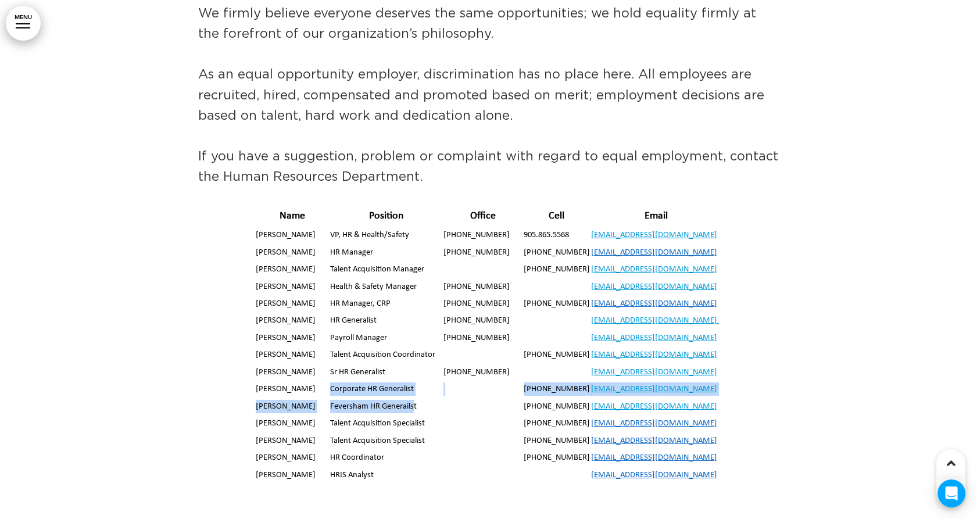
drag, startPoint x: 333, startPoint y: 298, endPoint x: 416, endPoint y: 306, distance: 83.6
click at [416, 306] on tbody "Name Position Office Cell Email [PERSON_NAME] VP, HR & Health/Safety [PHONE_NUM…" at bounding box center [488, 354] width 467 height 295
drag, startPoint x: 416, startPoint y: 306, endPoint x: 406, endPoint y: 317, distance: 14.4
click at [406, 399] on td "Feversham HR Generailst" at bounding box center [387, 407] width 114 height 17
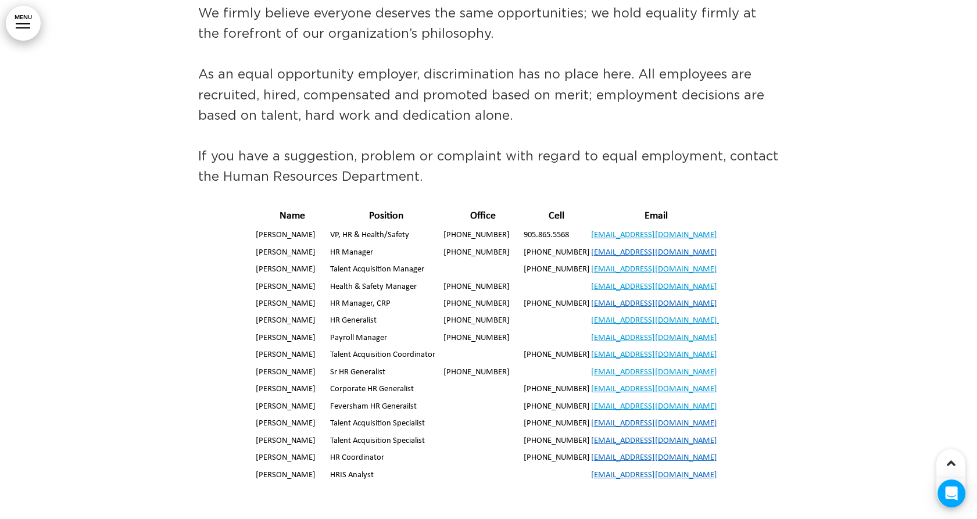
click at [513, 399] on td at bounding box center [483, 407] width 80 height 17
drag, startPoint x: 256, startPoint y: 228, endPoint x: 378, endPoint y: 231, distance: 122.1
click at [378, 313] on tr "[PERSON_NAME] HR Generalist [PHONE_NUMBER] [EMAIL_ADDRESS][DOMAIN_NAME]" at bounding box center [488, 321] width 467 height 17
click at [378, 313] on td "HR Generalist" at bounding box center [387, 321] width 114 height 17
click at [388, 313] on td "HR Generalist" at bounding box center [387, 321] width 114 height 17
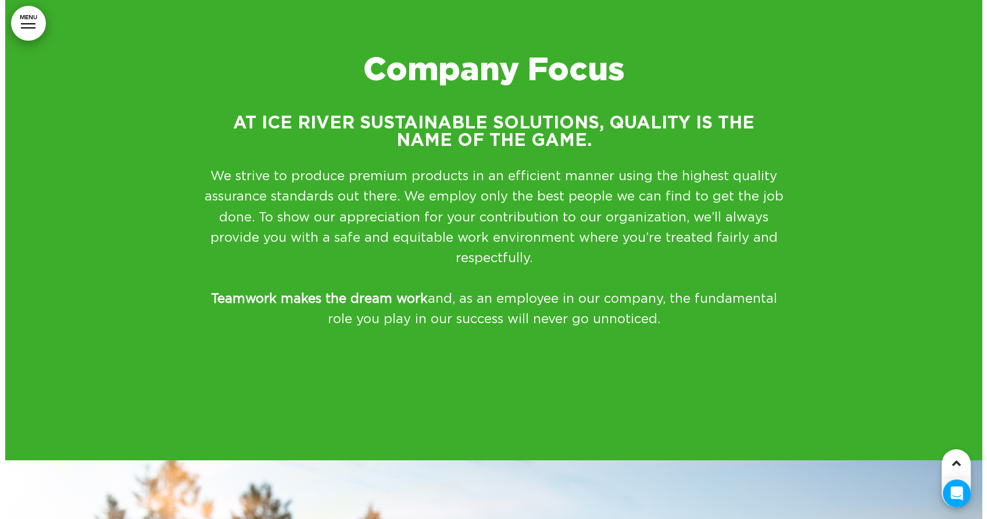
scroll to position [0, 0]
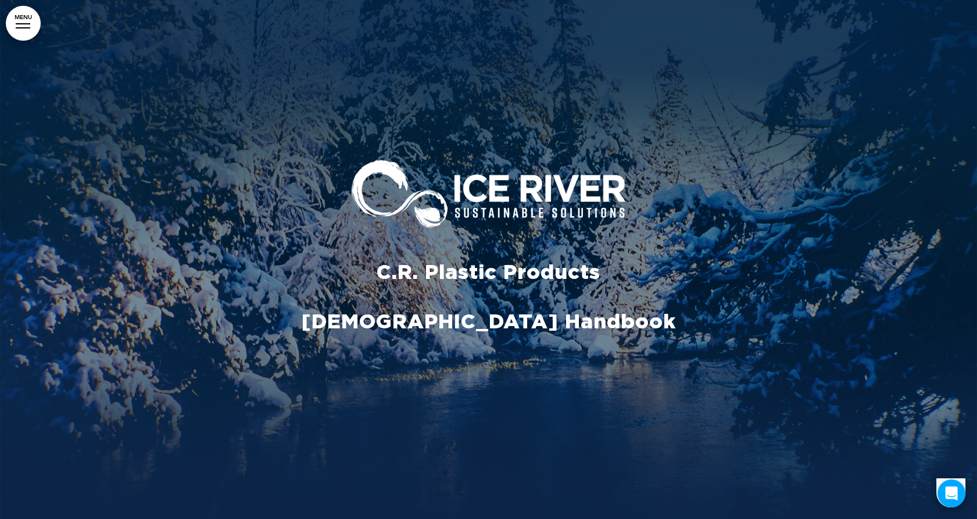
click at [20, 28] on div at bounding box center [23, 27] width 15 height 1
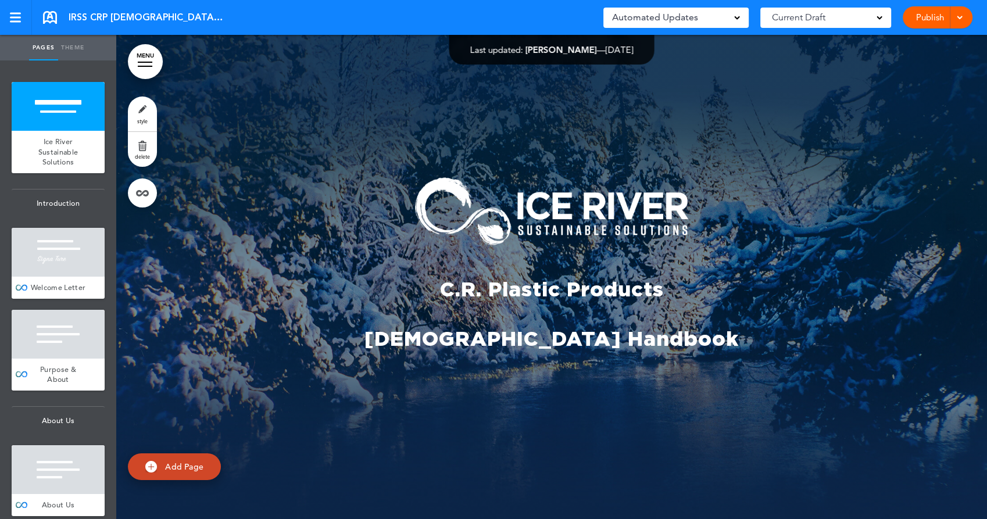
click at [136, 62] on link "MENU" at bounding box center [145, 61] width 35 height 35
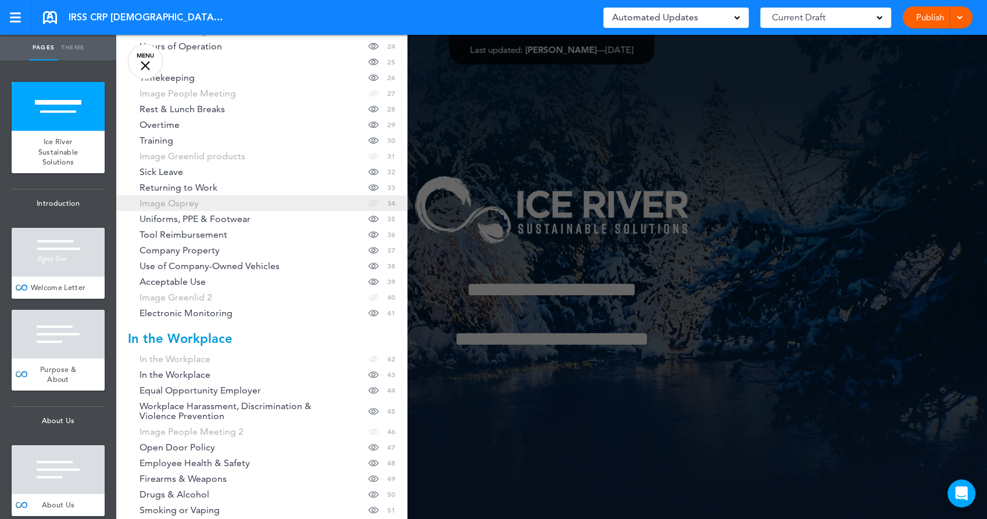
scroll to position [581, 0]
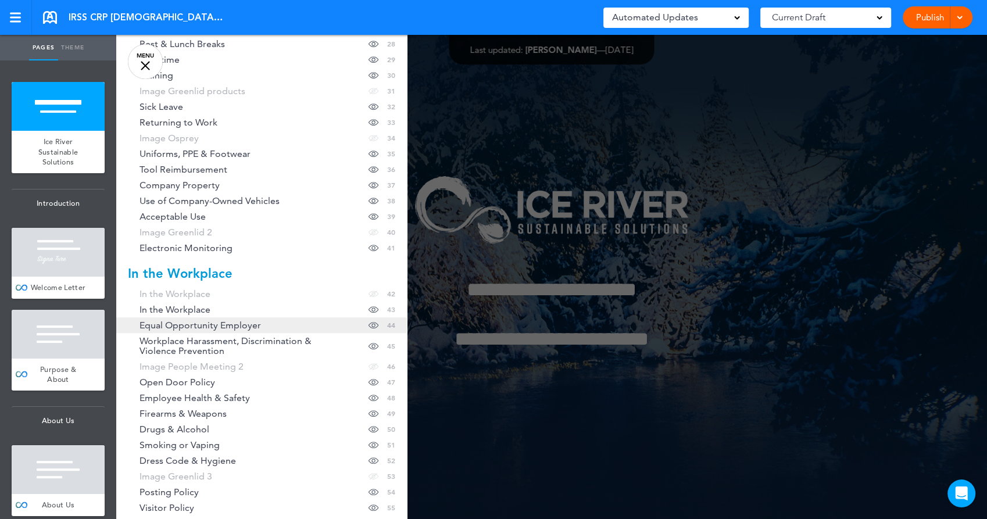
click at [205, 328] on span "Equal Opportunity Employer" at bounding box center [201, 325] width 122 height 10
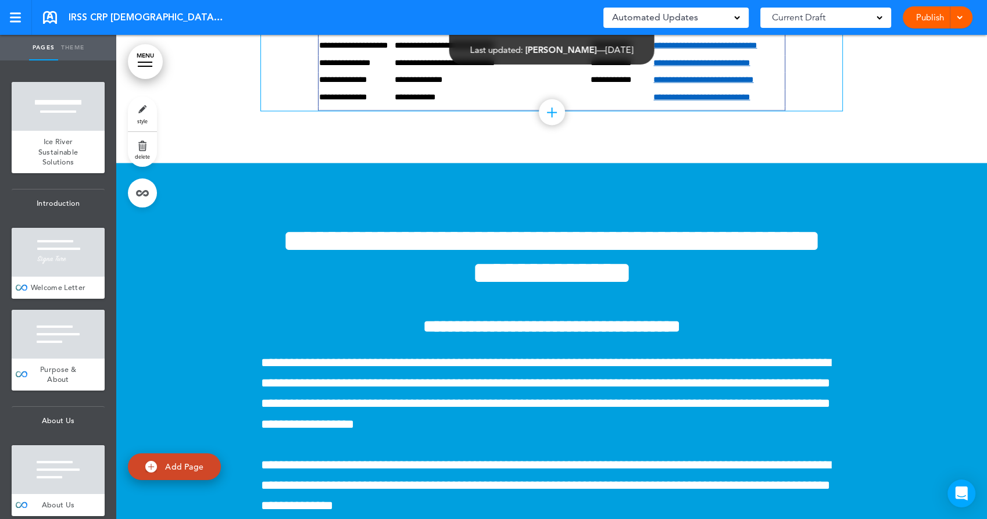
scroll to position [24626, 0]
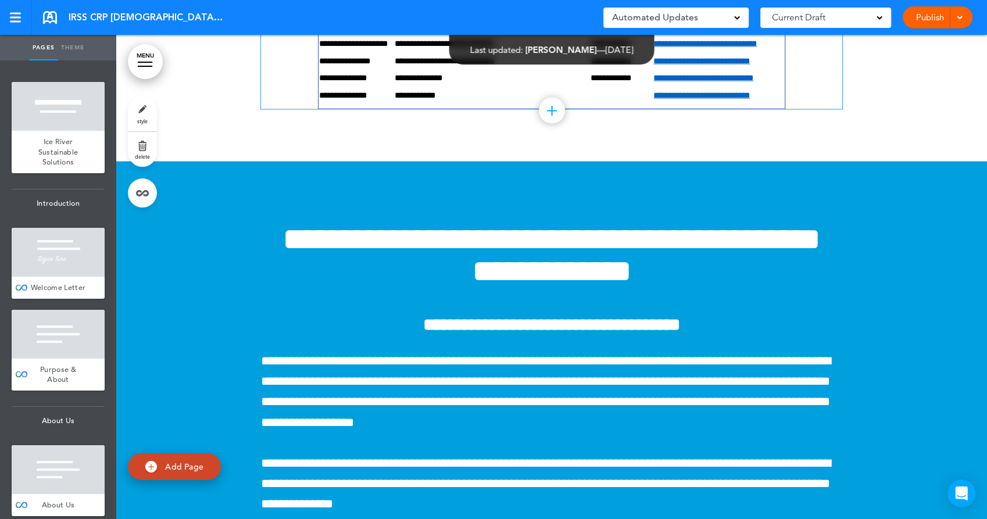
click at [930, 19] on link "Publish" at bounding box center [930, 17] width 37 height 22
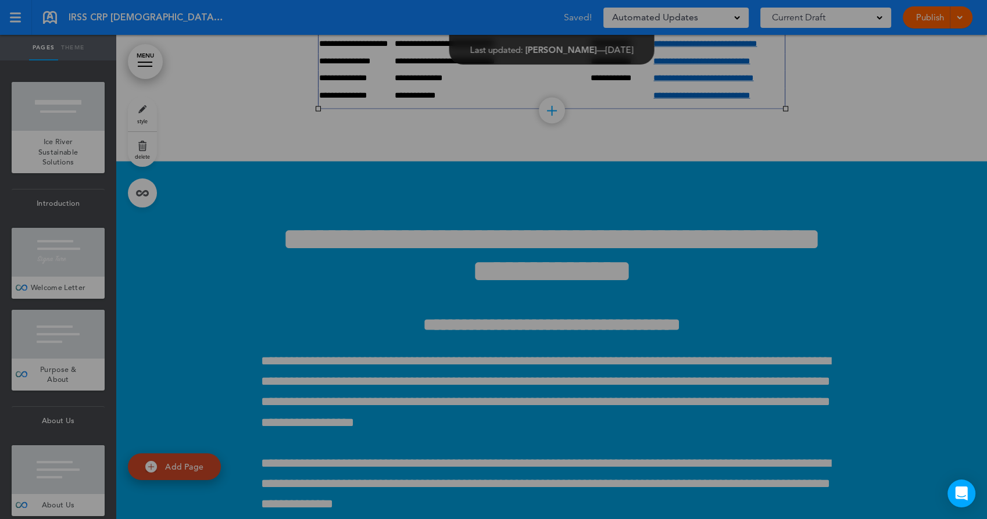
scroll to position [0, 0]
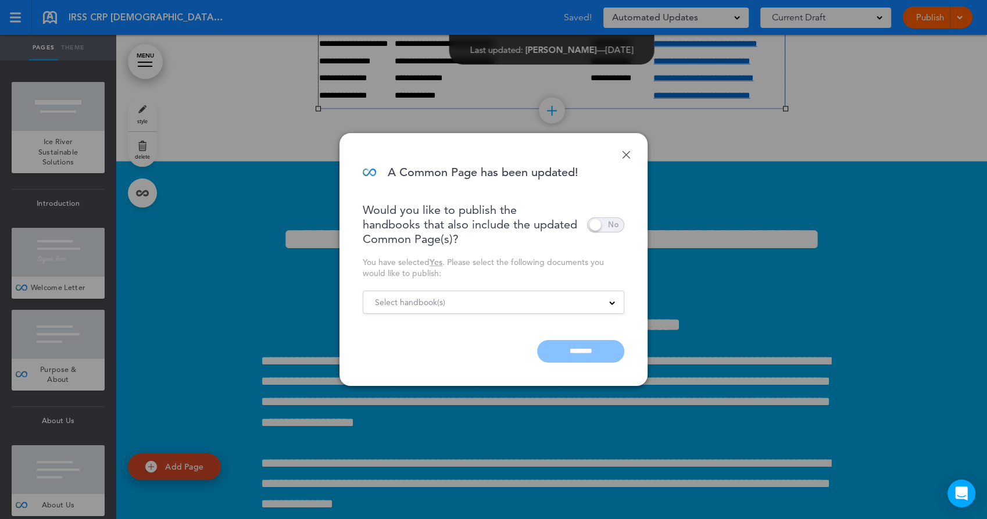
click at [520, 305] on div "Select handbook(s)" at bounding box center [493, 302] width 260 height 13
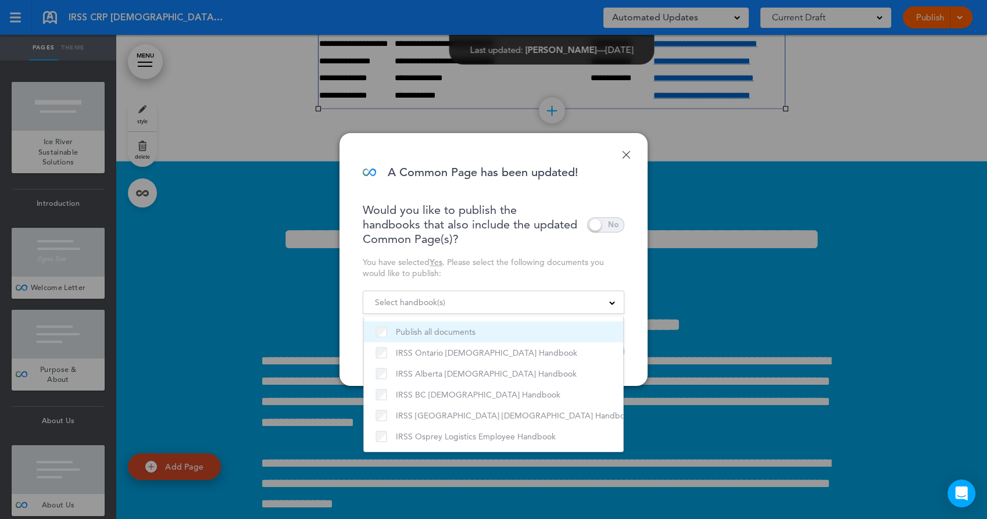
click at [410, 333] on label "Publish all documents" at bounding box center [494, 332] width 236 height 14
click at [546, 263] on div "You have selected Yes . Please select the following documents you would like to…" at bounding box center [494, 268] width 262 height 22
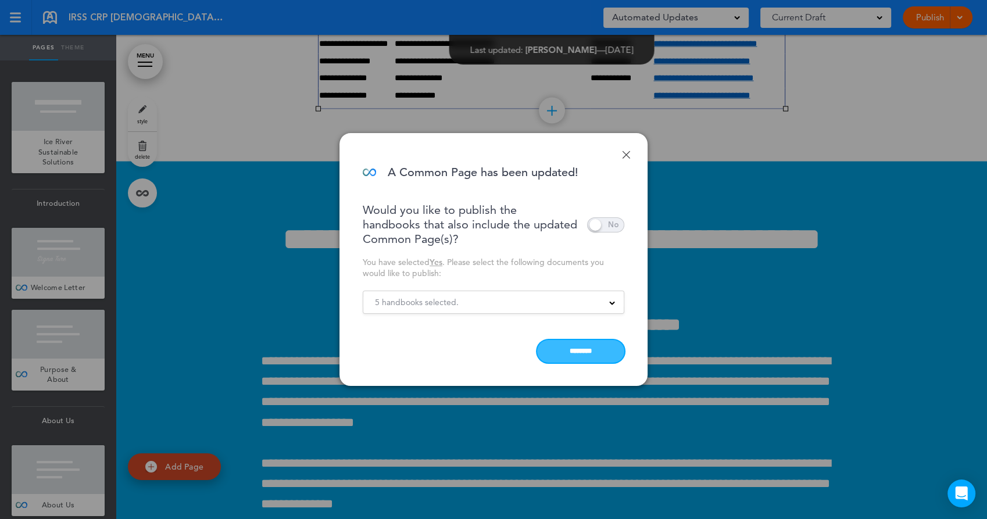
click at [578, 346] on input "********" at bounding box center [580, 351] width 87 height 23
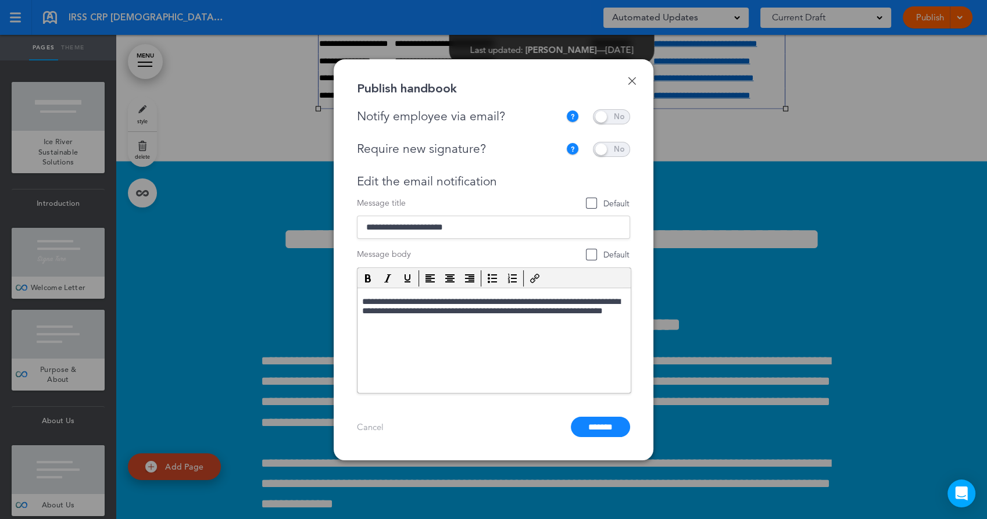
click at [619, 117] on span at bounding box center [611, 116] width 37 height 15
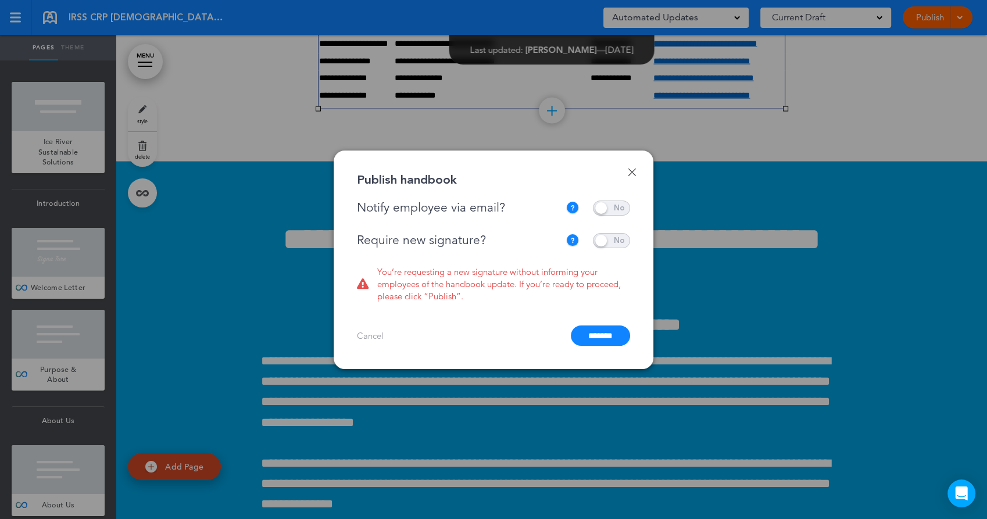
click at [613, 242] on span at bounding box center [611, 240] width 37 height 15
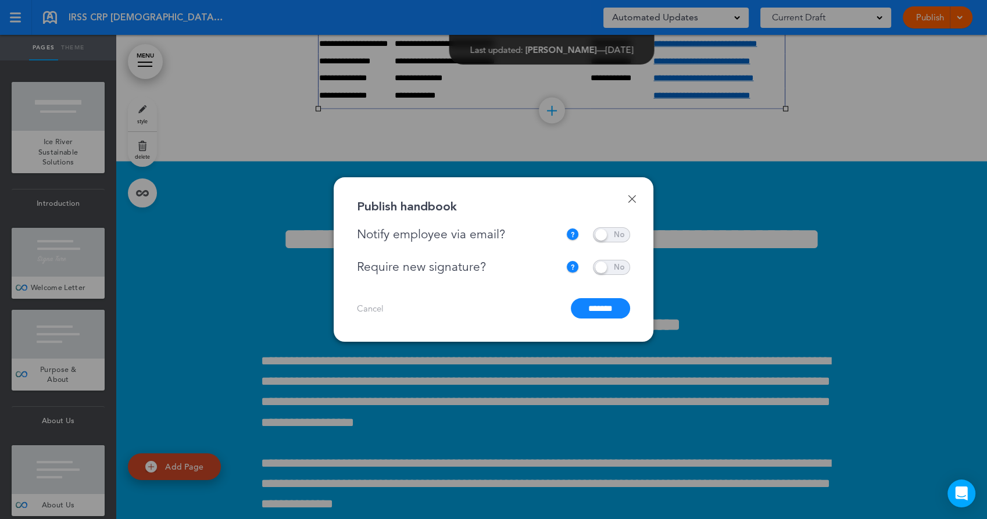
click at [592, 312] on input "*******" at bounding box center [600, 308] width 59 height 20
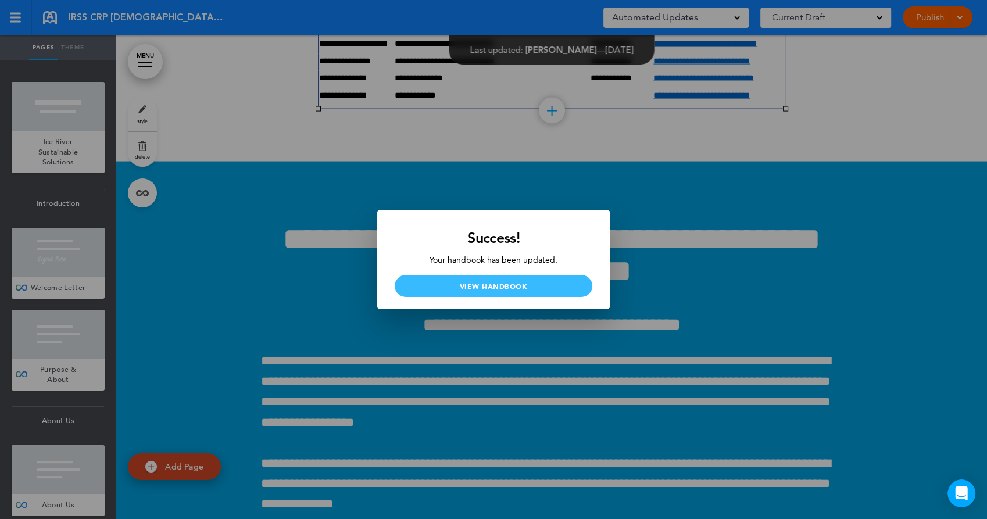
click at [545, 281] on link "View Handbook" at bounding box center [494, 286] width 198 height 22
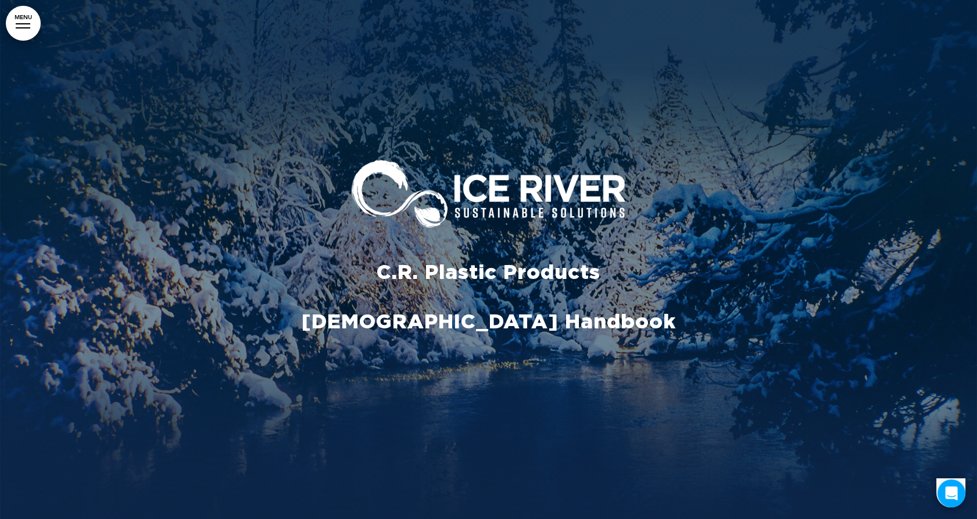
click at [27, 29] on link "MENU" at bounding box center [23, 23] width 35 height 35
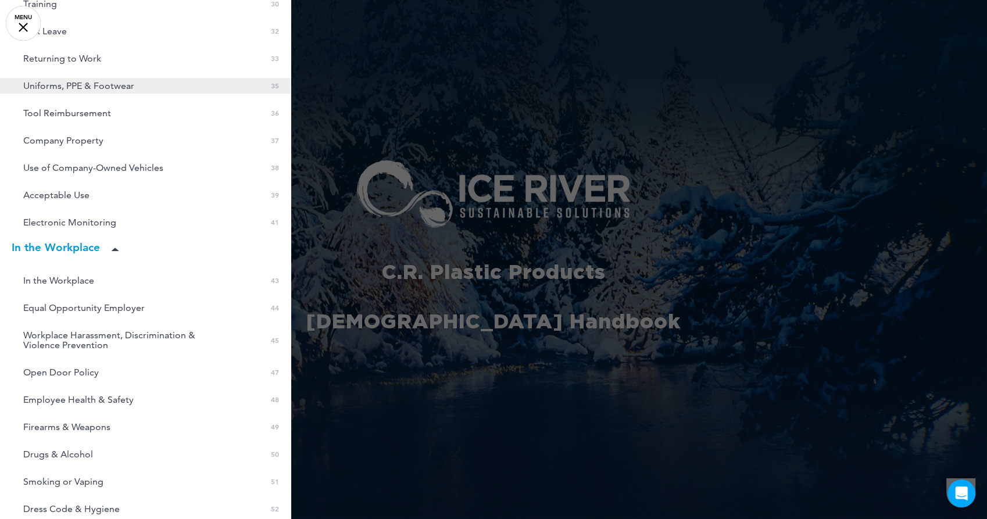
scroll to position [710, 0]
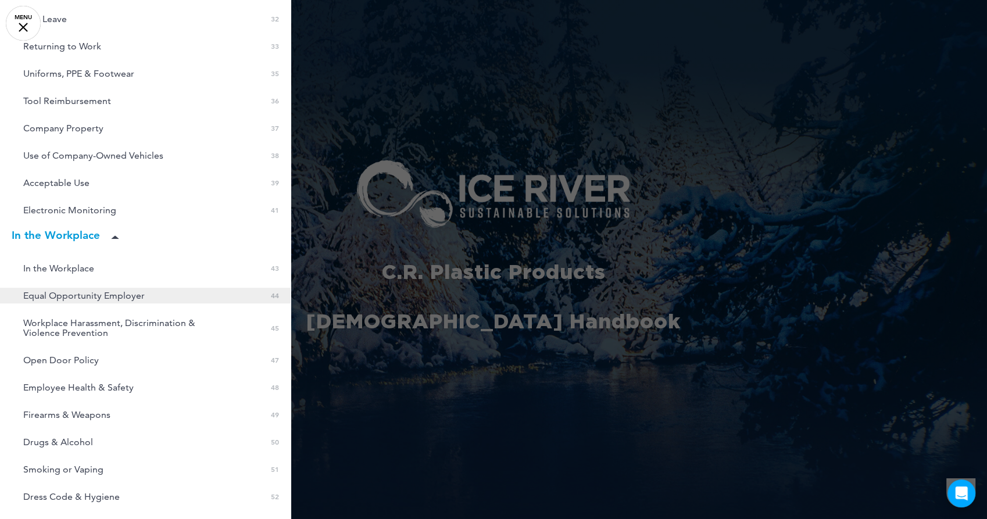
click at [94, 291] on span "Equal Opportunity Employer" at bounding box center [84, 296] width 122 height 10
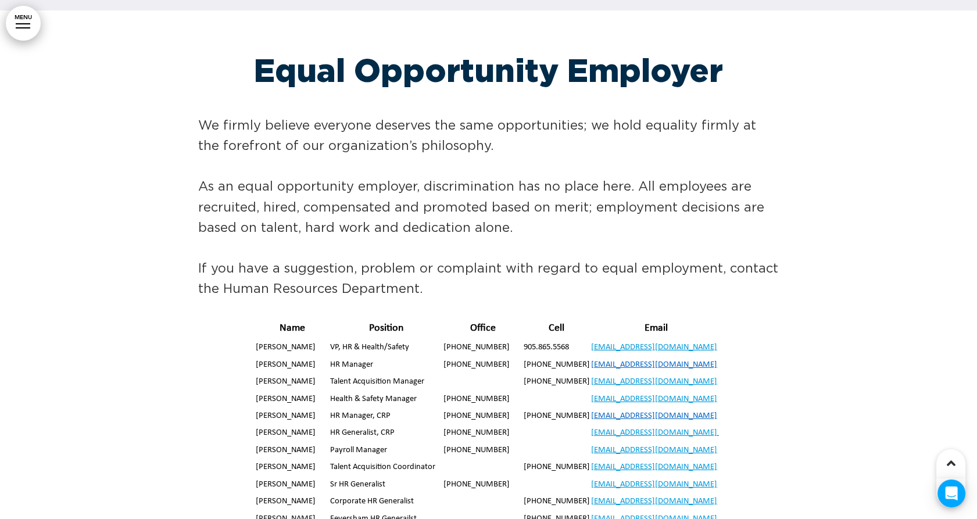
scroll to position [25593, 0]
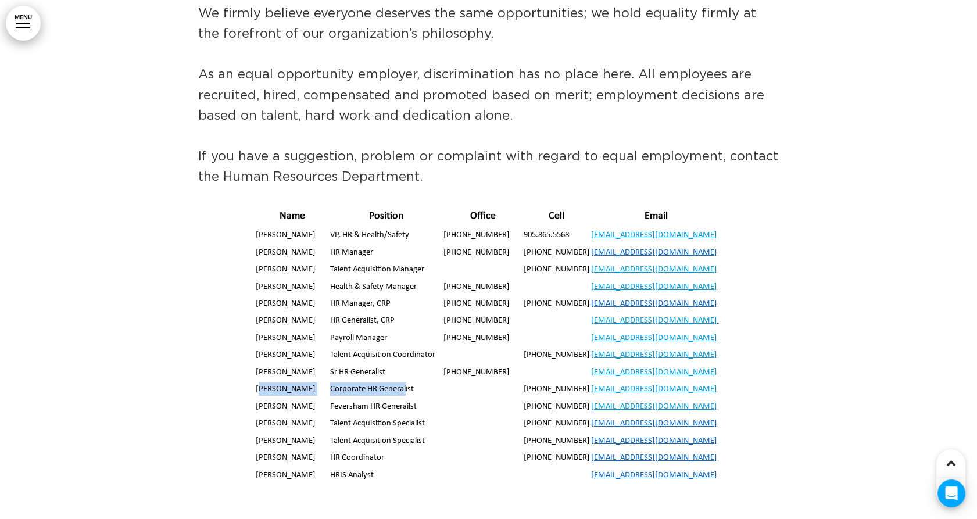
drag, startPoint x: 258, startPoint y: 301, endPoint x: 406, endPoint y: 301, distance: 148.2
click at [406, 382] on tr "[PERSON_NAME] Corporate HR Generalist [PHONE_NUMBER] [EMAIL_ADDRESS][DOMAIN_NAM…" at bounding box center [488, 390] width 467 height 17
drag, startPoint x: 406, startPoint y: 301, endPoint x: 330, endPoint y: 215, distance: 115.3
click at [330, 296] on td "[PERSON_NAME]" at bounding box center [292, 304] width 74 height 17
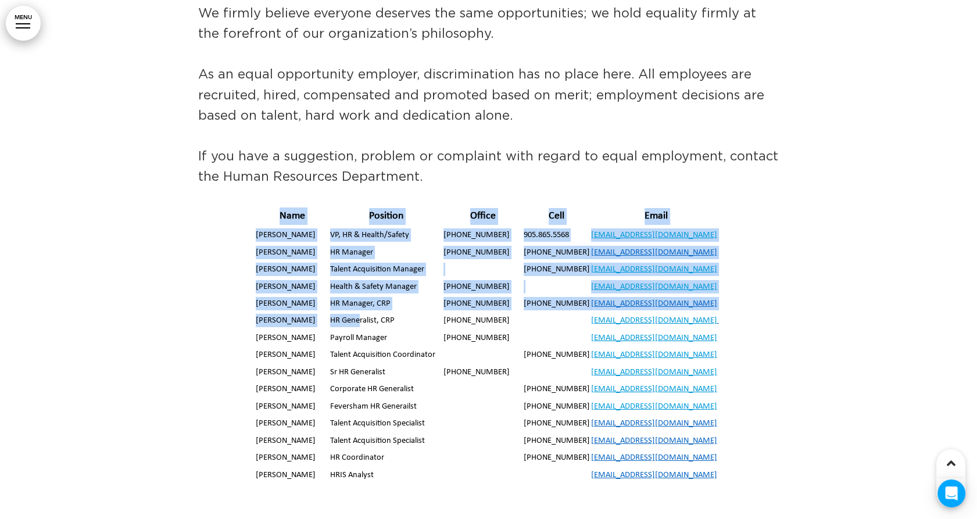
drag, startPoint x: 250, startPoint y: 229, endPoint x: 361, endPoint y: 233, distance: 111.1
click at [361, 233] on div "Name Position Office Cell Email [PERSON_NAME] VP, HR & Health/Safety [PHONE_NUM…" at bounding box center [488, 347] width 581 height 281
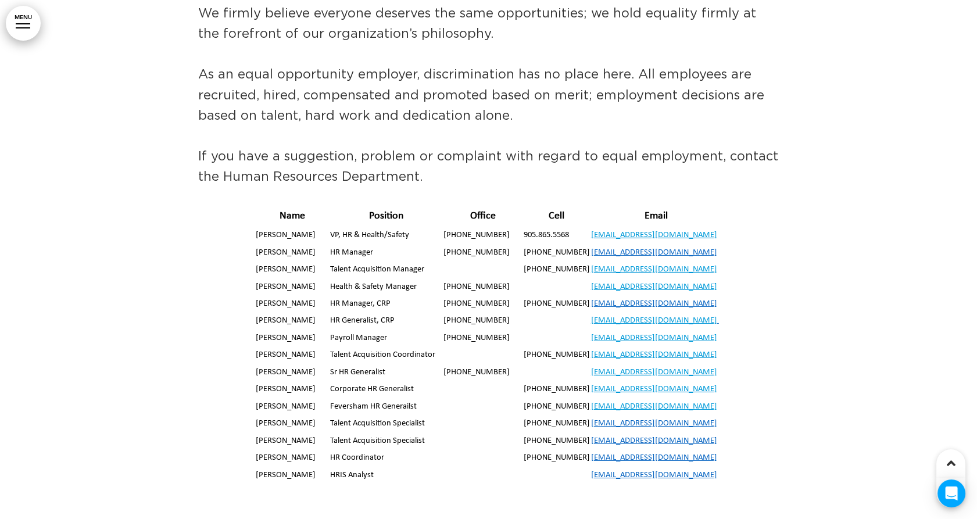
drag, startPoint x: 361, startPoint y: 233, endPoint x: 374, endPoint y: 230, distance: 13.6
click at [373, 313] on td "HR Generalist, CRP" at bounding box center [387, 321] width 114 height 17
drag, startPoint x: 378, startPoint y: 229, endPoint x: 399, endPoint y: 231, distance: 21.6
click at [399, 313] on td "HR Generalist, CRP" at bounding box center [387, 321] width 114 height 17
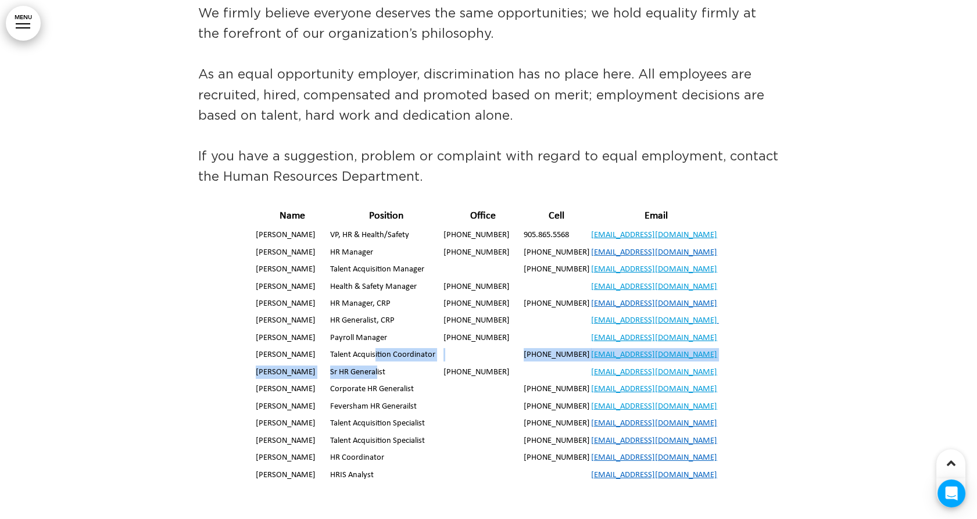
drag, startPoint x: 399, startPoint y: 231, endPoint x: 378, endPoint y: 271, distance: 45.8
click at [378, 271] on tbody "Name Position Office Cell Email [PERSON_NAME] VP, HR & Health/Safety [PHONE_NUM…" at bounding box center [488, 347] width 467 height 281
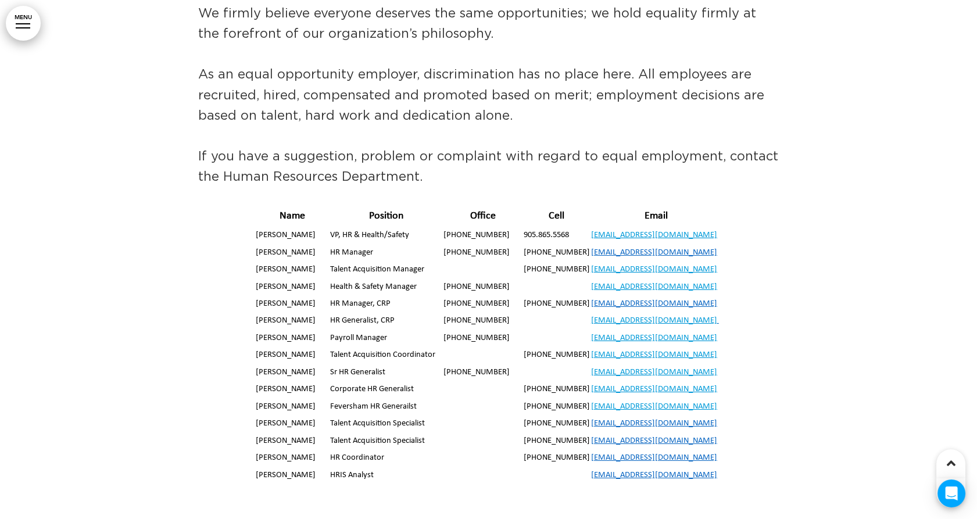
drag, startPoint x: 378, startPoint y: 271, endPoint x: 338, endPoint y: 301, distance: 50.3
click at [338, 382] on td "Corporate HR Generalist" at bounding box center [387, 390] width 114 height 17
